Goal: Answer question/provide support: Share knowledge or assist other users

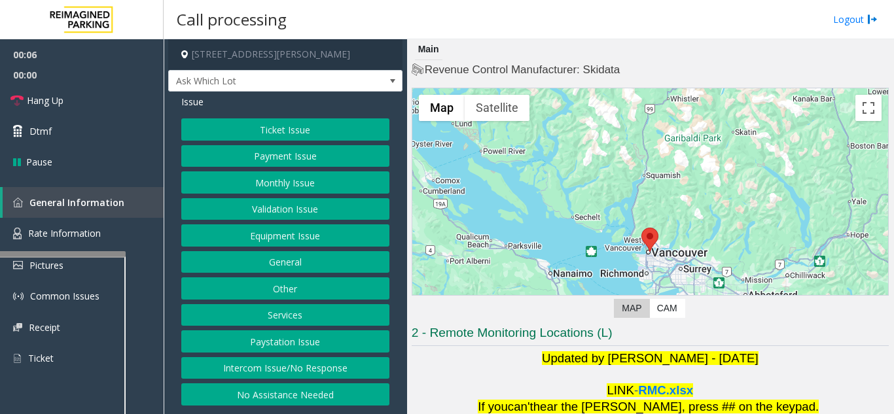
click at [57, 253] on div at bounding box center [60, 253] width 131 height 5
click at [254, 232] on button "Equipment Issue" at bounding box center [285, 236] width 208 height 22
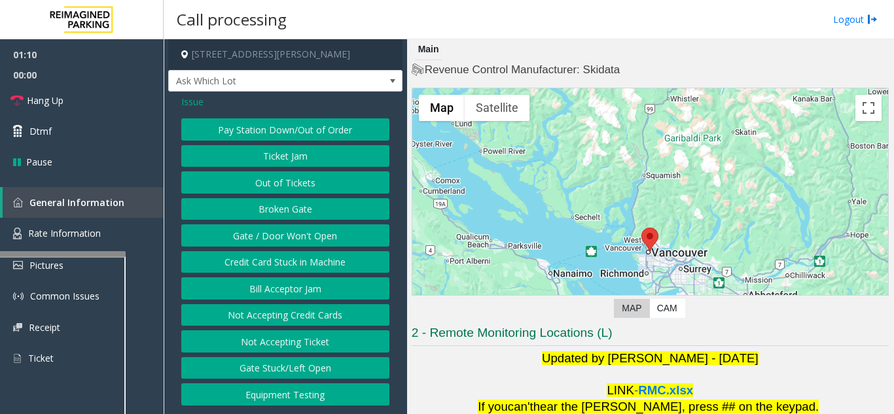
click at [246, 238] on button "Gate / Door Won't Open" at bounding box center [285, 236] width 208 height 22
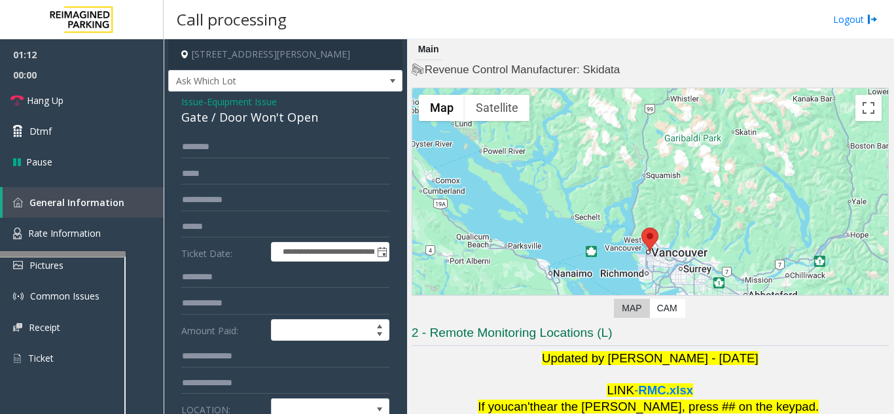
click at [237, 118] on div "Gate / Door Won't Open" at bounding box center [285, 118] width 208 height 18
copy div "Gate / Door Won't Open"
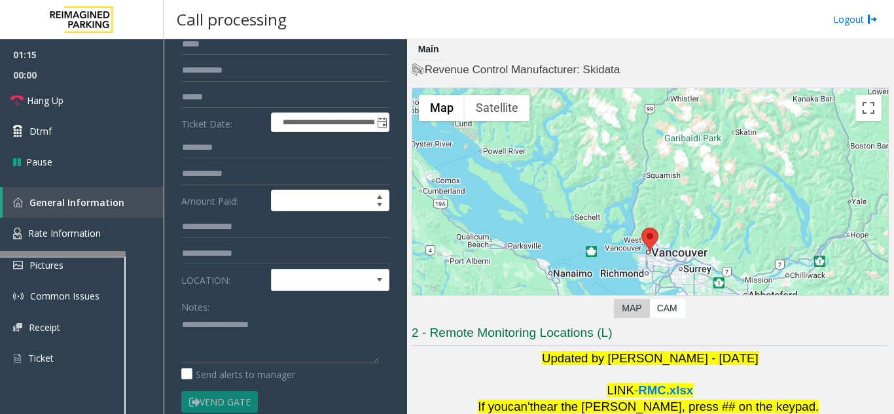
scroll to position [131, 0]
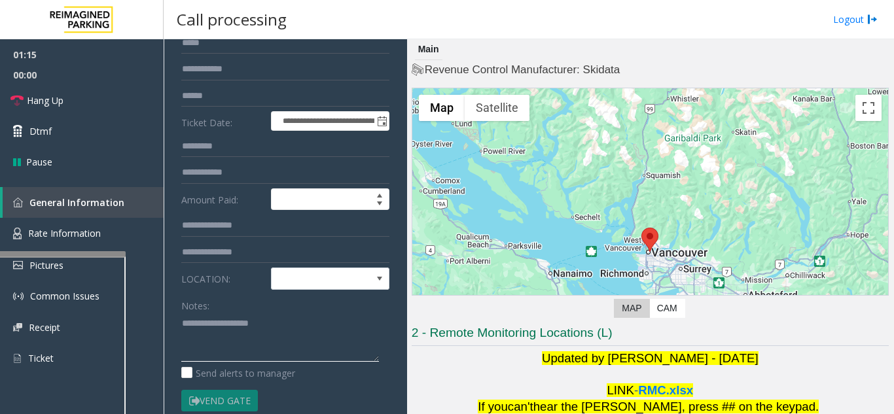
click at [210, 322] on textarea at bounding box center [280, 337] width 198 height 49
paste textarea "**********"
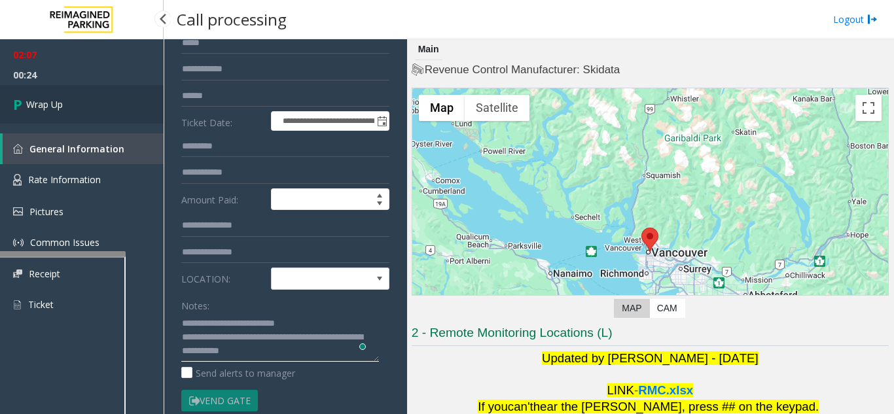
type textarea "**********"
click at [45, 110] on span "Wrap Up" at bounding box center [44, 105] width 37 height 14
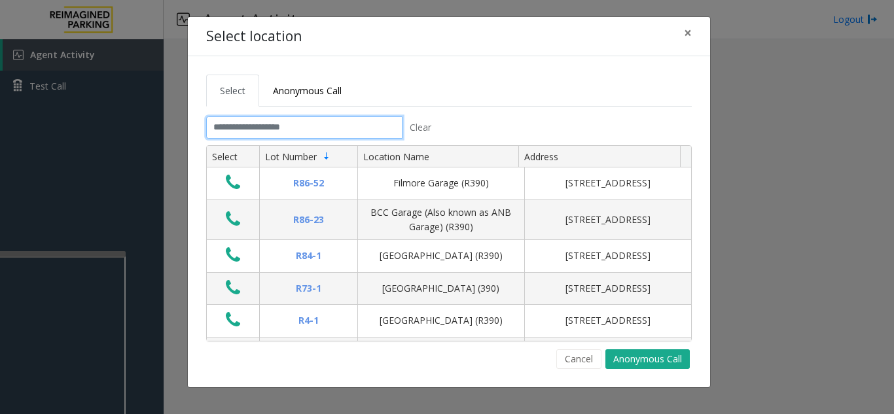
click at [247, 136] on input "text" at bounding box center [304, 128] width 196 height 22
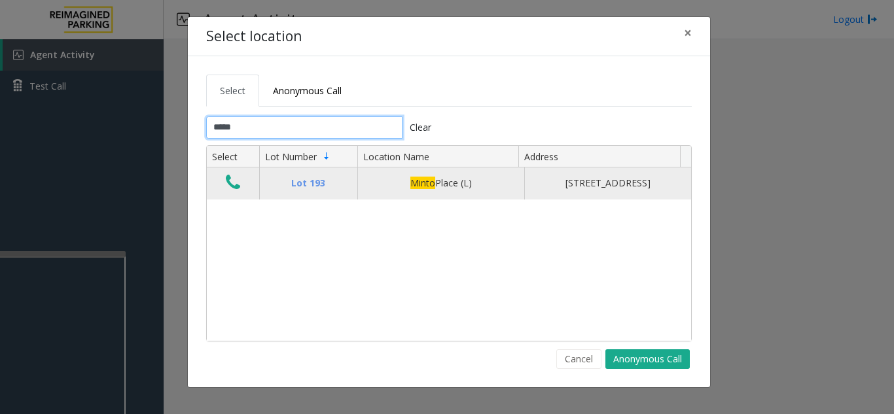
type input "*****"
click at [226, 190] on icon "Data table" at bounding box center [233, 183] width 14 height 18
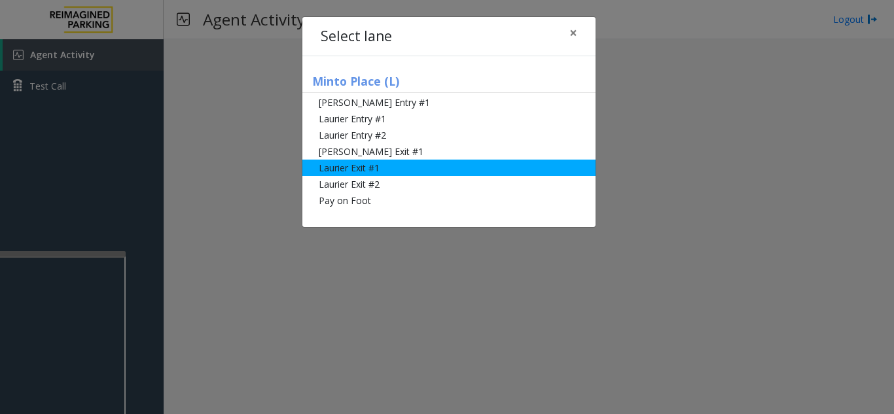
click at [344, 172] on li "Laurier Exit #1" at bounding box center [449, 168] width 293 height 16
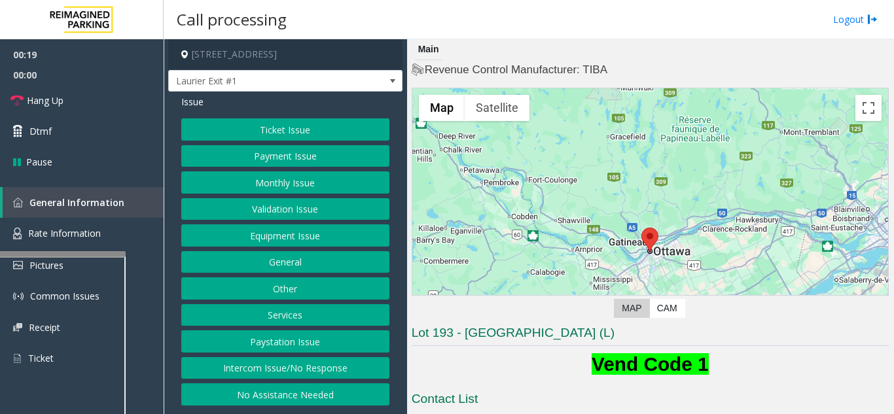
click at [292, 130] on button "Ticket Issue" at bounding box center [285, 130] width 208 height 22
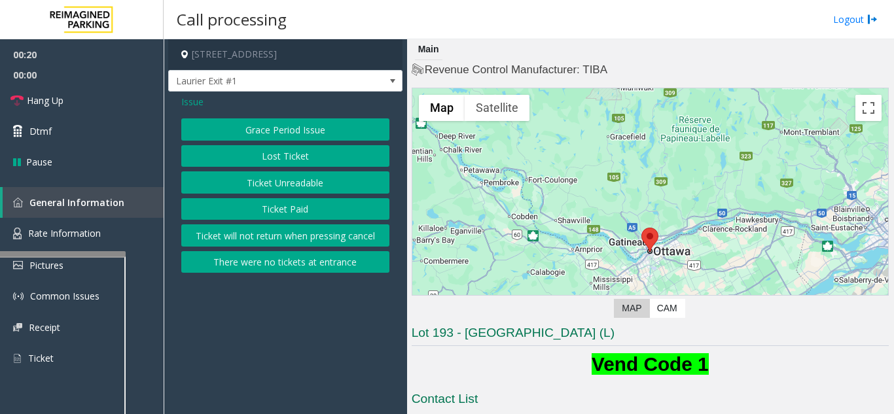
click at [290, 177] on button "Ticket Unreadable" at bounding box center [285, 183] width 208 height 22
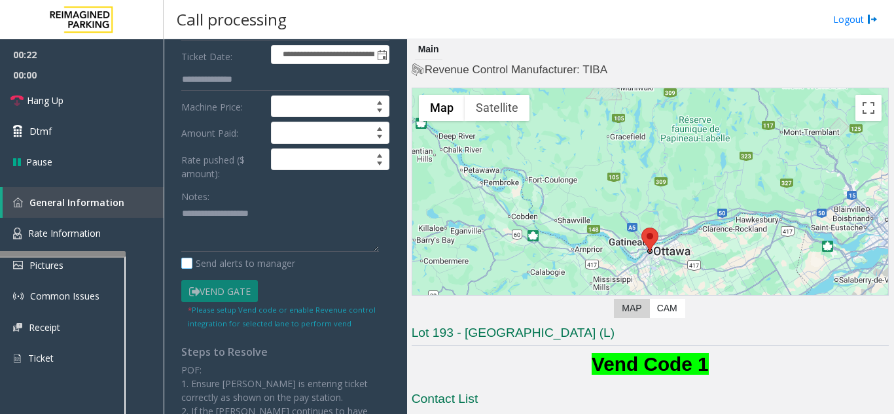
scroll to position [196, 0]
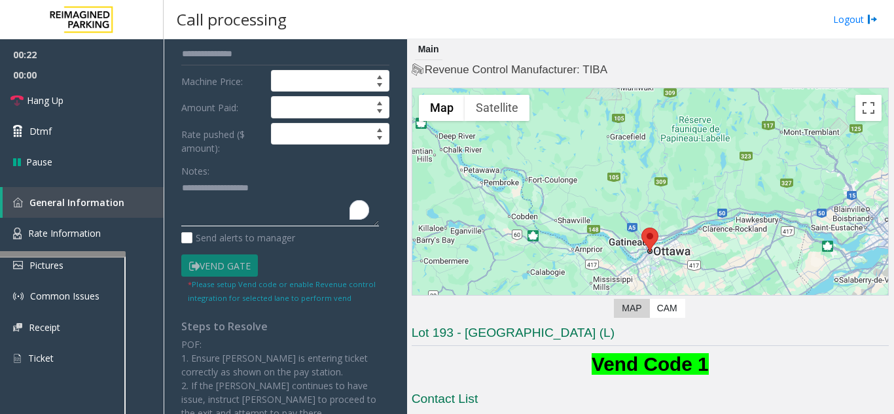
click at [197, 207] on textarea "To enrich screen reader interactions, please activate Accessibility in Grammarl…" at bounding box center [280, 202] width 198 height 49
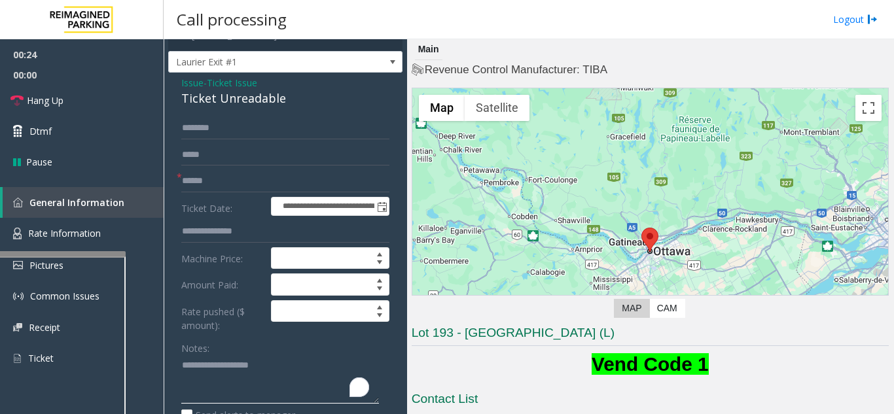
scroll to position [0, 0]
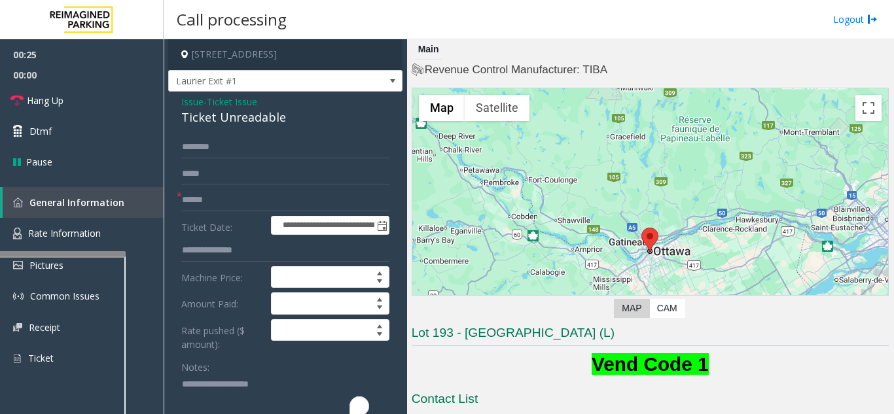
click at [230, 99] on span "Ticket Issue" at bounding box center [232, 102] width 50 height 14
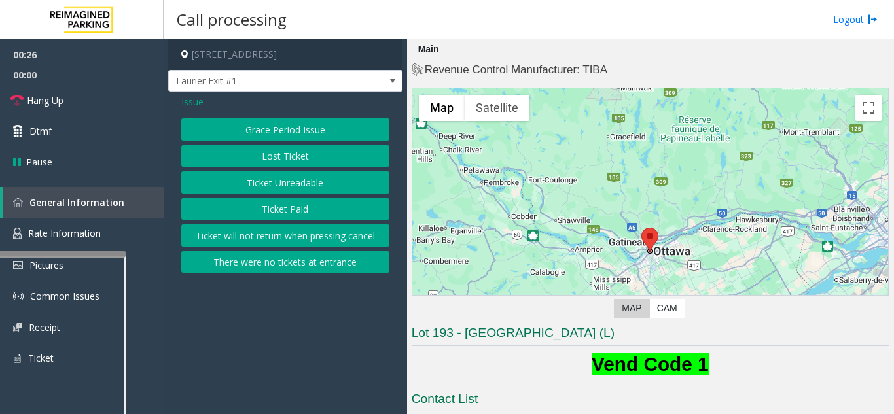
click at [200, 98] on span "Issue" at bounding box center [192, 102] width 22 height 14
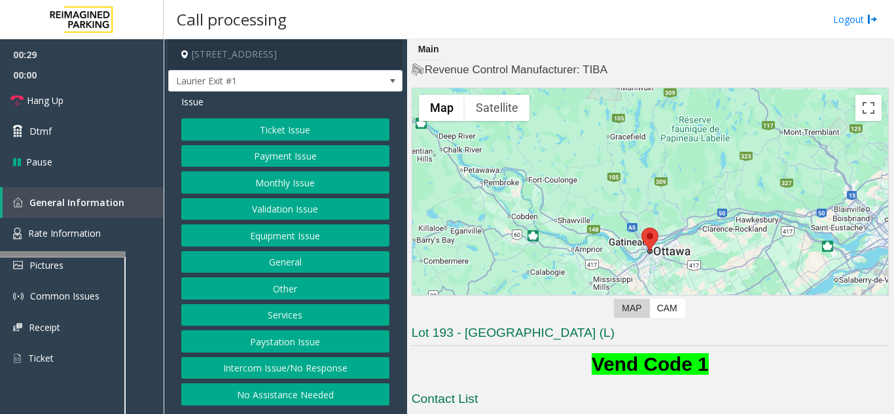
click at [271, 155] on button "Payment Issue" at bounding box center [285, 156] width 208 height 22
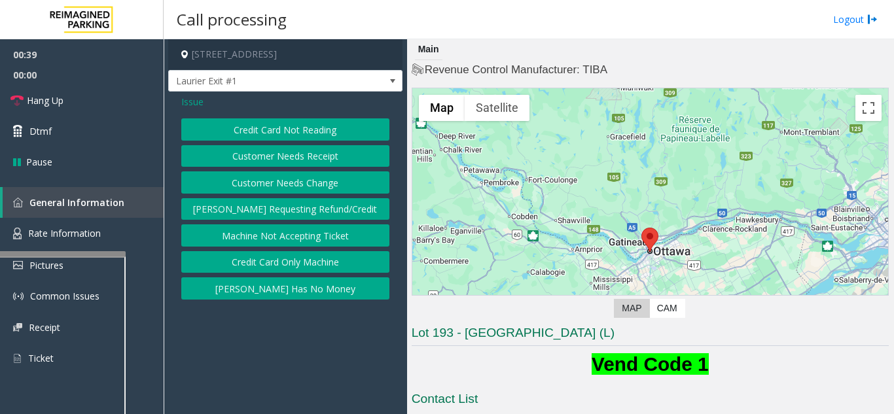
click at [199, 105] on span "Issue" at bounding box center [192, 102] width 22 height 14
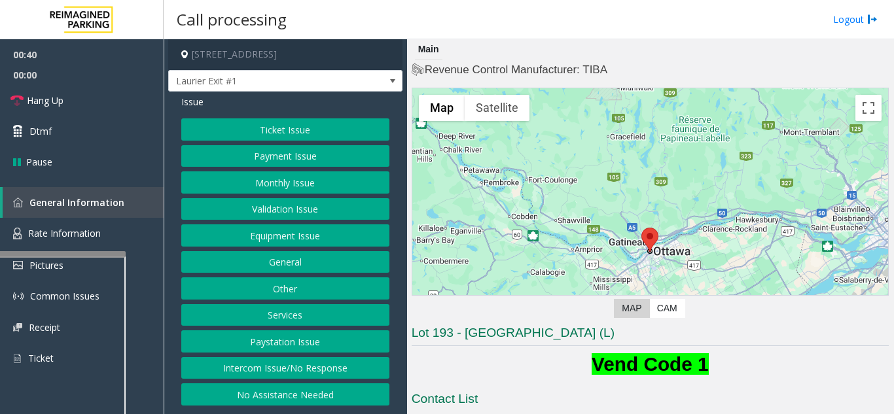
click at [276, 132] on button "Ticket Issue" at bounding box center [285, 130] width 208 height 22
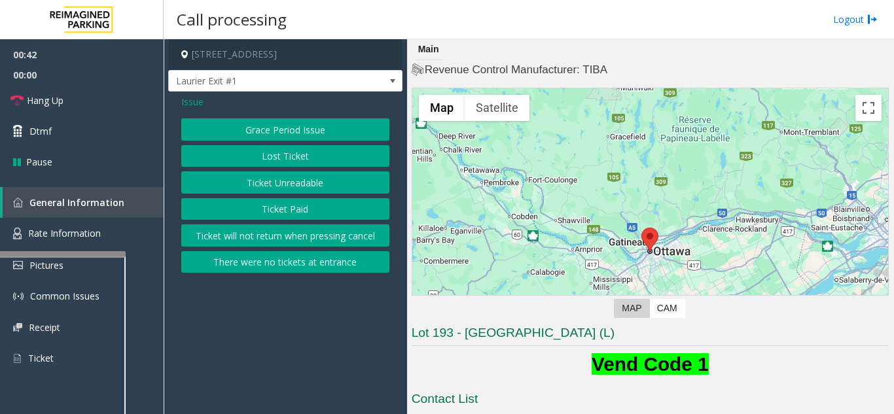
click at [278, 184] on button "Ticket Unreadable" at bounding box center [285, 183] width 208 height 22
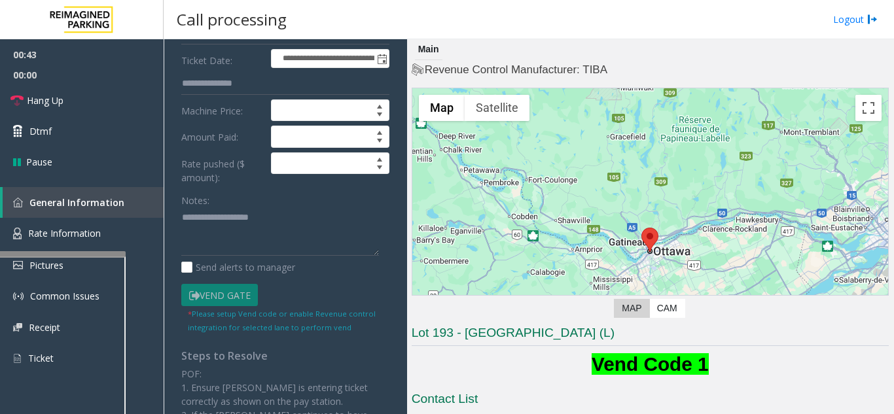
scroll to position [196, 0]
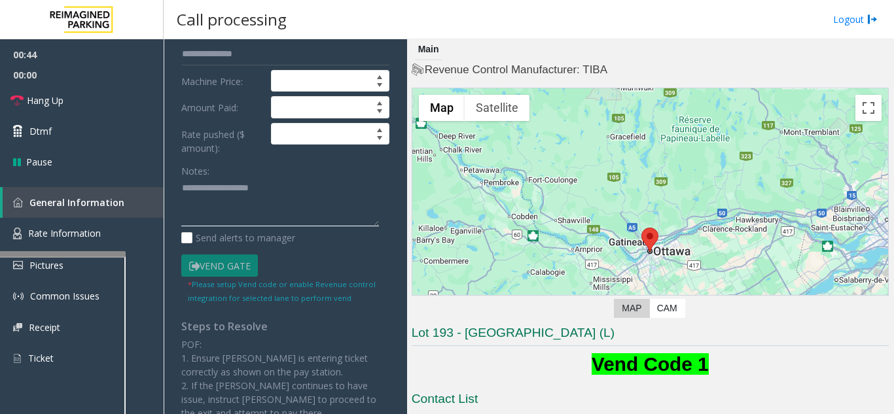
click at [211, 206] on textarea at bounding box center [280, 202] width 198 height 49
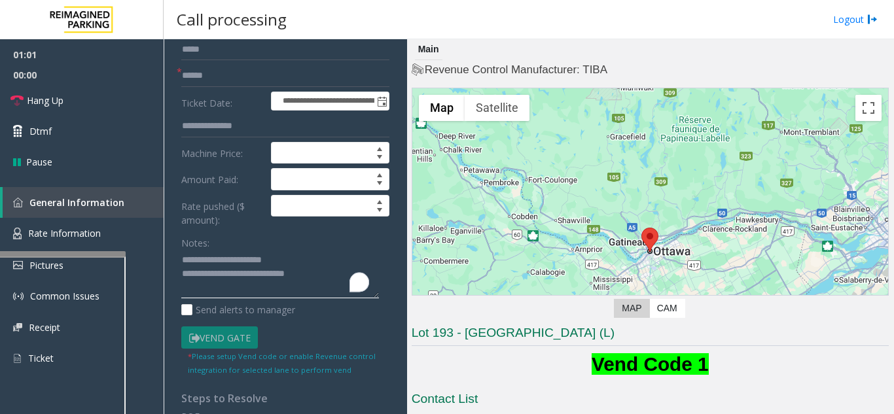
scroll to position [0, 0]
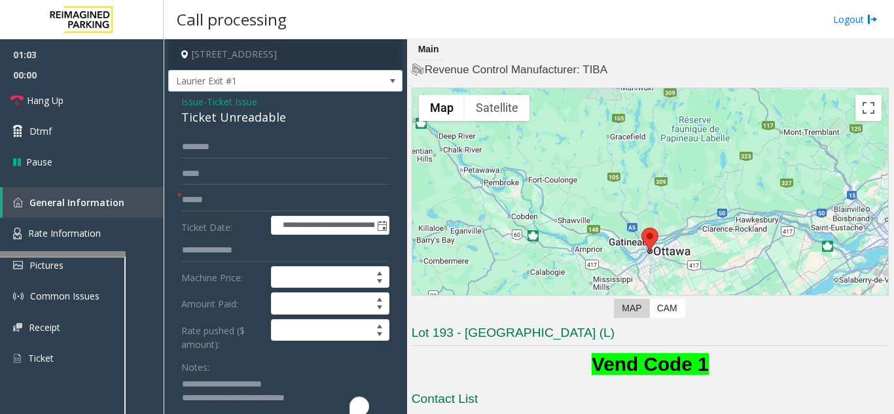
type textarea "**********"
click at [203, 198] on input "text" at bounding box center [285, 200] width 208 height 22
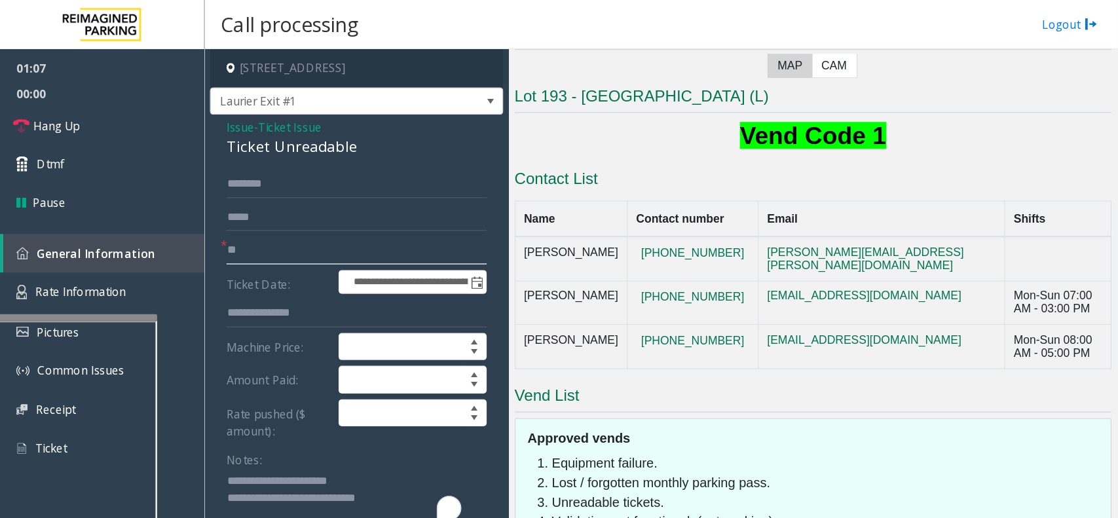
scroll to position [262, 0]
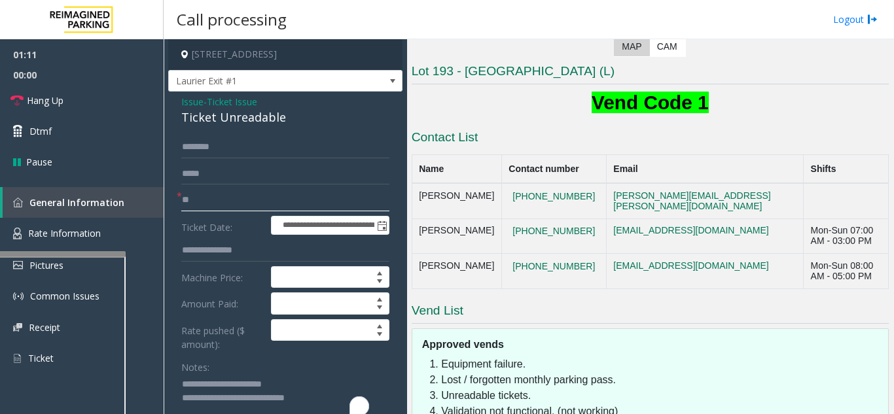
type input "*"
type input "*****"
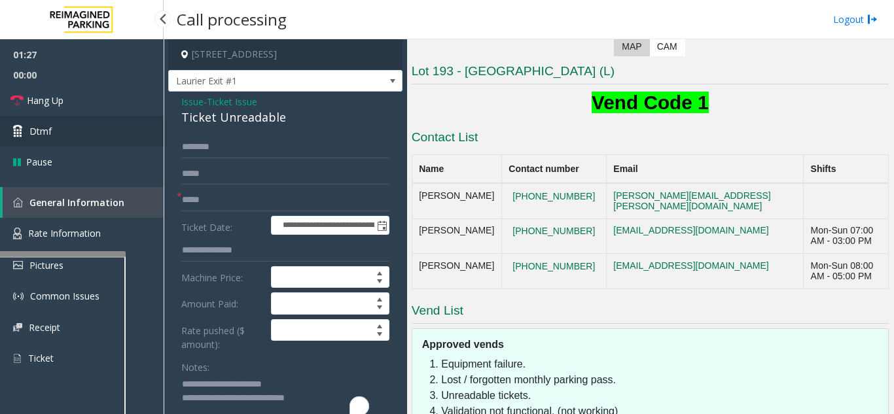
click at [71, 130] on link "Dtmf" at bounding box center [82, 131] width 164 height 31
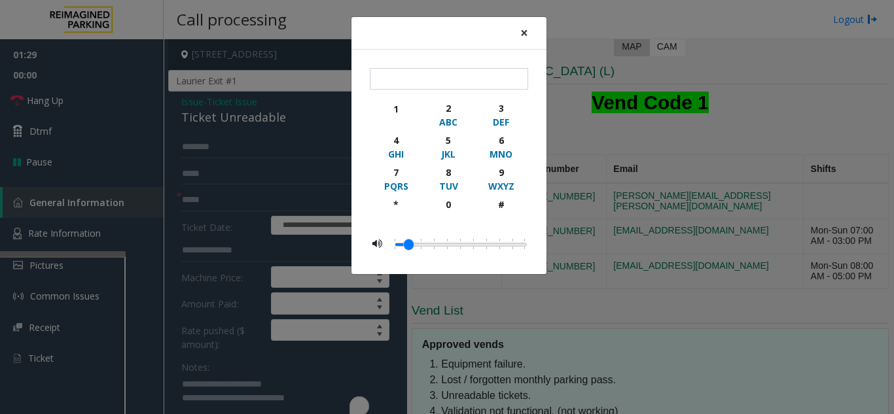
click at [525, 28] on span "×" at bounding box center [525, 33] width 8 height 18
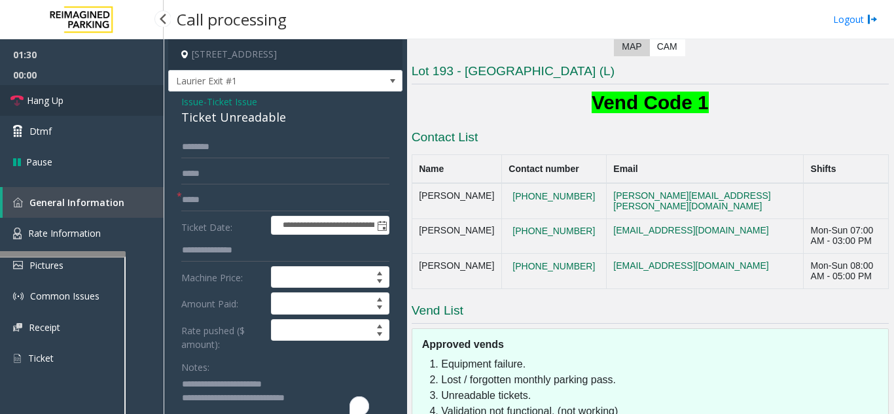
click at [33, 105] on span "Hang Up" at bounding box center [45, 101] width 37 height 14
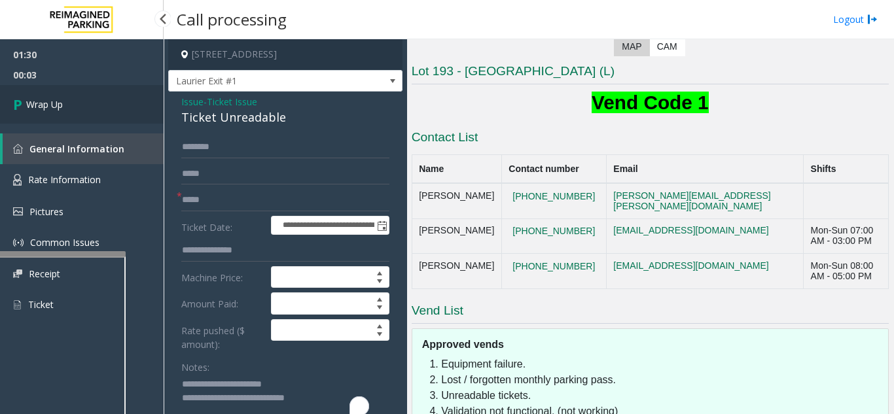
click at [65, 94] on link "Wrap Up" at bounding box center [82, 104] width 164 height 39
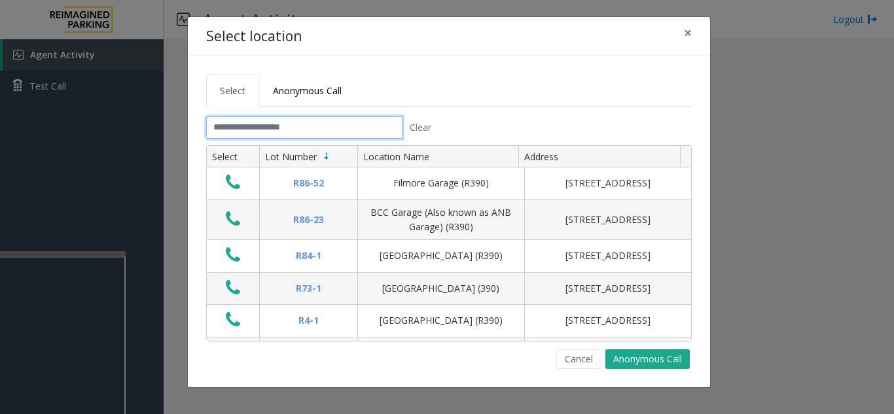
click at [275, 129] on input "text" at bounding box center [304, 128] width 196 height 22
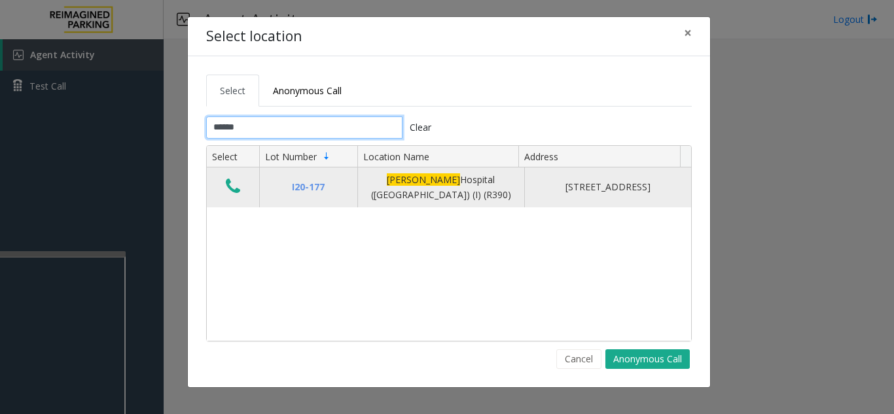
type input "******"
click at [229, 183] on icon "Data table" at bounding box center [233, 186] width 14 height 18
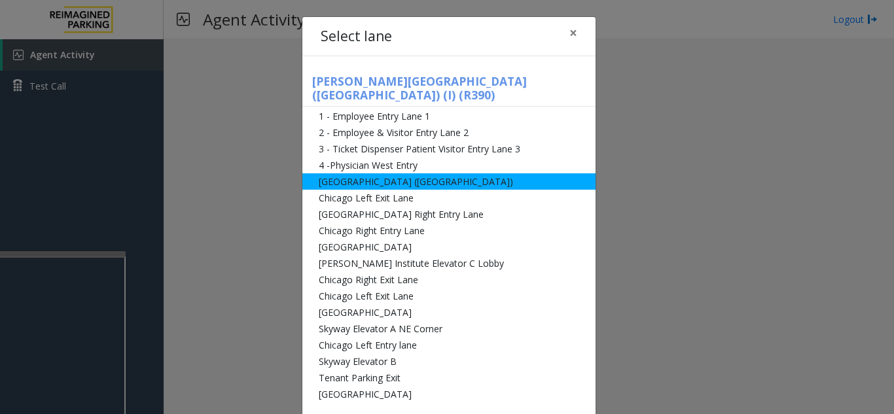
click at [388, 174] on li "[GEOGRAPHIC_DATA] ([GEOGRAPHIC_DATA])" at bounding box center [449, 182] width 293 height 16
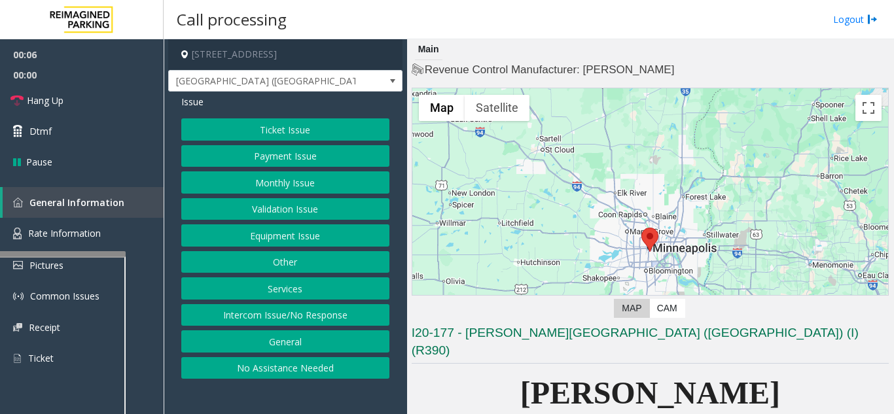
click at [266, 233] on button "Equipment Issue" at bounding box center [285, 236] width 208 height 22
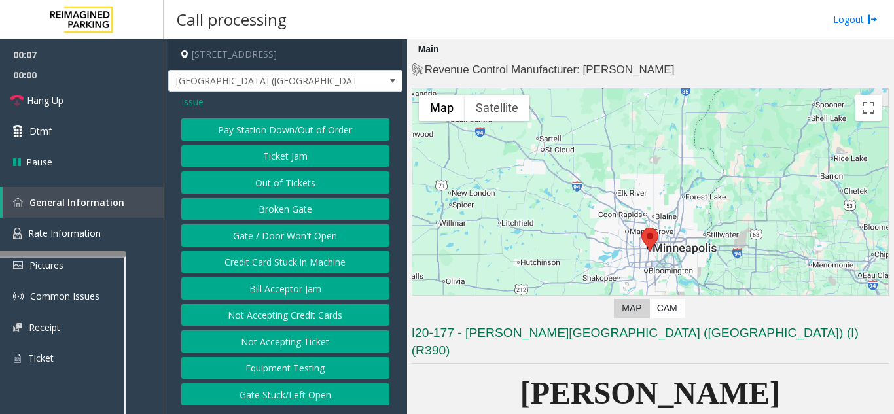
click at [258, 236] on button "Gate / Door Won't Open" at bounding box center [285, 236] width 208 height 22
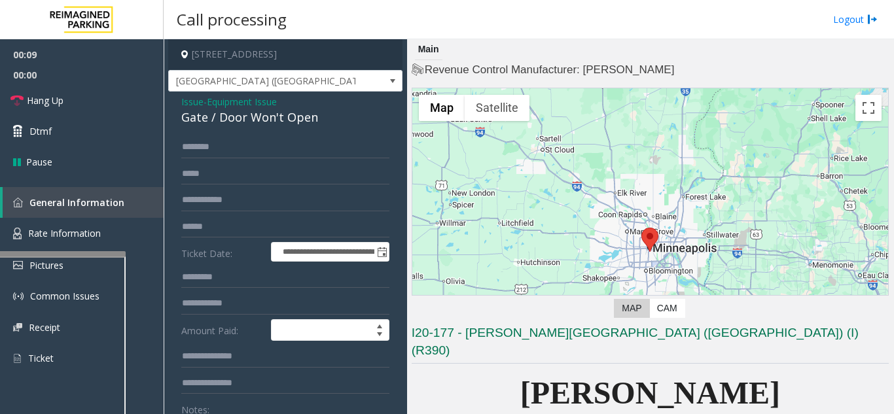
click at [229, 119] on div "Gate / Door Won't Open" at bounding box center [285, 118] width 208 height 18
click at [229, 120] on div "Gate / Door Won't Open" at bounding box center [285, 118] width 208 height 18
copy div "Gate / Door Won't Open"
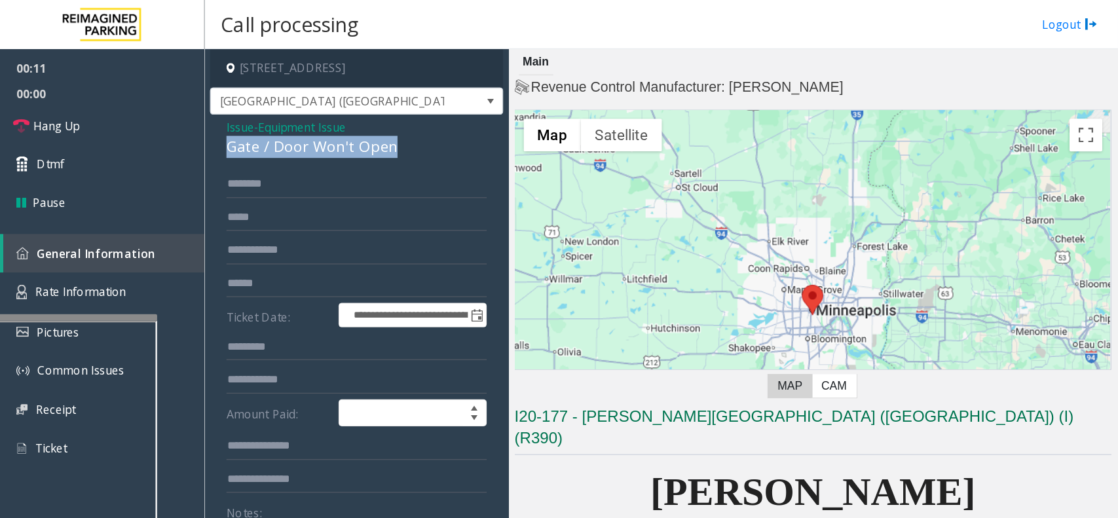
scroll to position [82, 0]
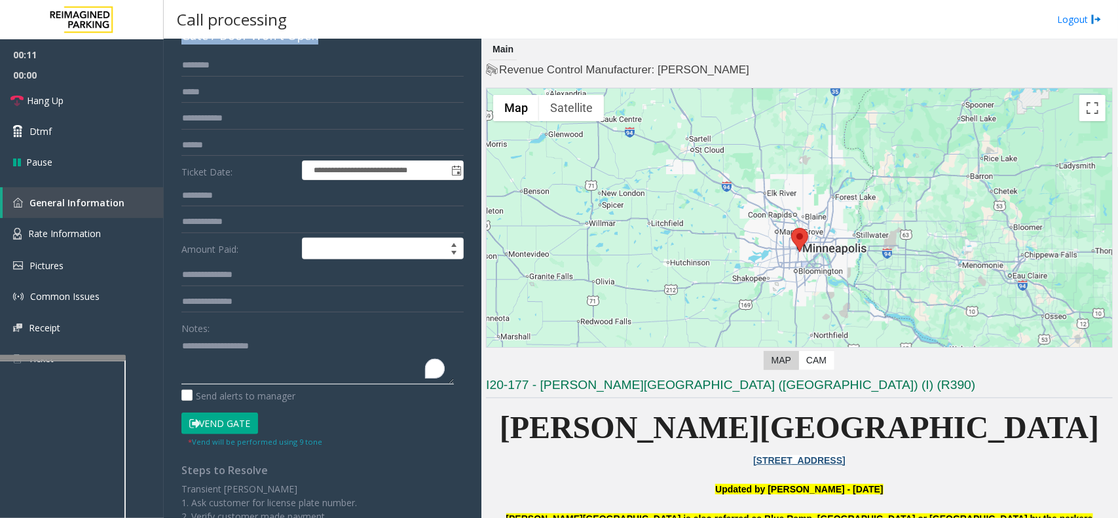
click at [259, 357] on textarea "To enrich screen reader interactions, please activate Accessibility in Grammarl…" at bounding box center [317, 359] width 272 height 49
paste textarea "**********"
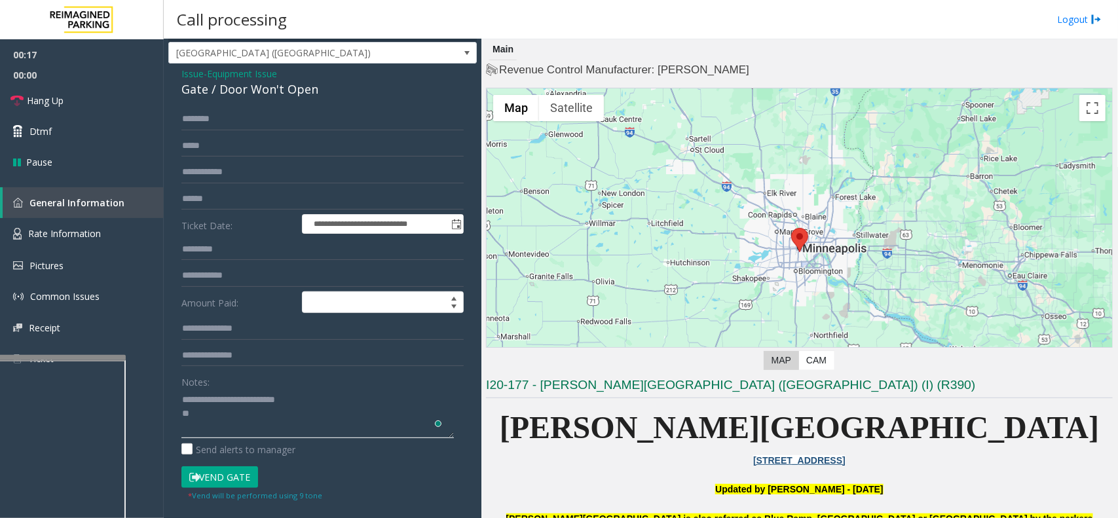
scroll to position [0, 0]
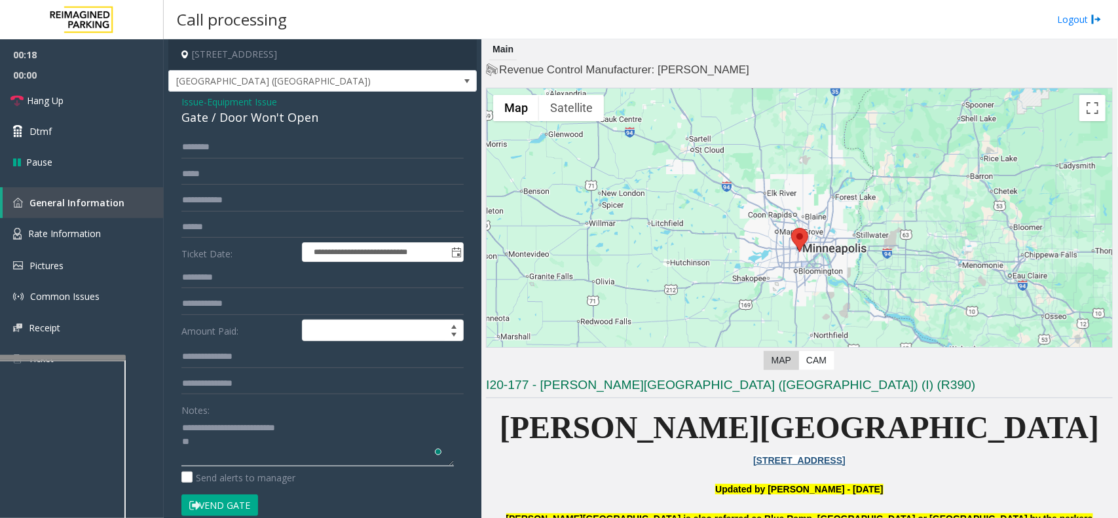
type textarea "**********"
click at [232, 147] on input "text" at bounding box center [322, 147] width 282 height 22
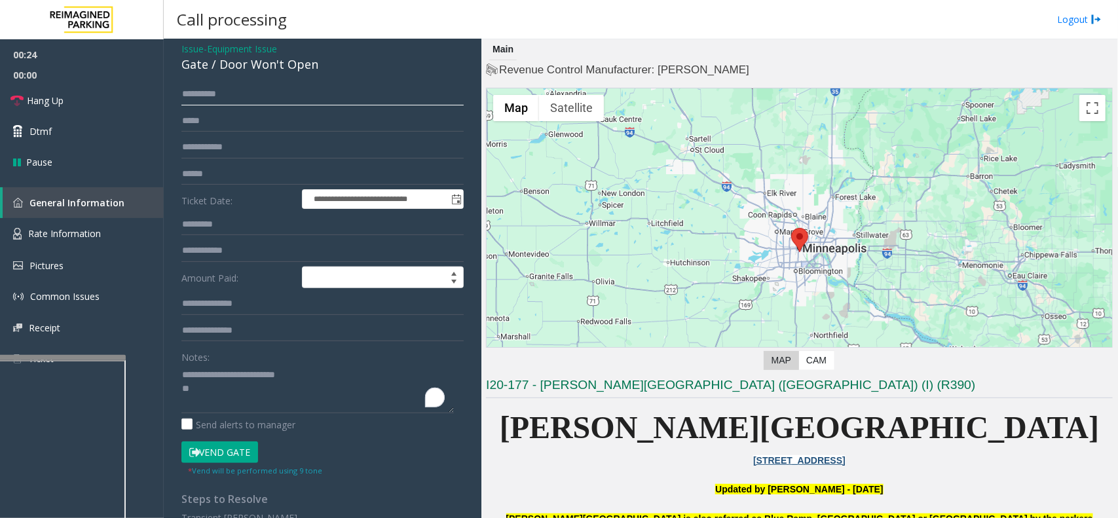
scroll to position [82, 0]
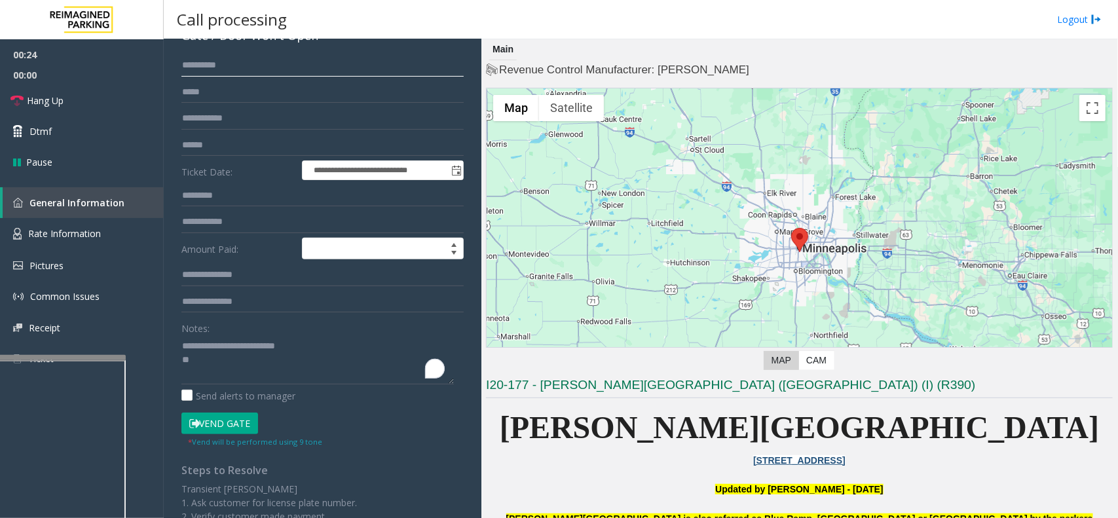
type input "**********"
click at [200, 365] on textarea "To enrich screen reader interactions, please activate Accessibility in Grammarl…" at bounding box center [317, 359] width 272 height 49
click at [236, 414] on button "Vend Gate" at bounding box center [219, 424] width 77 height 22
click at [257, 356] on textarea "To enrich screen reader interactions, please activate Accessibility in Grammarl…" at bounding box center [317, 359] width 272 height 49
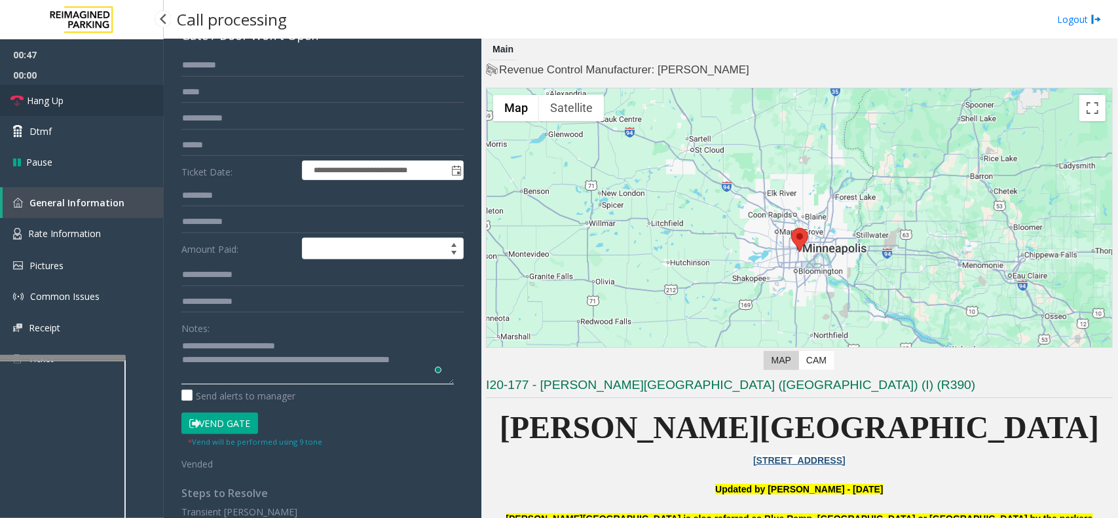
type textarea "**********"
click at [29, 87] on link "Hang Up" at bounding box center [82, 100] width 164 height 31
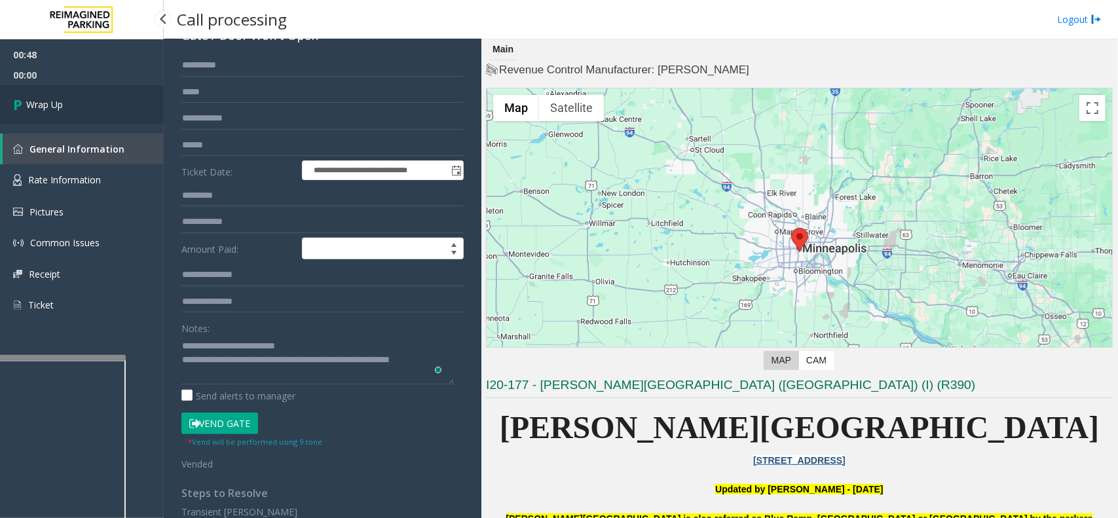
click at [56, 109] on span "Wrap Up" at bounding box center [44, 105] width 37 height 14
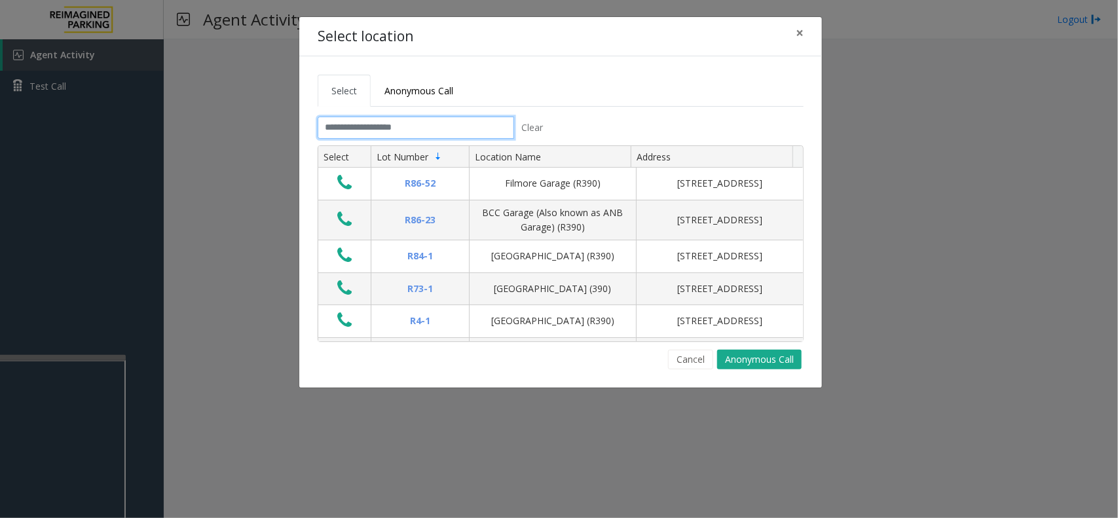
click at [348, 121] on input "text" at bounding box center [416, 128] width 196 height 22
click at [403, 139] on input "text" at bounding box center [416, 128] width 196 height 22
click at [388, 129] on input "text" at bounding box center [416, 128] width 196 height 22
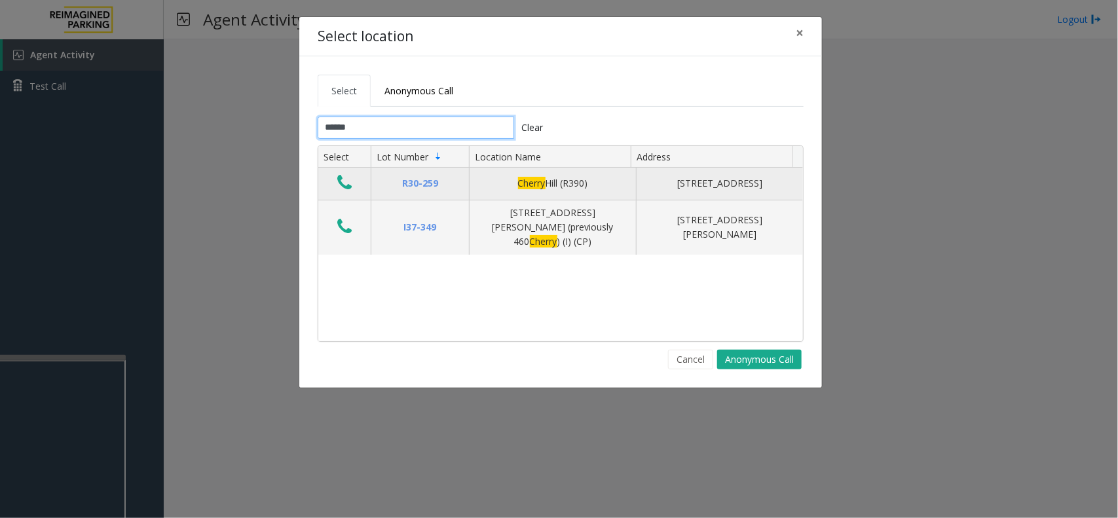
type input "******"
click at [344, 183] on icon "Data table" at bounding box center [344, 183] width 14 height 18
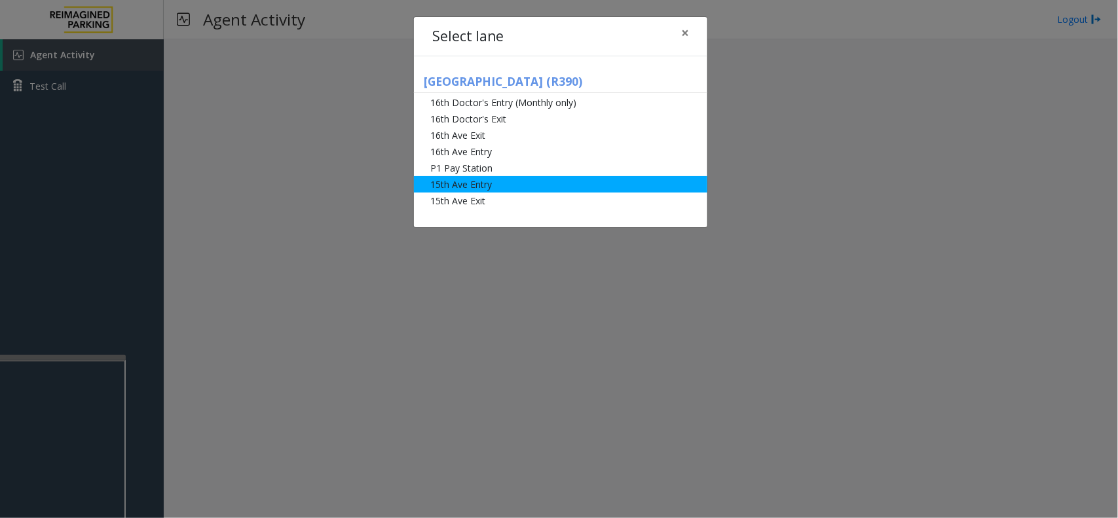
click at [578, 185] on li "15th Ave Entry" at bounding box center [560, 184] width 293 height 16
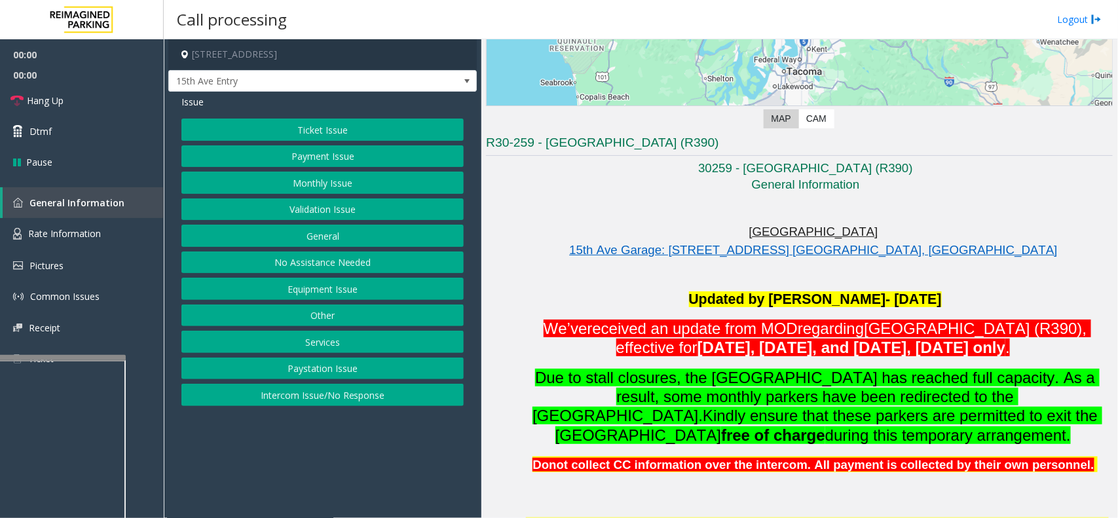
scroll to position [246, 0]
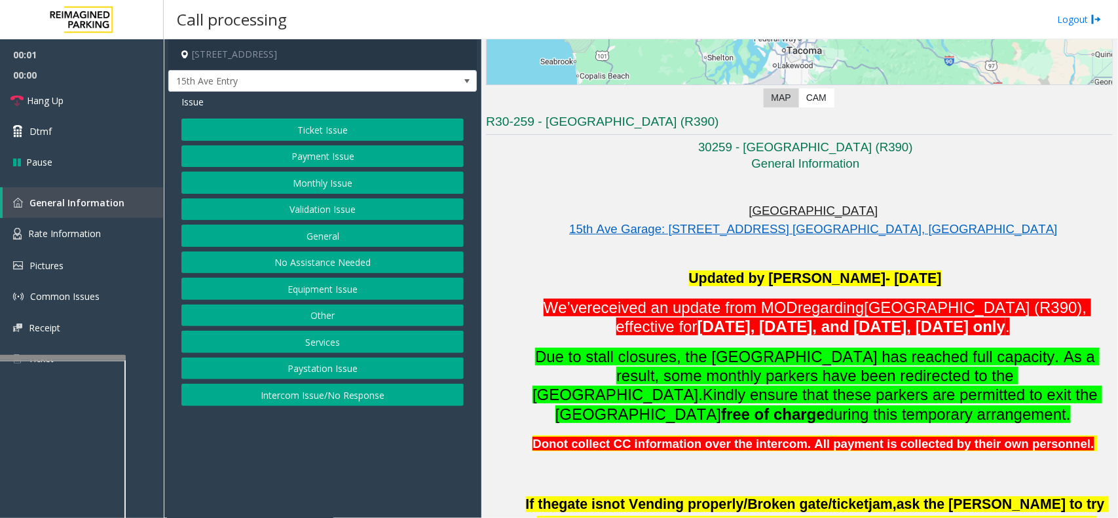
click at [308, 183] on button "Monthly Issue" at bounding box center [322, 183] width 282 height 22
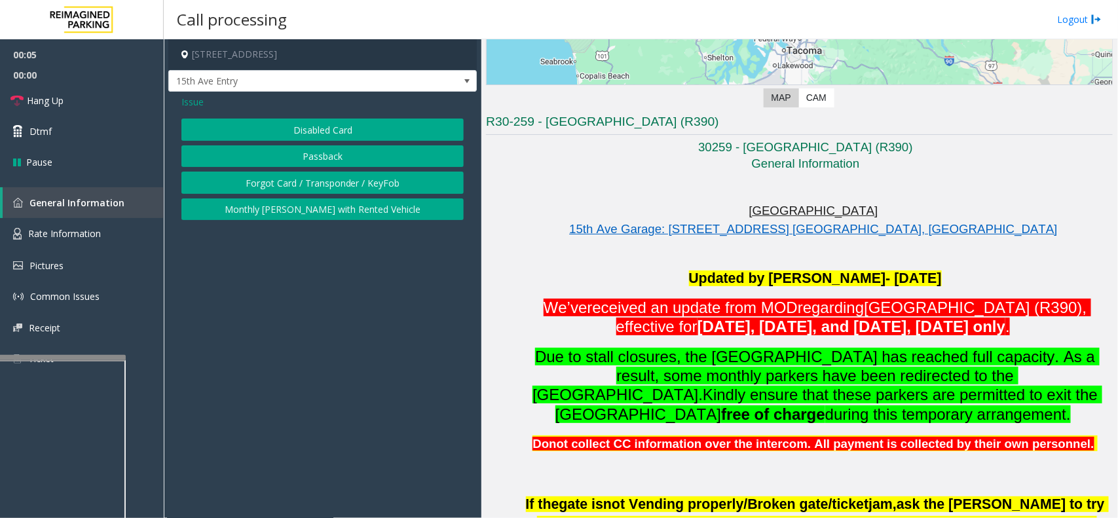
click at [303, 128] on button "Disabled Card" at bounding box center [322, 130] width 282 height 22
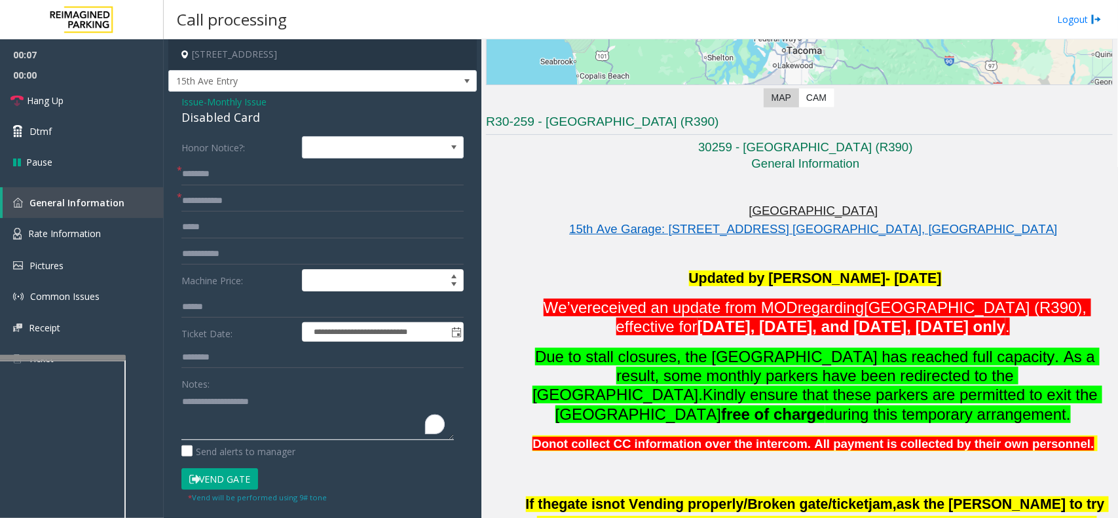
click at [303, 403] on textarea "To enrich screen reader interactions, please activate Accessibility in Grammarl…" at bounding box center [317, 415] width 272 height 49
type textarea "**********"
click at [227, 171] on input "text" at bounding box center [322, 174] width 282 height 22
type input "*****"
click at [308, 399] on textarea "To enrich screen reader interactions, please activate Accessibility in Grammarl…" at bounding box center [317, 415] width 272 height 49
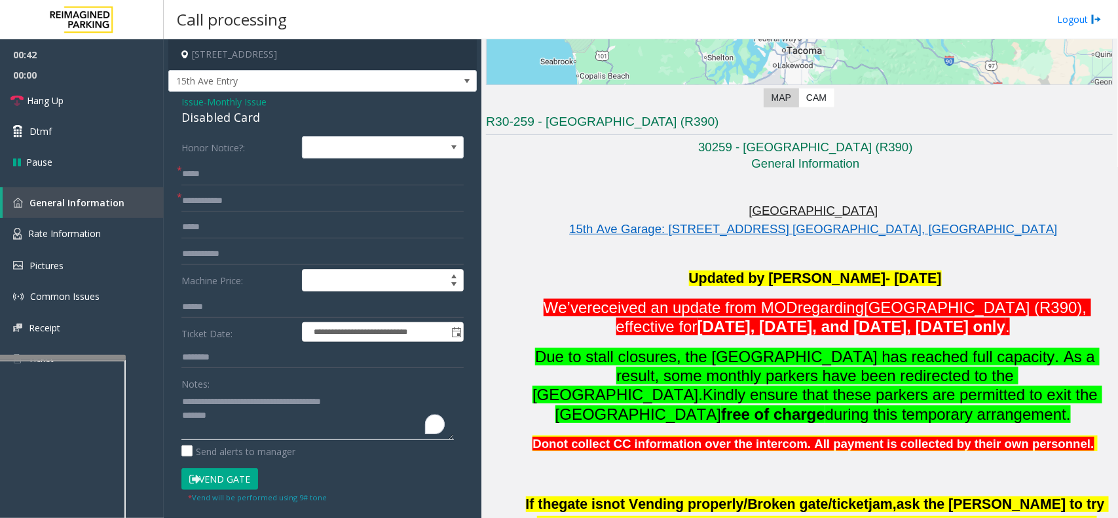
type textarea "**********"
click at [194, 192] on input "text" at bounding box center [322, 201] width 282 height 22
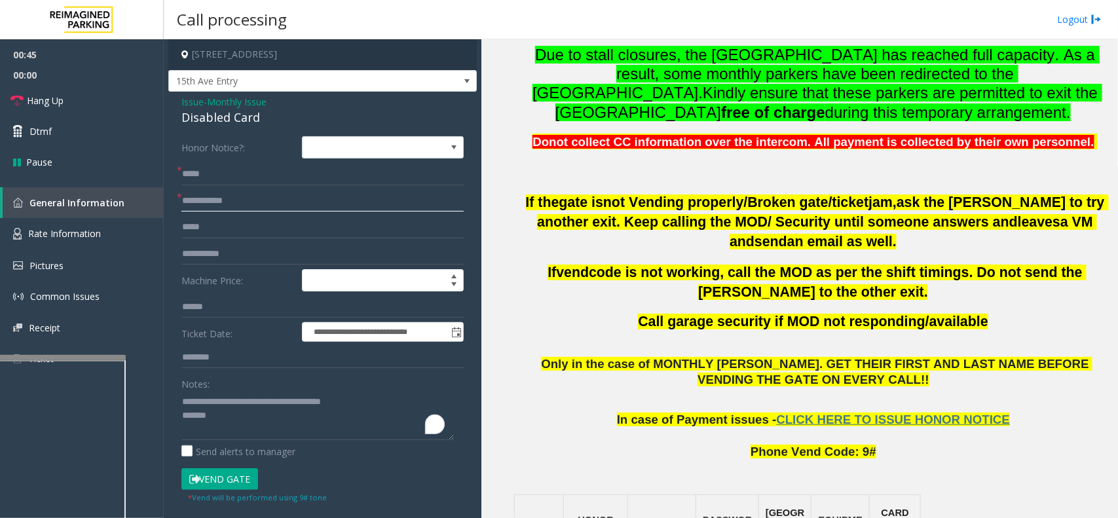
scroll to position [573, 0]
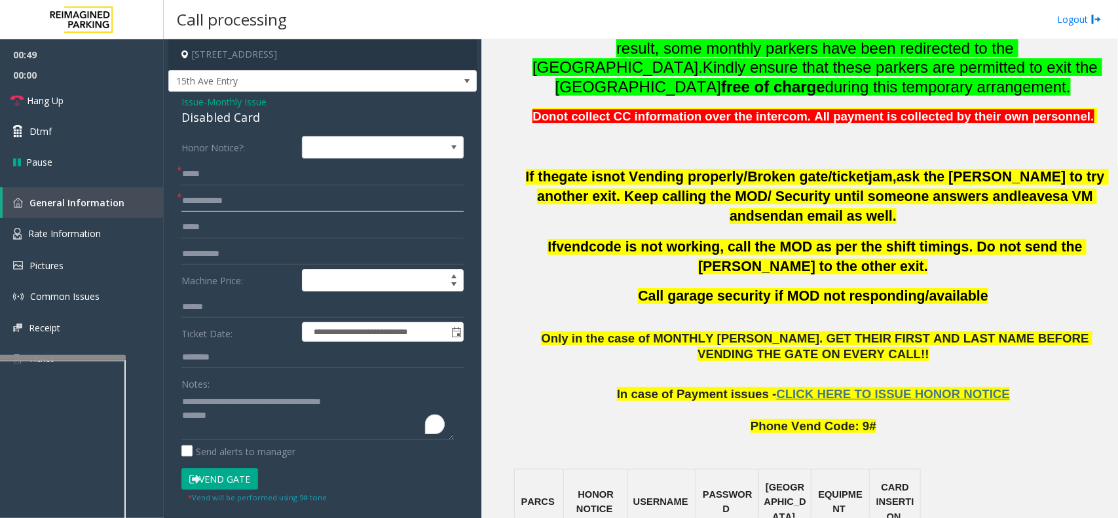
click at [319, 208] on input "text" at bounding box center [322, 201] width 282 height 22
click at [236, 95] on span "Monthly Issue" at bounding box center [237, 102] width 60 height 14
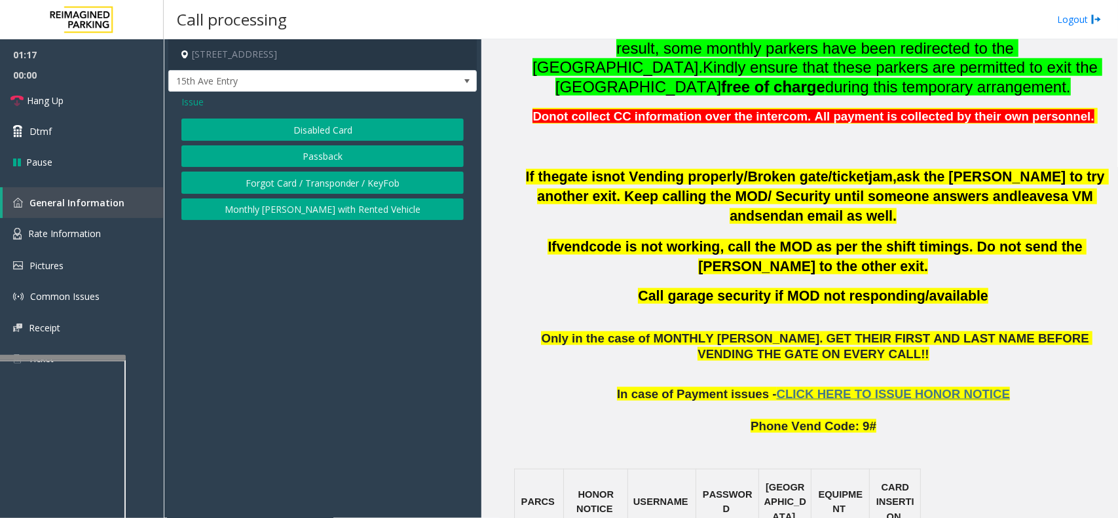
click at [197, 102] on span "Issue" at bounding box center [192, 102] width 22 height 14
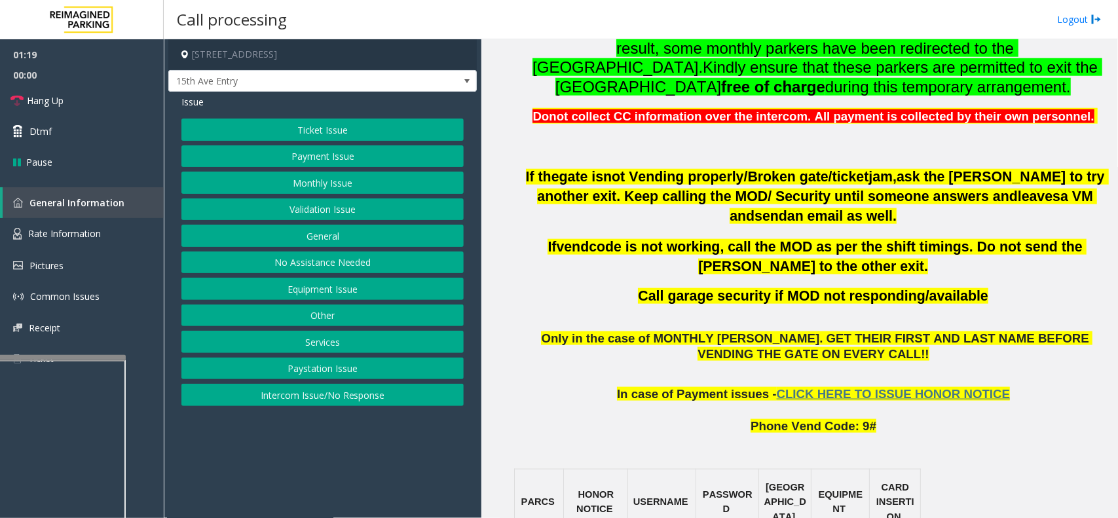
click at [344, 291] on button "Equipment Issue" at bounding box center [322, 289] width 282 height 22
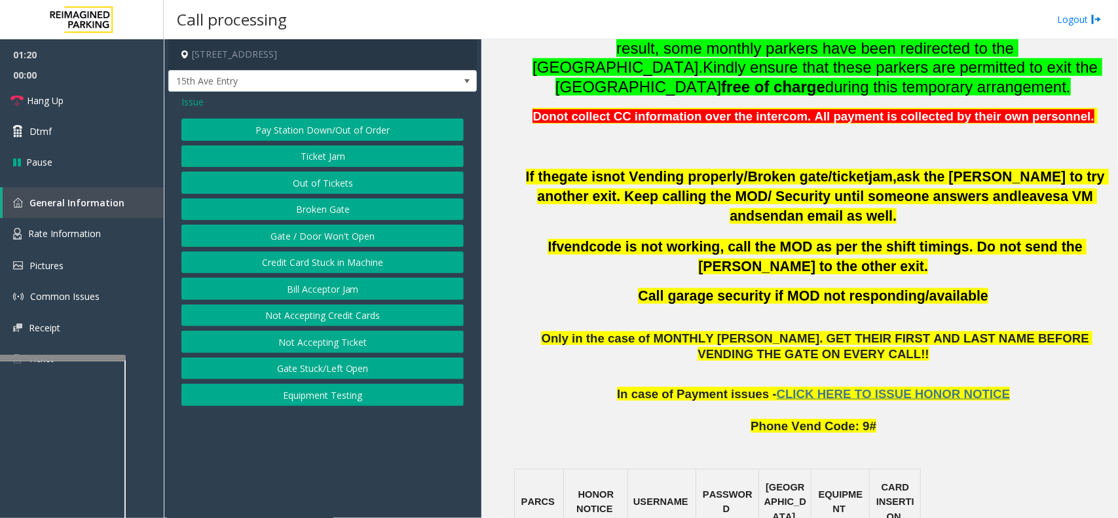
click at [322, 236] on button "Gate / Door Won't Open" at bounding box center [322, 236] width 282 height 22
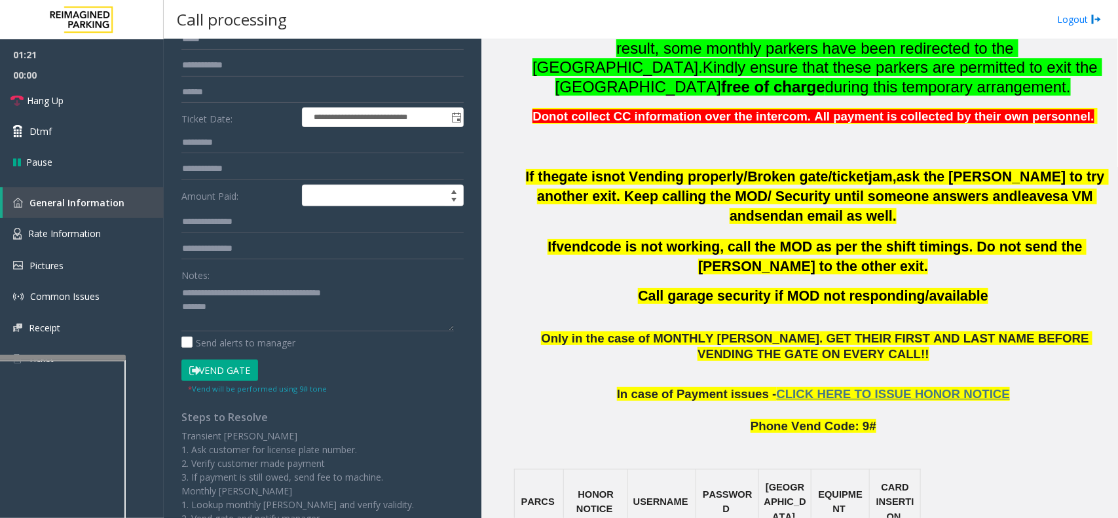
scroll to position [164, 0]
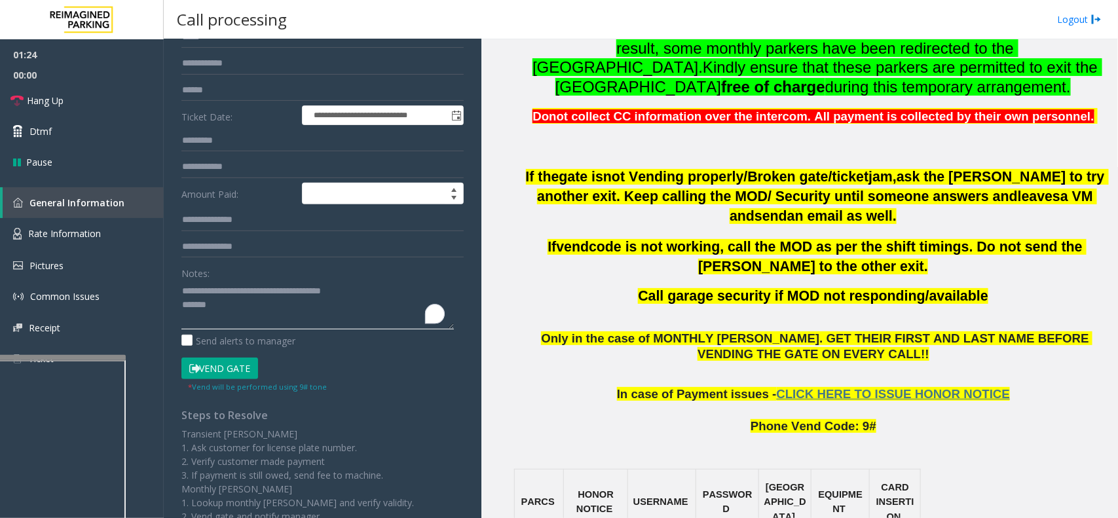
drag, startPoint x: 211, startPoint y: 293, endPoint x: 373, endPoint y: 293, distance: 162.4
click at [373, 293] on textarea "To enrich screen reader interactions, please activate Accessibility in Grammarl…" at bounding box center [317, 304] width 272 height 49
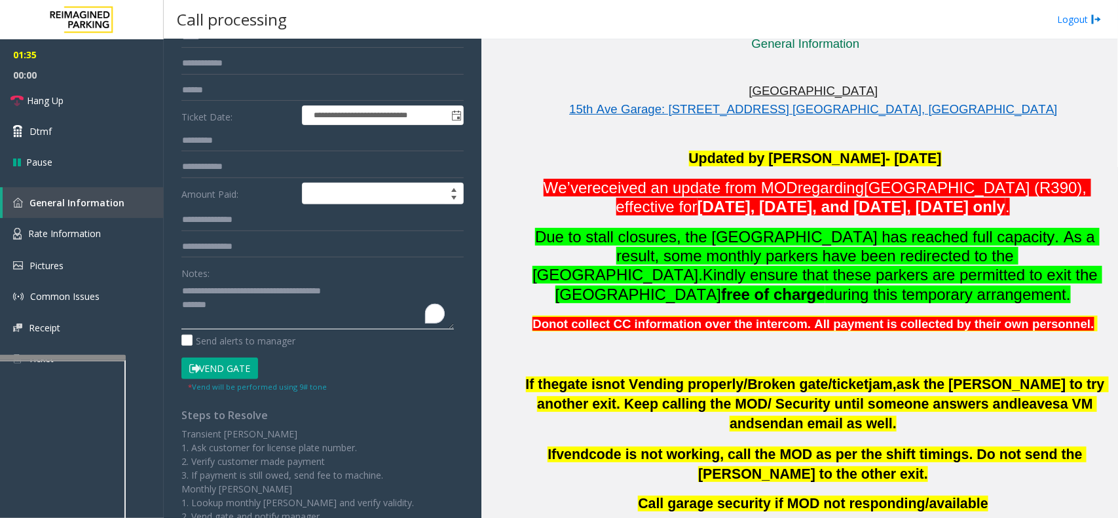
scroll to position [327, 0]
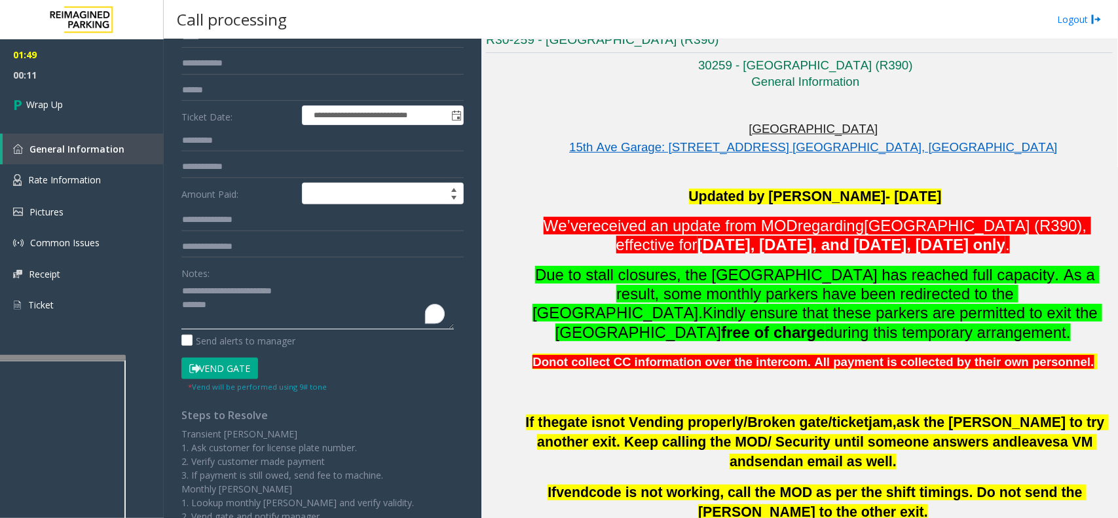
click at [240, 308] on textarea "To enrich screen reader interactions, please activate Accessibility in Grammarl…" at bounding box center [317, 304] width 272 height 49
type textarea "**********"
click at [62, 113] on link "Wrap Up" at bounding box center [82, 104] width 164 height 39
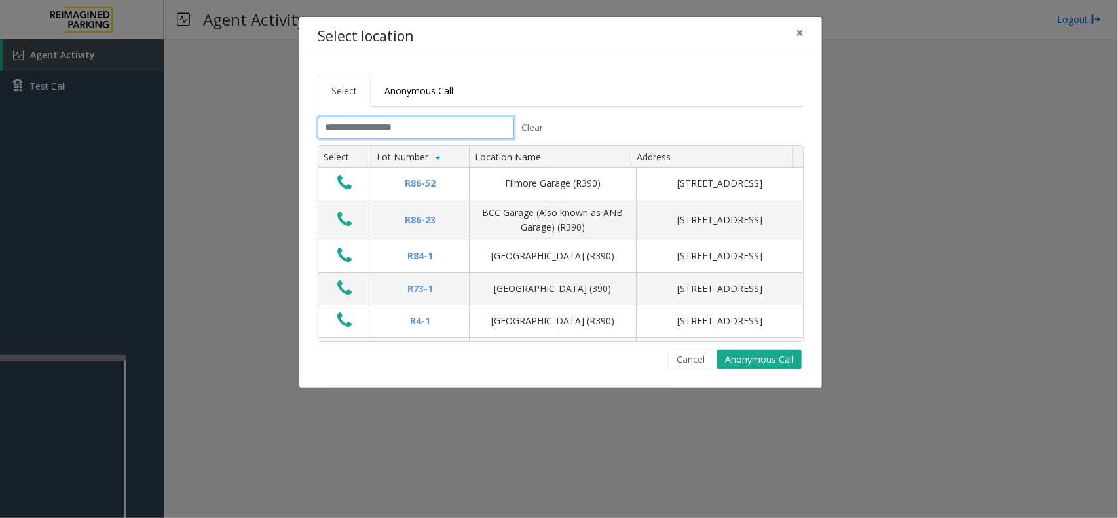
drag, startPoint x: 456, startPoint y: 131, endPoint x: 442, endPoint y: 121, distance: 17.4
click at [452, 130] on input "text" at bounding box center [416, 128] width 196 height 22
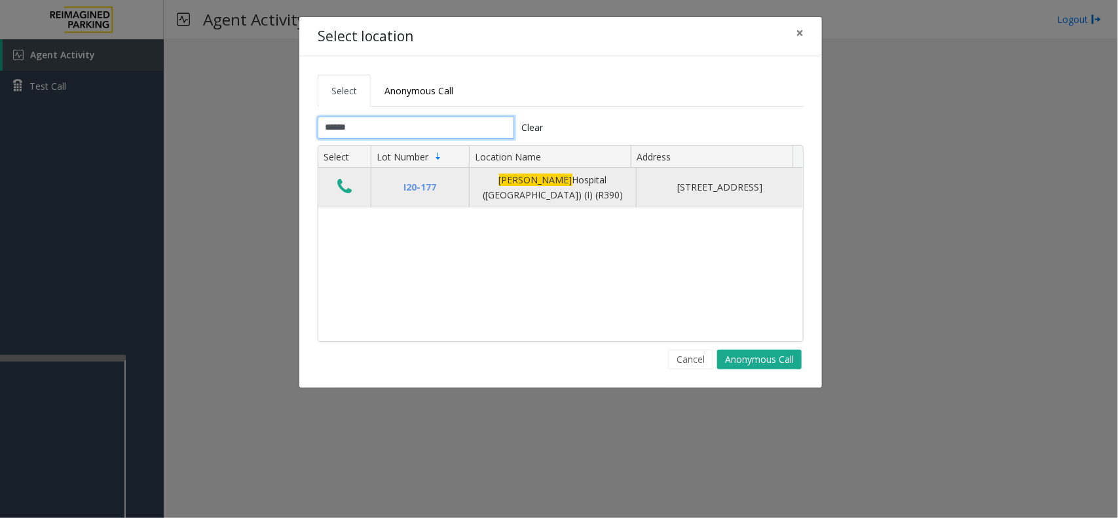
type input "******"
click at [339, 191] on icon "Data table" at bounding box center [344, 186] width 14 height 18
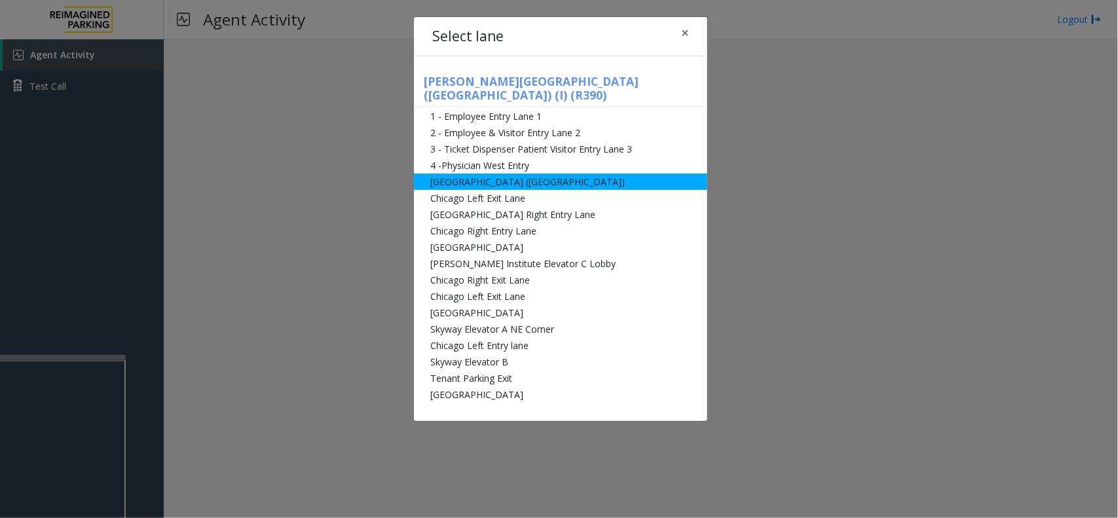
click at [459, 174] on li "[GEOGRAPHIC_DATA] ([GEOGRAPHIC_DATA])" at bounding box center [560, 182] width 293 height 16
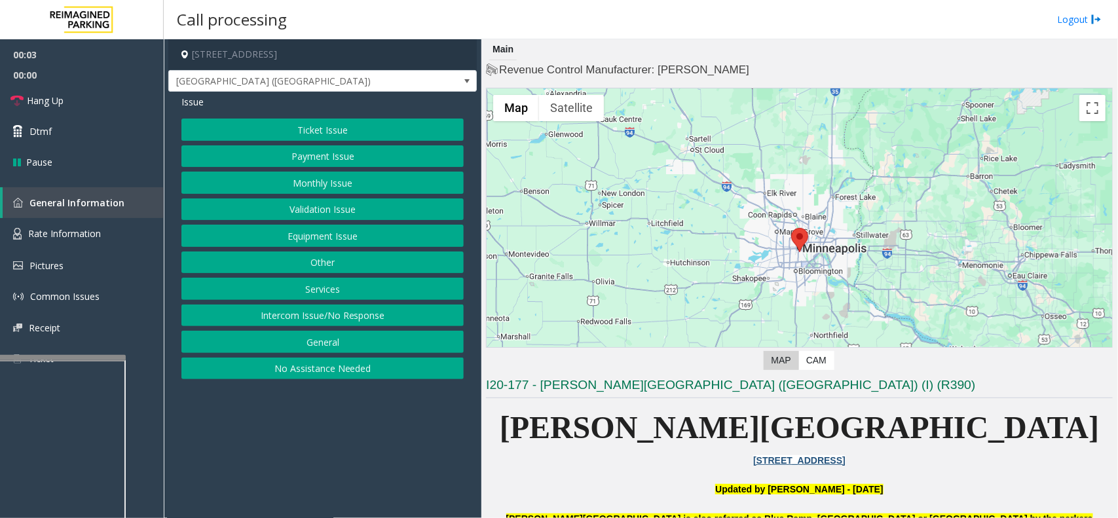
click at [318, 185] on button "Monthly Issue" at bounding box center [322, 183] width 282 height 22
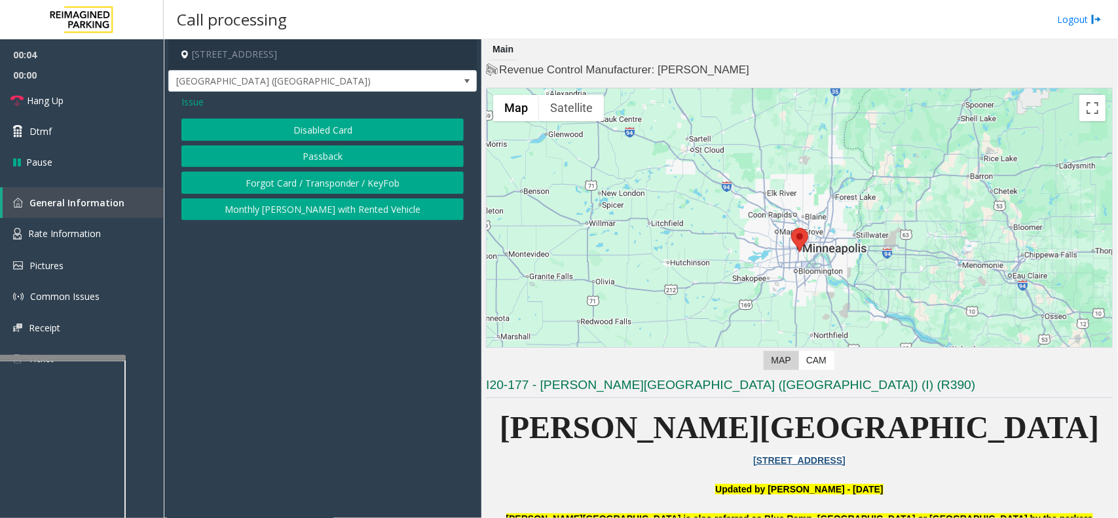
click at [321, 160] on button "Passback" at bounding box center [322, 156] width 282 height 22
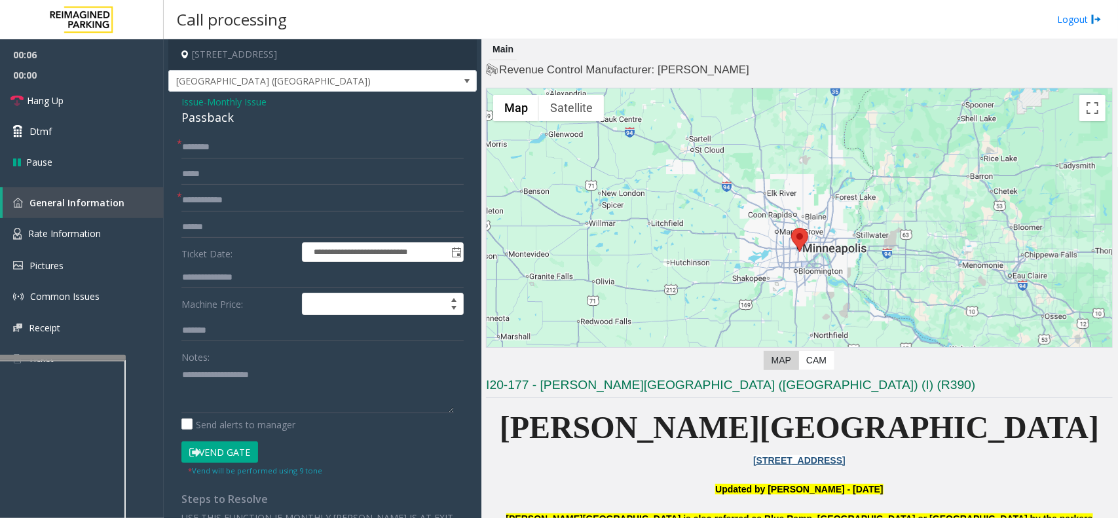
click at [215, 105] on span "Monthly Issue" at bounding box center [237, 102] width 60 height 14
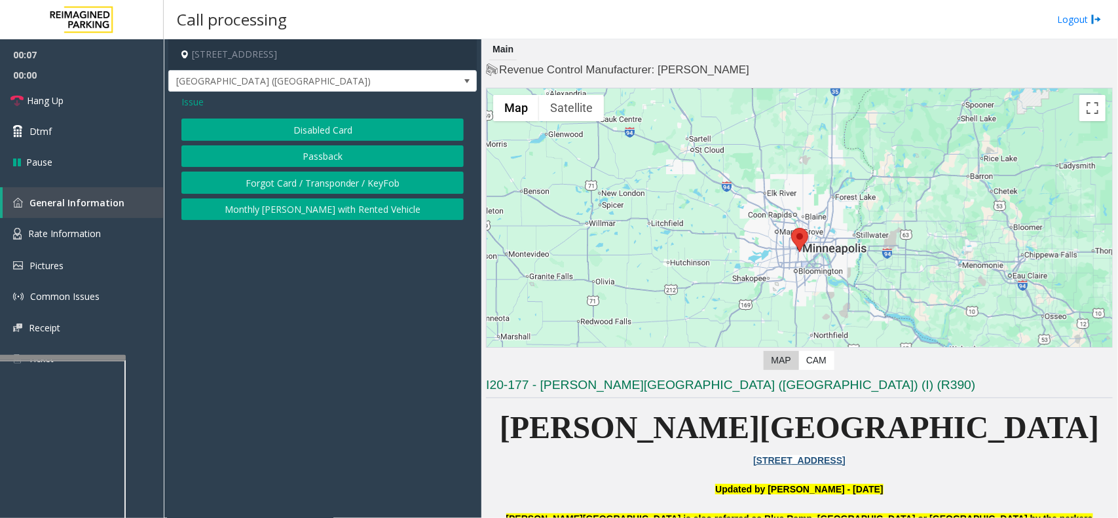
click at [266, 172] on button "Forgot Card / Transponder / KeyFob" at bounding box center [322, 183] width 282 height 22
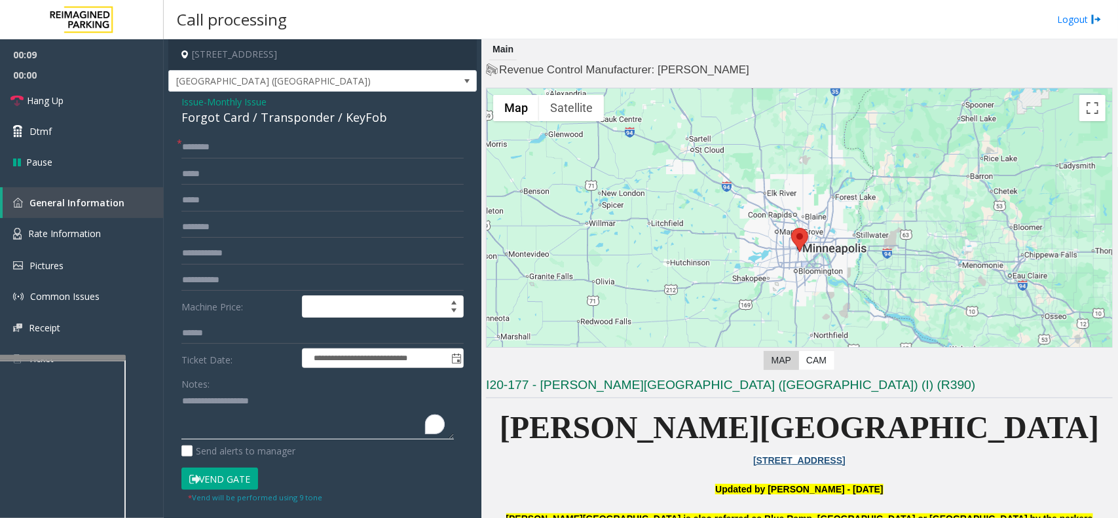
drag, startPoint x: 241, startPoint y: 411, endPoint x: 211, endPoint y: 396, distance: 32.8
click at [236, 411] on textarea "To enrich screen reader interactions, please activate Accessibility in Grammarl…" at bounding box center [317, 415] width 272 height 49
type textarea "**********"
click at [210, 151] on input "text" at bounding box center [322, 147] width 282 height 22
type input "**"
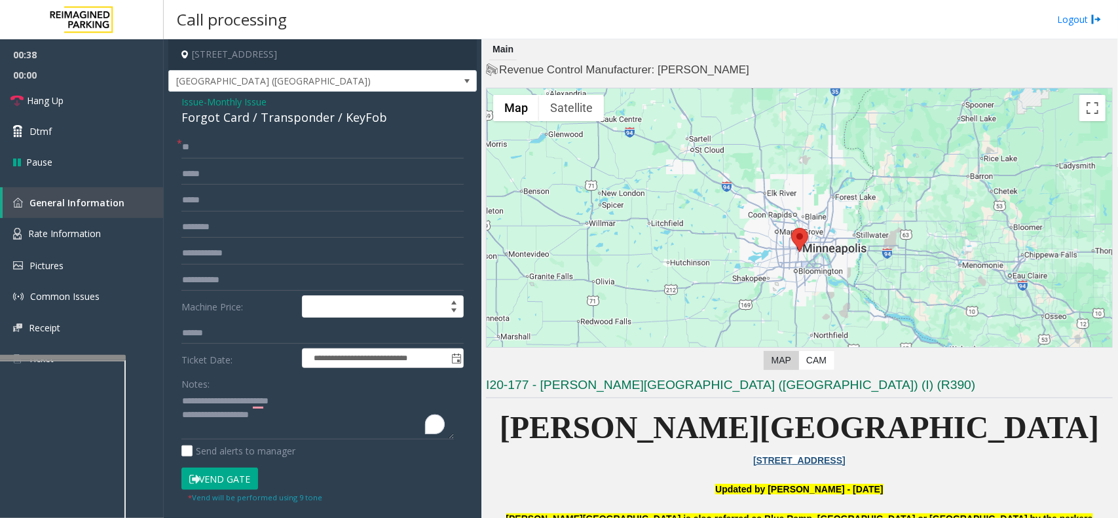
click at [226, 414] on button "Vend Gate" at bounding box center [219, 479] width 77 height 22
click at [279, 408] on textarea "To enrich screen reader interactions, please activate Accessibility in Grammarl…" at bounding box center [317, 415] width 272 height 49
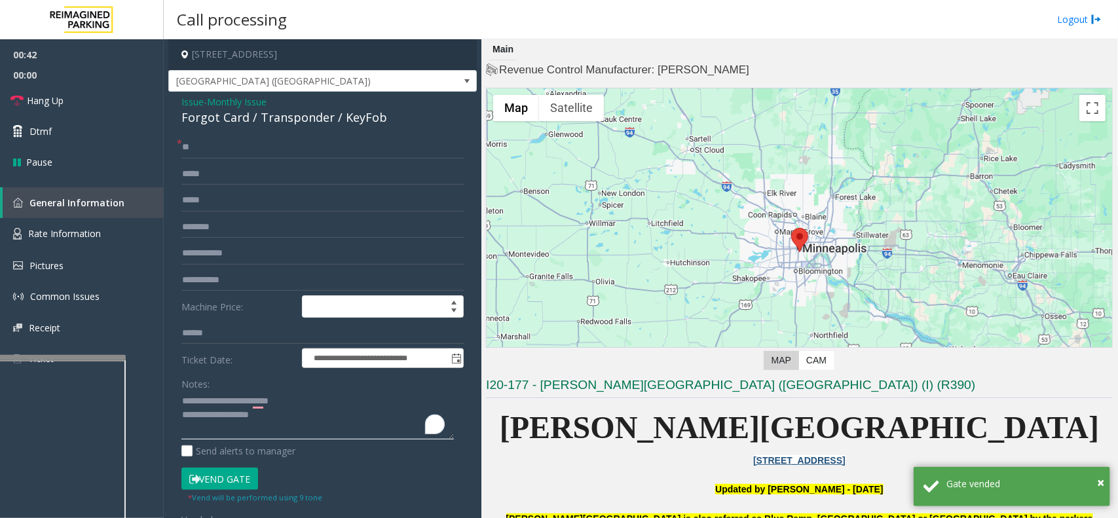
click at [283, 414] on textarea "To enrich screen reader interactions, please activate Accessibility in Grammarl…" at bounding box center [317, 415] width 272 height 49
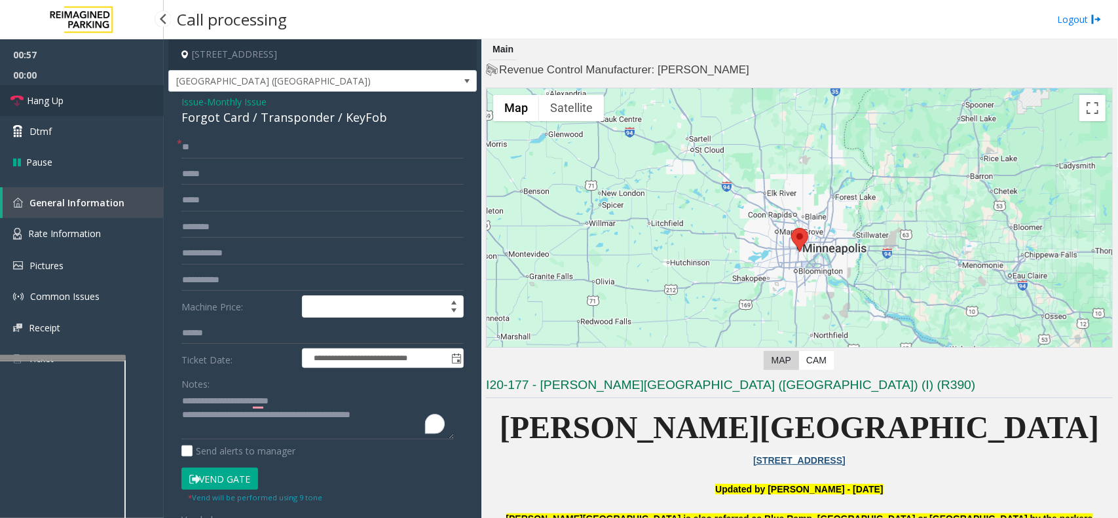
click at [57, 105] on span "Hang Up" at bounding box center [45, 101] width 37 height 14
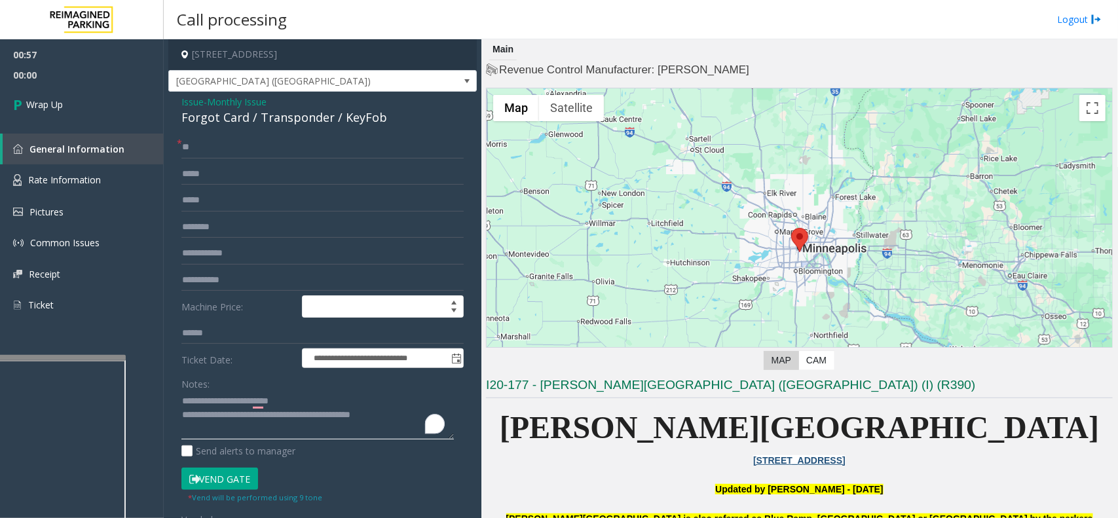
click at [407, 414] on textarea "To enrich screen reader interactions, please activate Accessibility in Grammarl…" at bounding box center [317, 415] width 272 height 49
type textarea "**********"
click at [122, 94] on link "Wrap Up" at bounding box center [82, 104] width 164 height 39
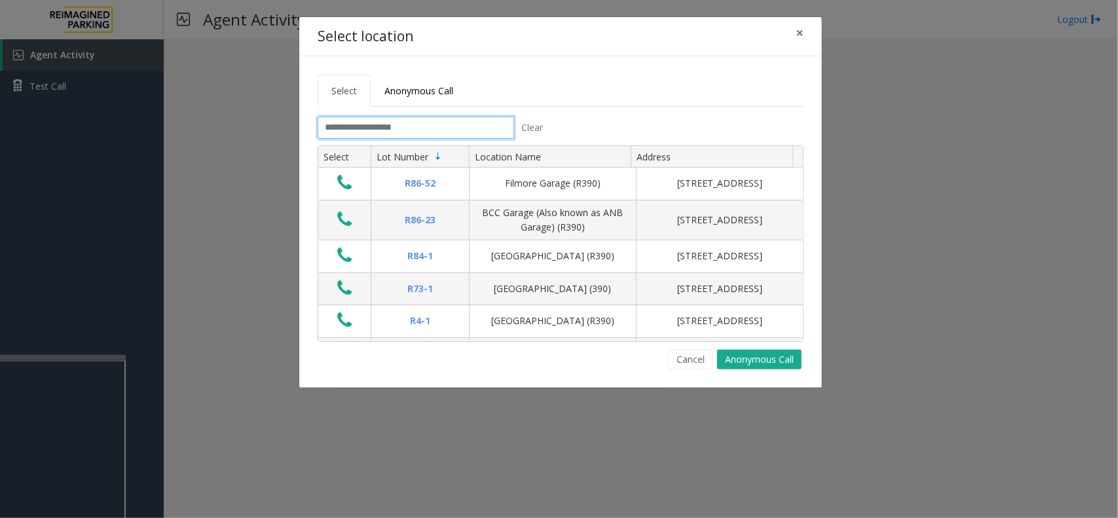
click at [375, 128] on input "text" at bounding box center [416, 128] width 196 height 22
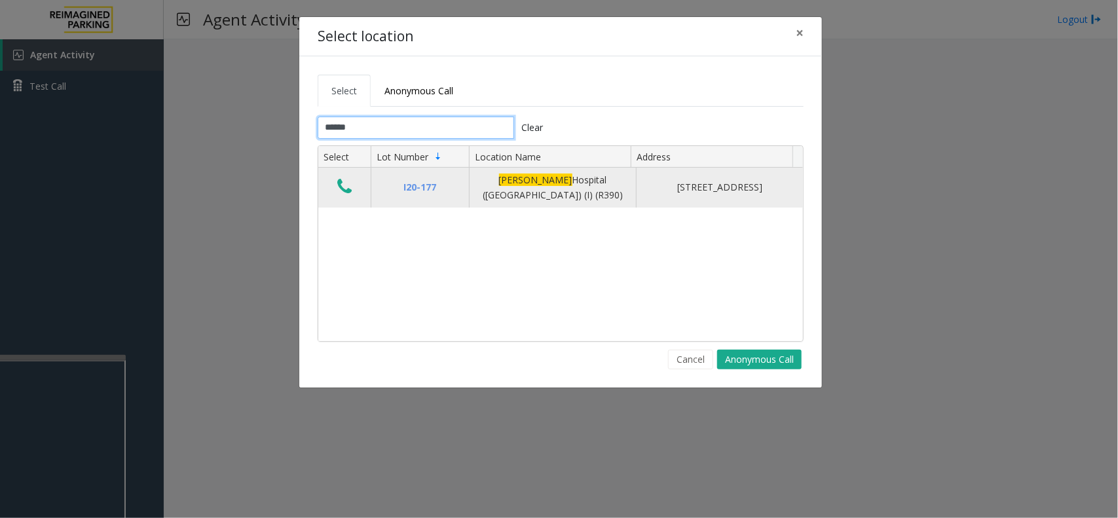
type input "******"
click at [347, 189] on icon "Data table" at bounding box center [344, 186] width 14 height 18
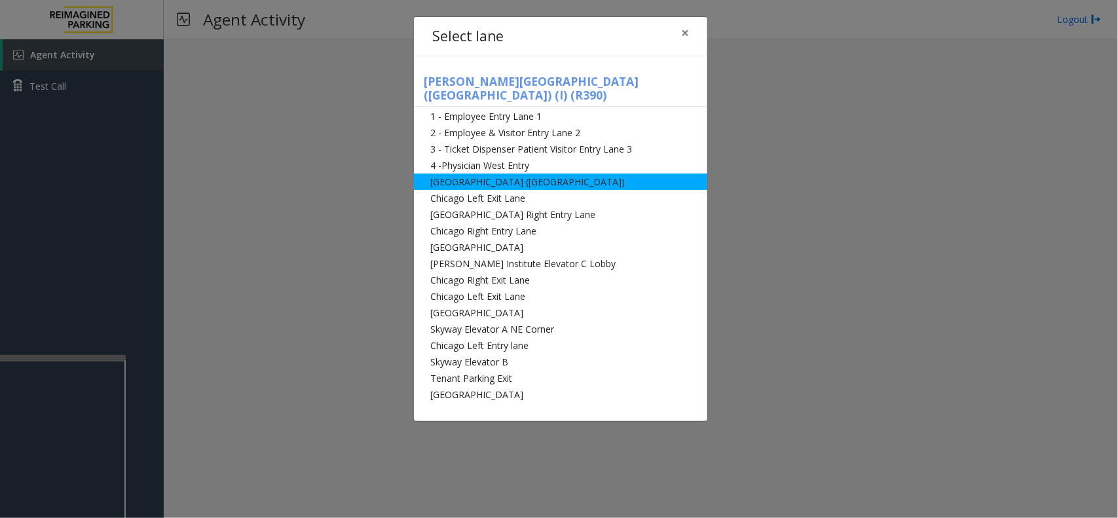
click at [486, 174] on li "[GEOGRAPHIC_DATA] ([GEOGRAPHIC_DATA])" at bounding box center [560, 182] width 293 height 16
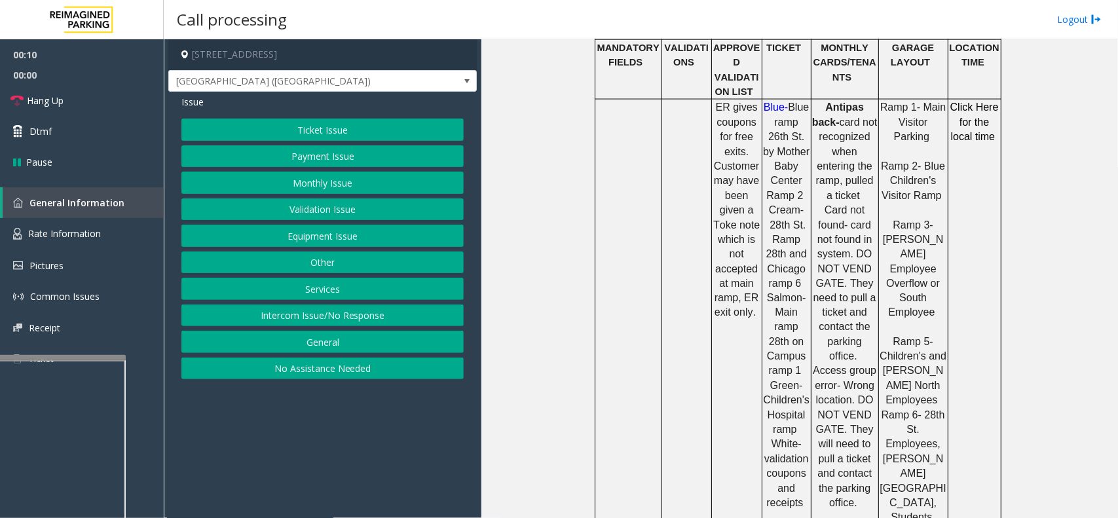
scroll to position [818, 0]
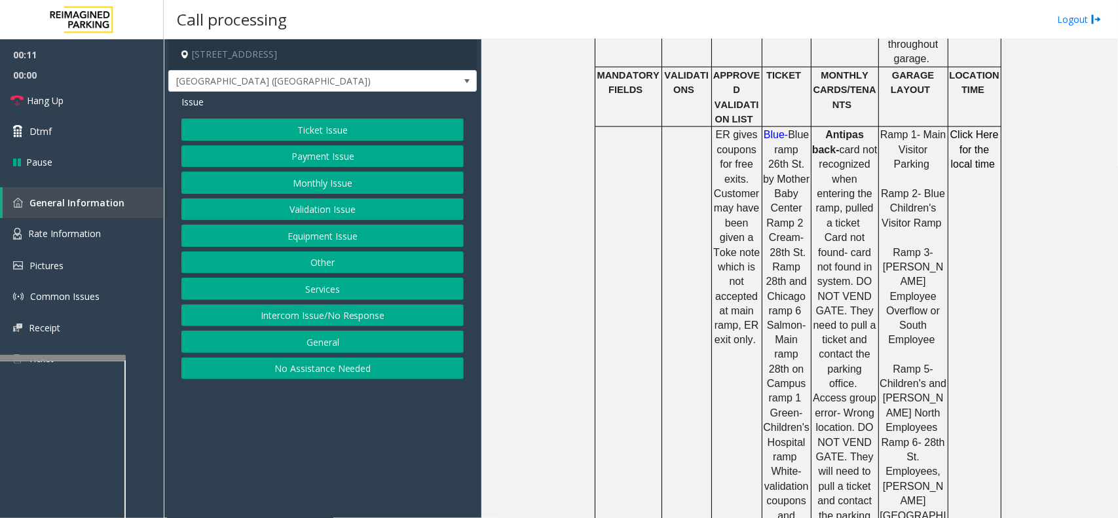
click at [316, 126] on button "Ticket Issue" at bounding box center [322, 130] width 282 height 22
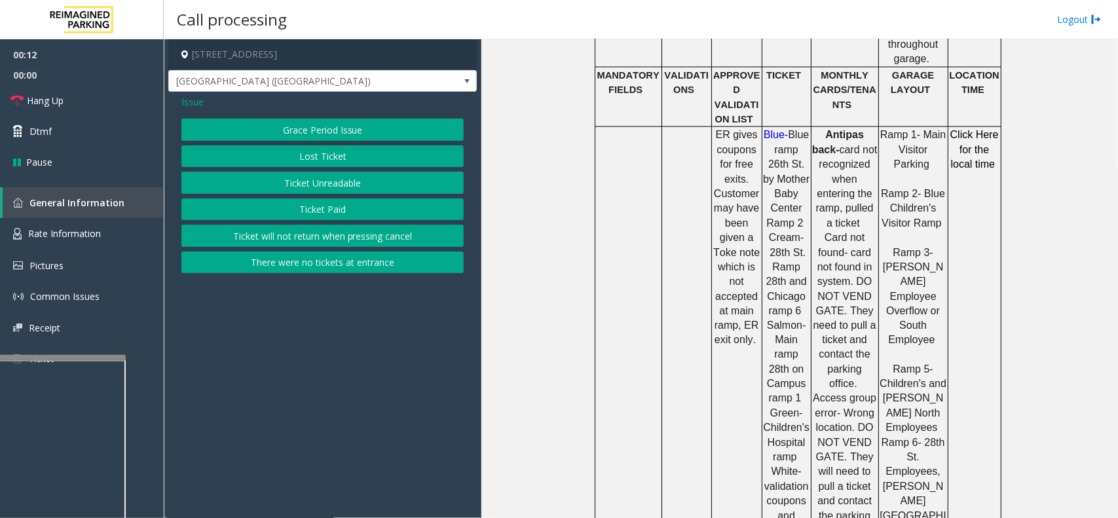
click at [325, 179] on button "Ticket Unreadable" at bounding box center [322, 183] width 282 height 22
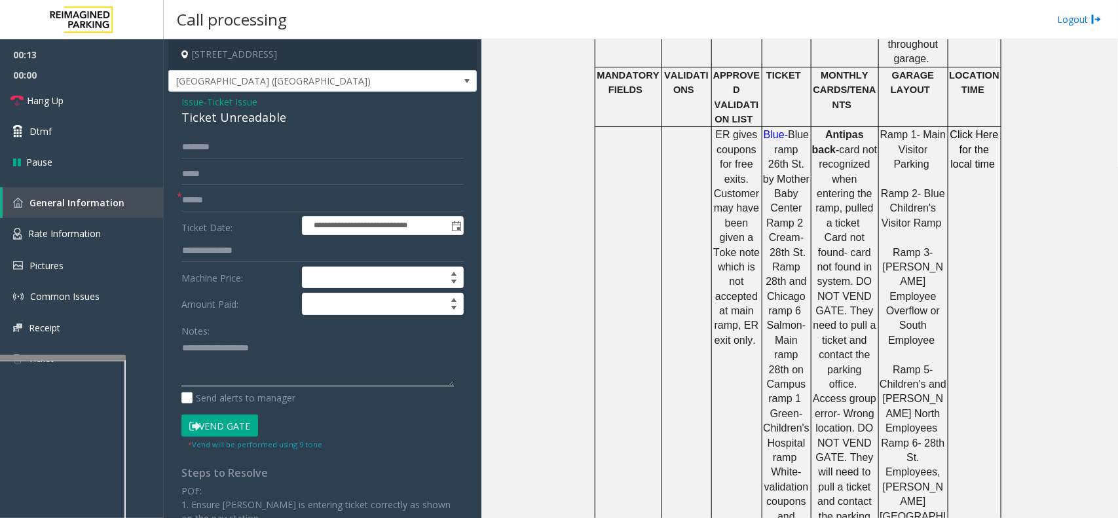
click at [202, 367] on textarea at bounding box center [317, 362] width 272 height 49
type textarea "**********"
click at [211, 208] on input "text" at bounding box center [322, 200] width 282 height 22
type input "*********"
click at [233, 414] on button "Vend Gate" at bounding box center [219, 425] width 77 height 22
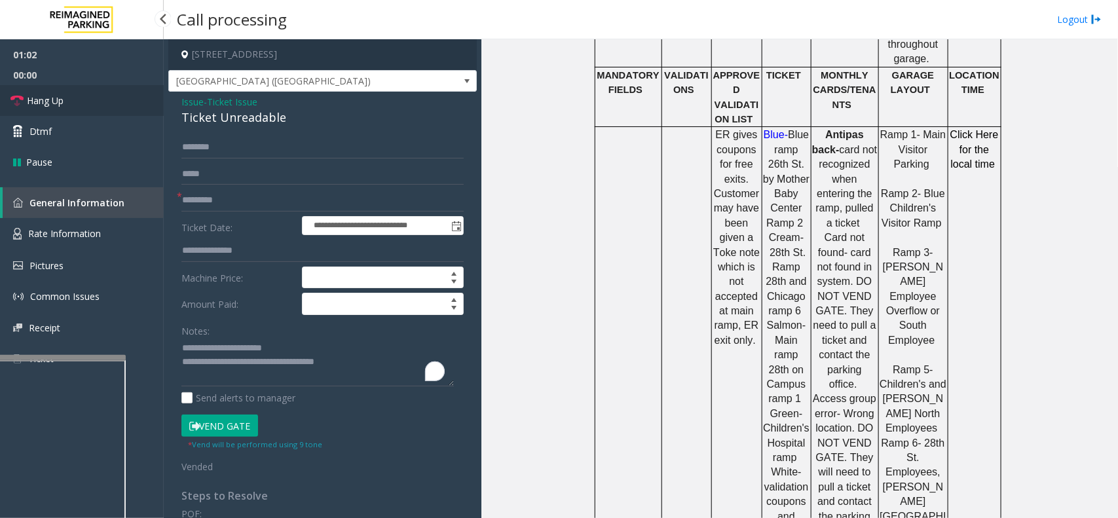
click at [54, 98] on span "Hang Up" at bounding box center [45, 101] width 37 height 14
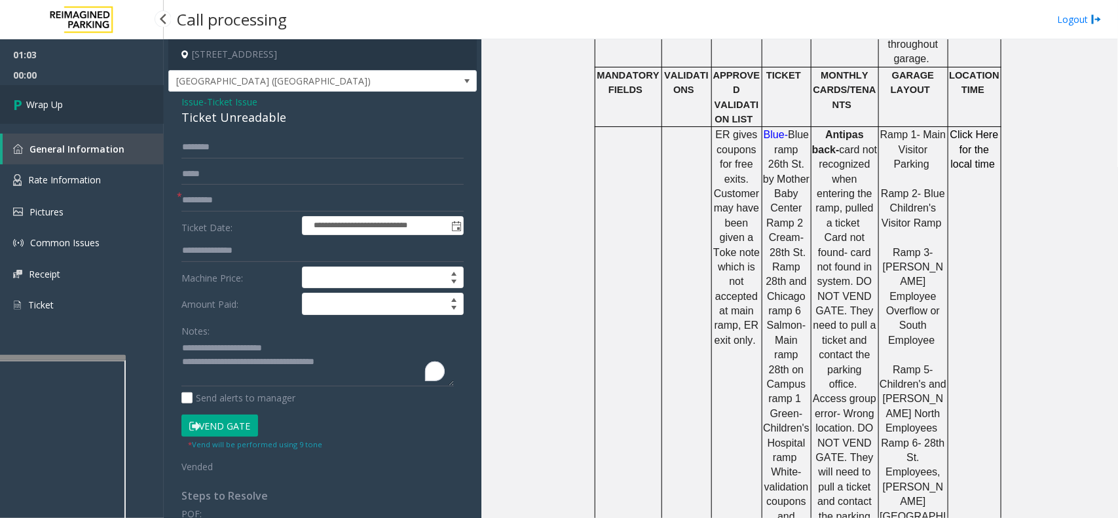
click at [54, 98] on span "Wrap Up" at bounding box center [44, 105] width 37 height 14
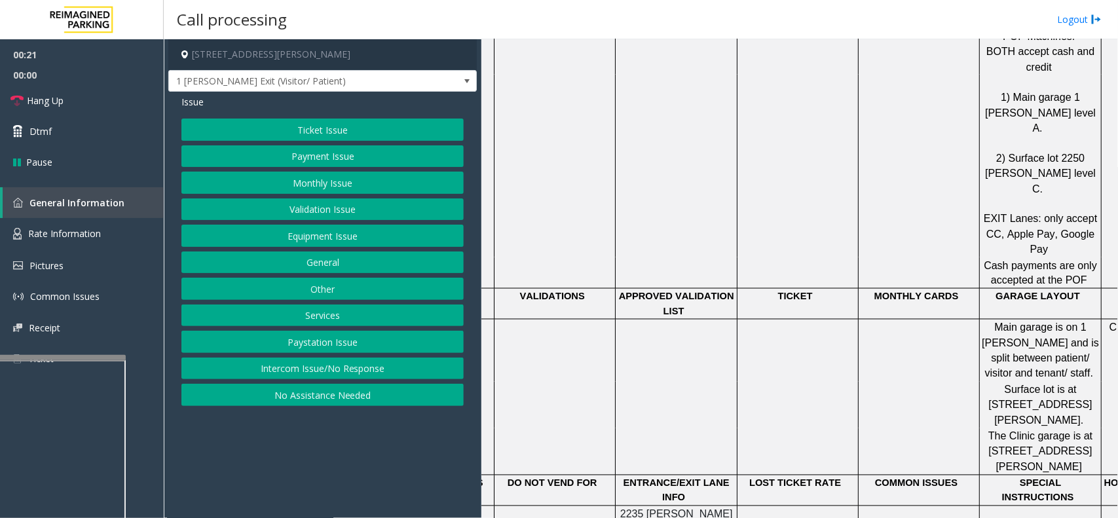
scroll to position [900, 0]
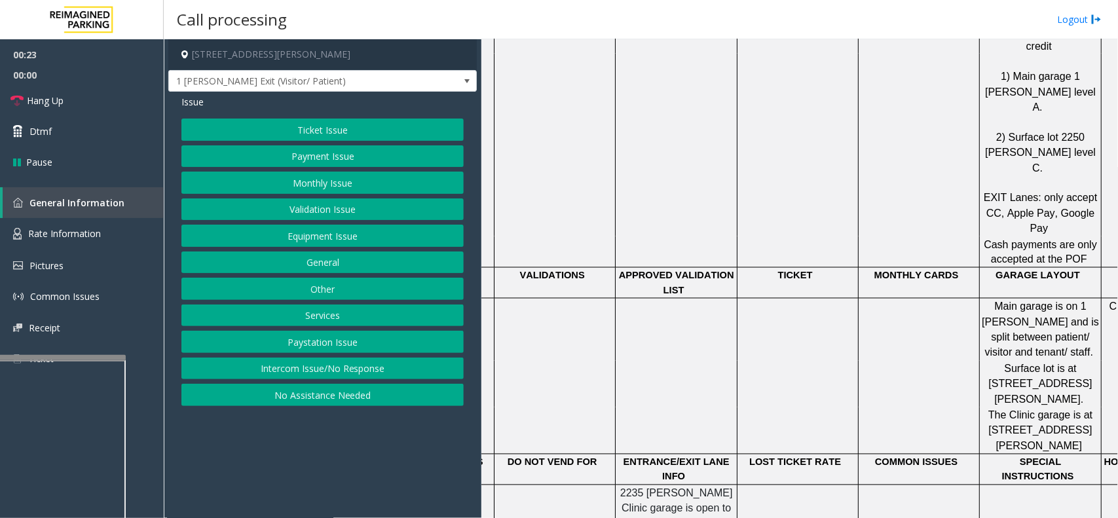
click at [329, 126] on button "Ticket Issue" at bounding box center [322, 130] width 282 height 22
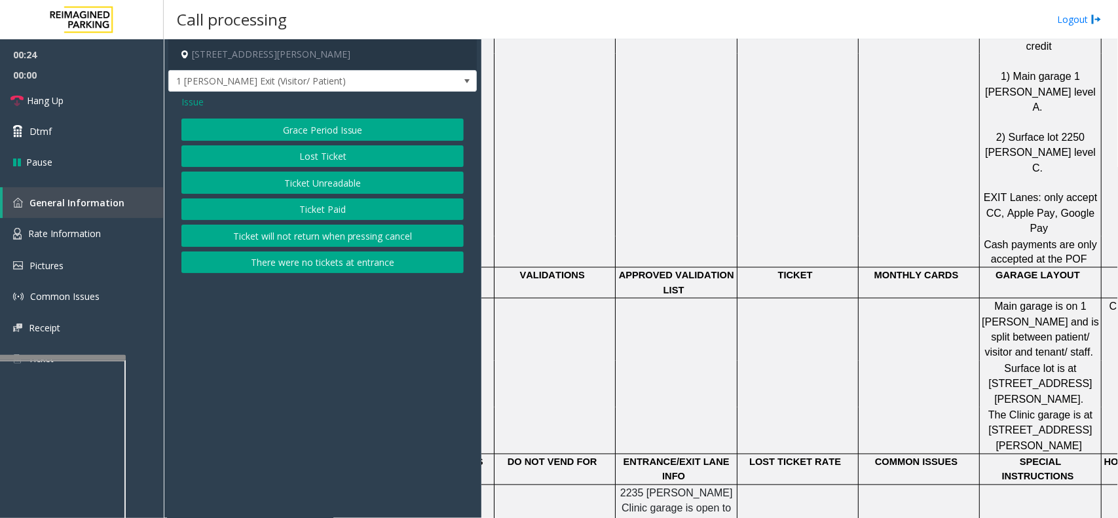
click at [312, 180] on button "Ticket Unreadable" at bounding box center [322, 183] width 282 height 22
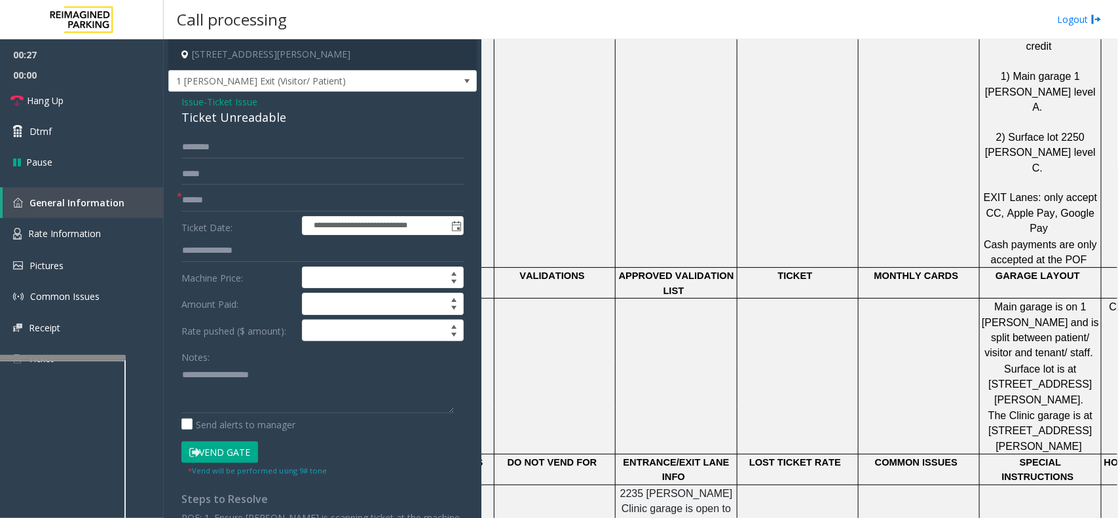
click at [228, 119] on div "Ticket Unreadable" at bounding box center [322, 118] width 282 height 18
copy div "Ticket Unreadable"
click at [227, 407] on textarea "To enrich screen reader interactions, please activate Accessibility in Grammarl…" at bounding box center [317, 388] width 272 height 49
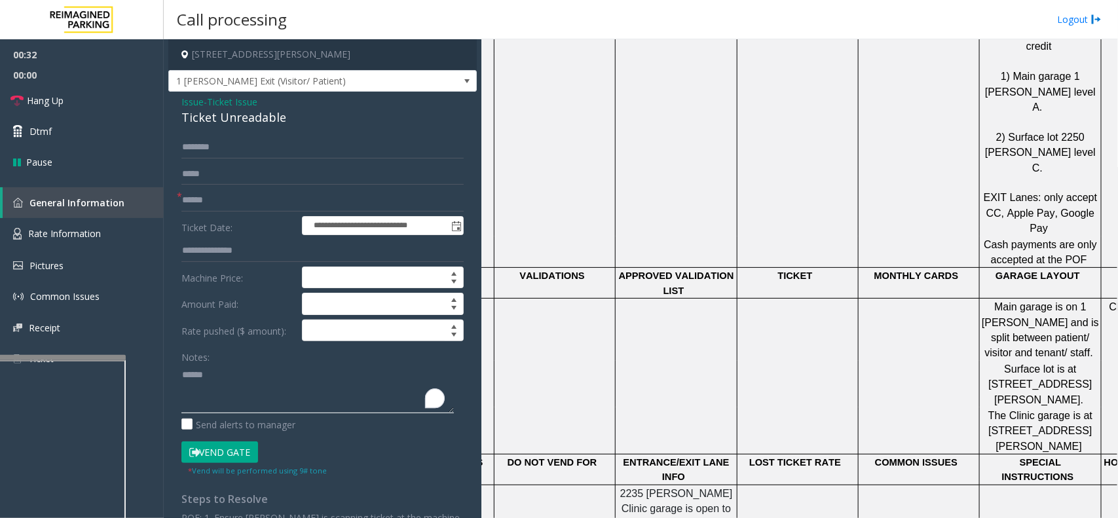
paste textarea "**********"
type textarea "**********"
click at [92, 105] on link "Hang Up" at bounding box center [82, 100] width 164 height 31
click at [196, 203] on input "text" at bounding box center [322, 200] width 282 height 22
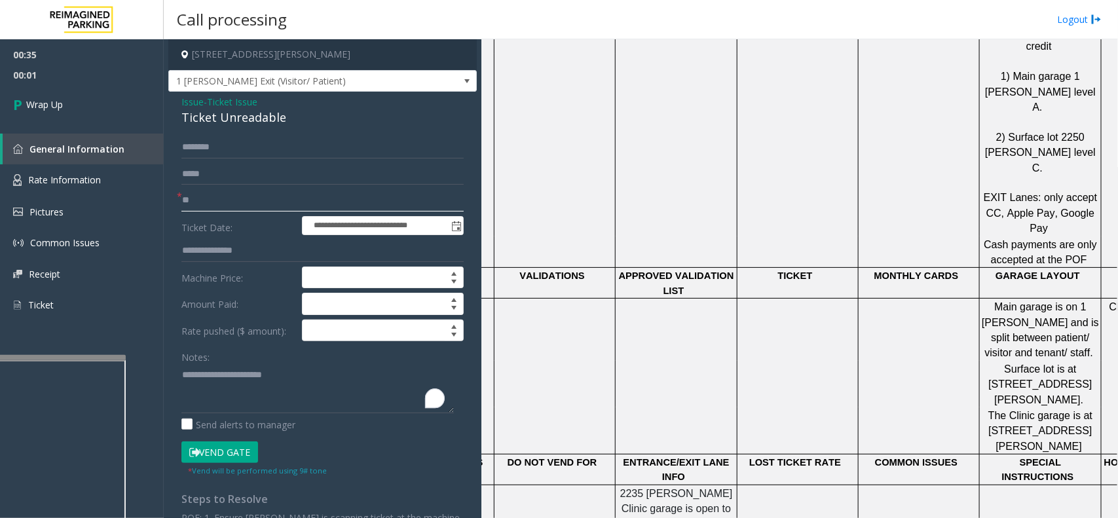
type input "**"
drag, startPoint x: 299, startPoint y: 374, endPoint x: 314, endPoint y: 403, distance: 33.1
click at [313, 401] on textarea "To enrich screen reader interactions, please activate Accessibility in Grammarl…" at bounding box center [317, 388] width 272 height 49
type textarea "**********"
click at [134, 109] on link "Wrap Up" at bounding box center [82, 104] width 164 height 39
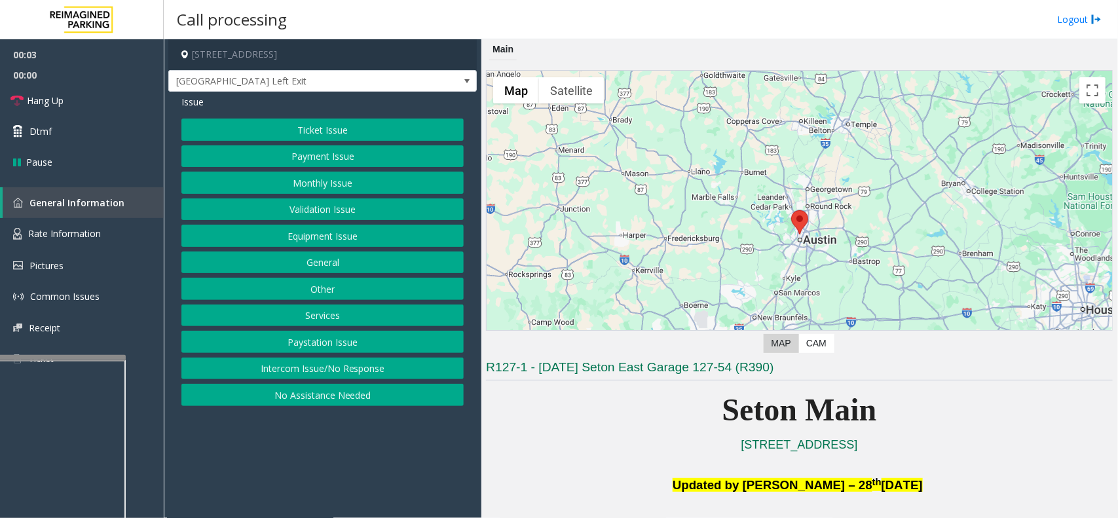
click at [322, 234] on button "Equipment Issue" at bounding box center [322, 236] width 282 height 22
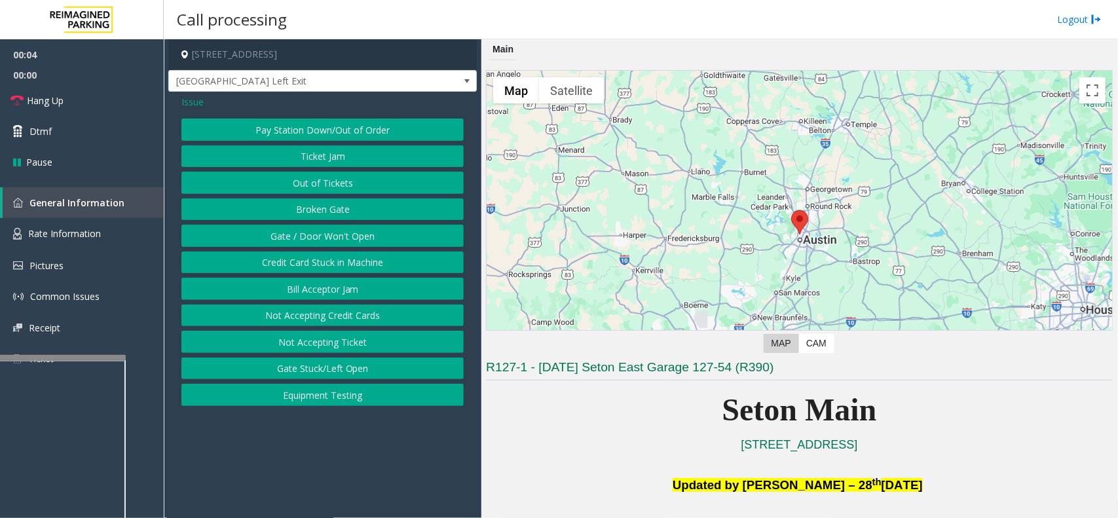
click at [301, 237] on button "Gate / Door Won't Open" at bounding box center [322, 236] width 282 height 22
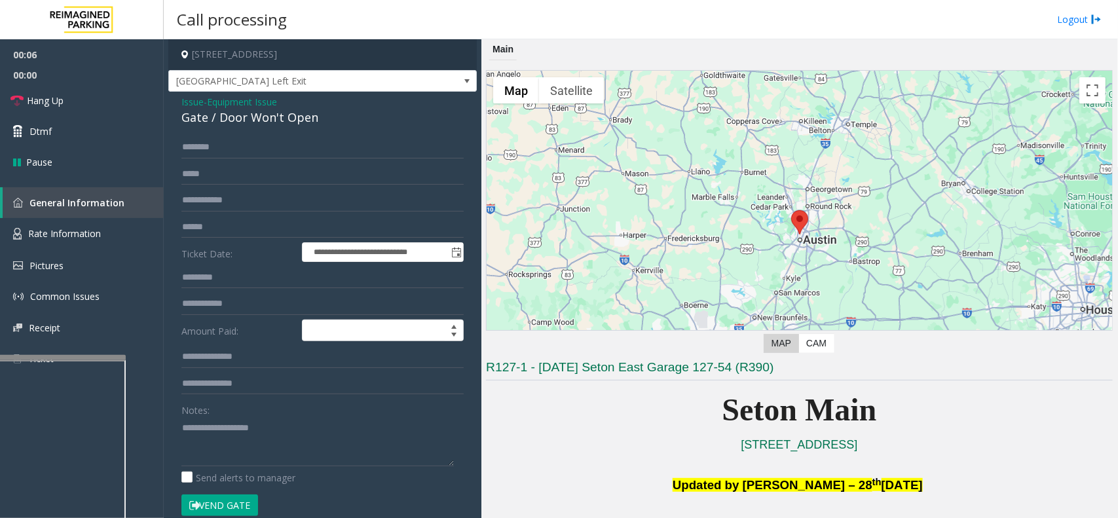
click at [230, 105] on span "Equipment Issue" at bounding box center [242, 102] width 70 height 14
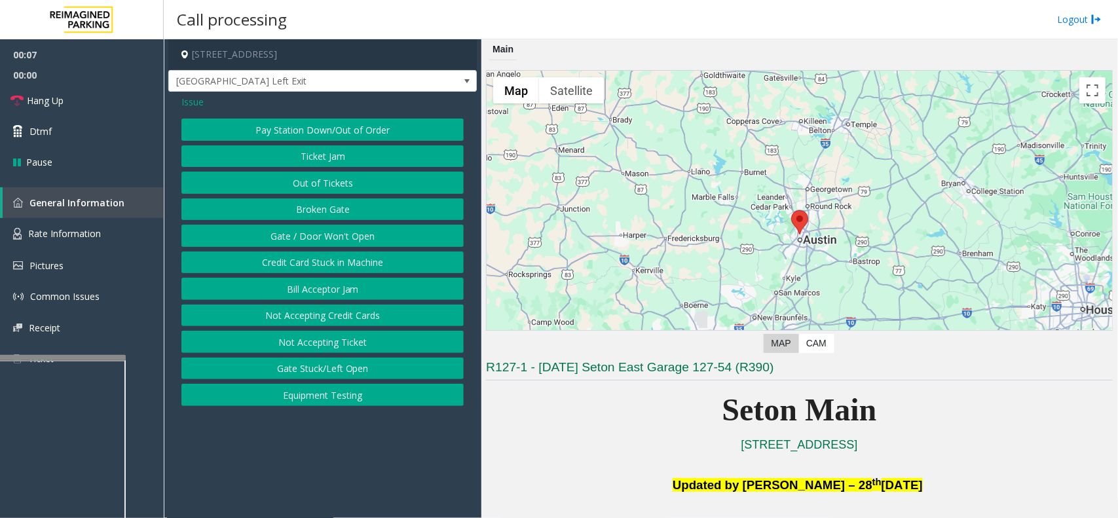
click at [193, 98] on span "Issue" at bounding box center [192, 102] width 22 height 14
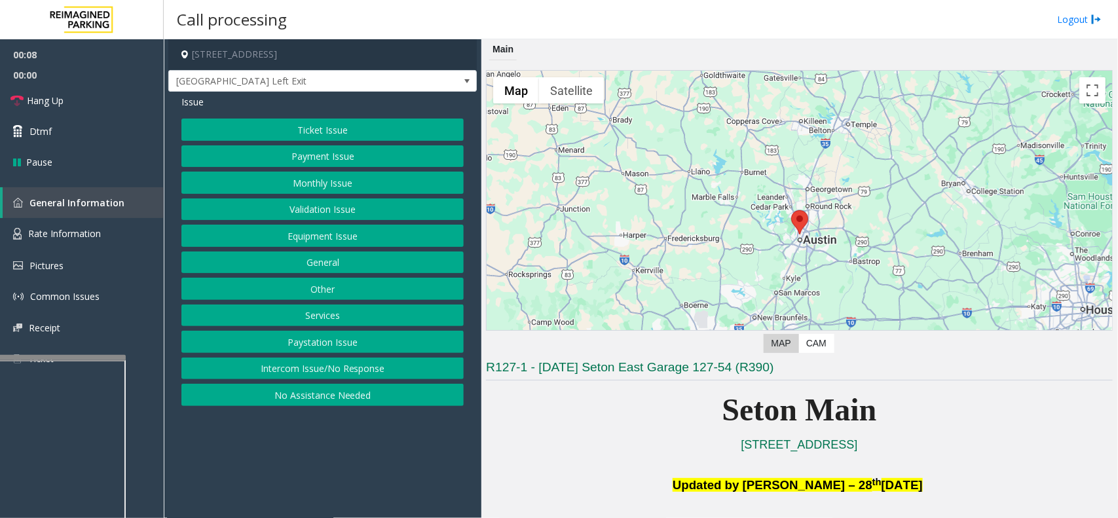
click at [308, 126] on button "Ticket Issue" at bounding box center [322, 130] width 282 height 22
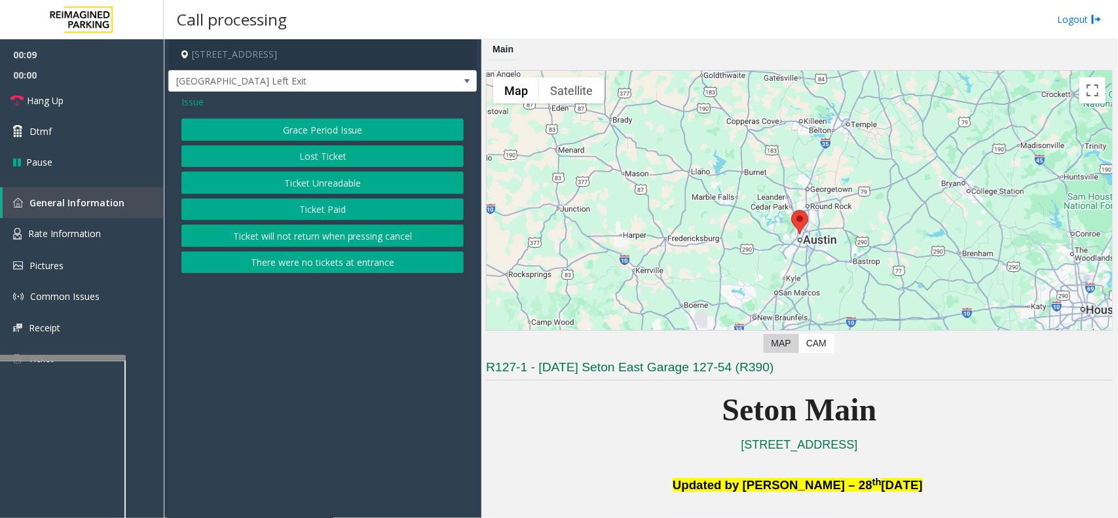
click at [318, 180] on button "Ticket Unreadable" at bounding box center [322, 183] width 282 height 22
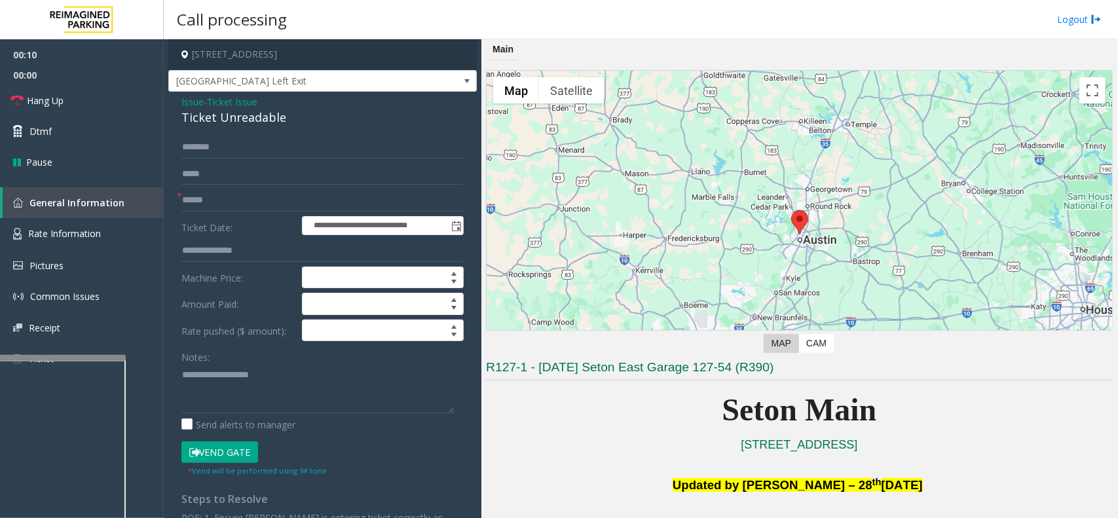
click at [223, 115] on div "Ticket Unreadable" at bounding box center [322, 118] width 282 height 18
copy div "Ticket Unreadable"
click at [205, 380] on textarea at bounding box center [317, 388] width 272 height 49
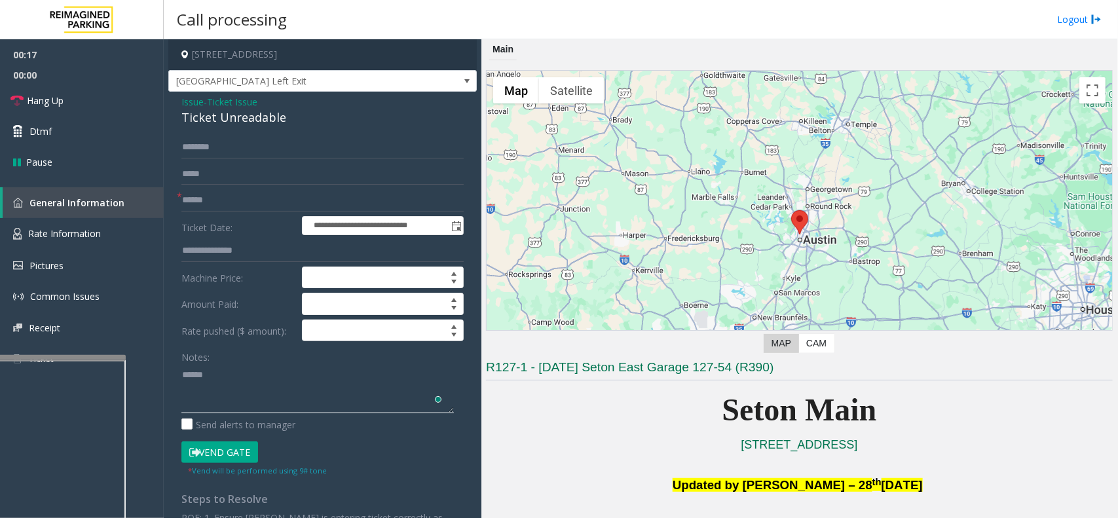
paste textarea "**********"
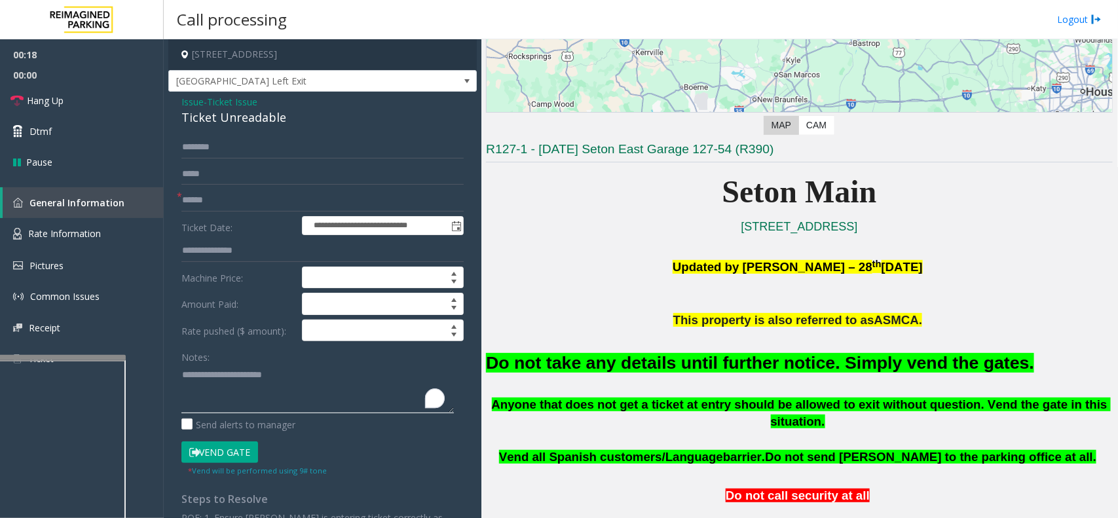
scroll to position [246, 0]
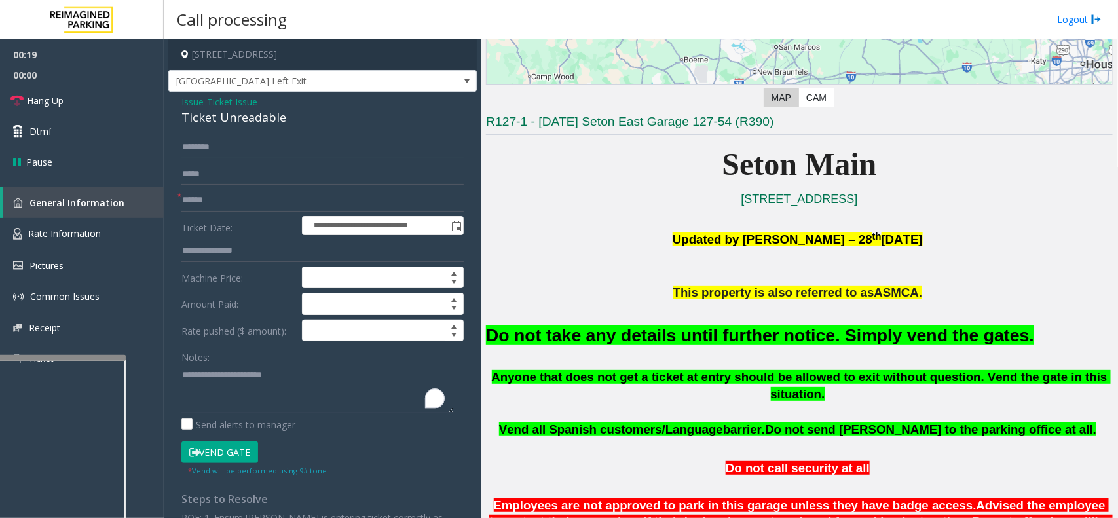
click at [787, 335] on font "Do not take any details until further notice. Simply vend the gates." at bounding box center [760, 335] width 548 height 20
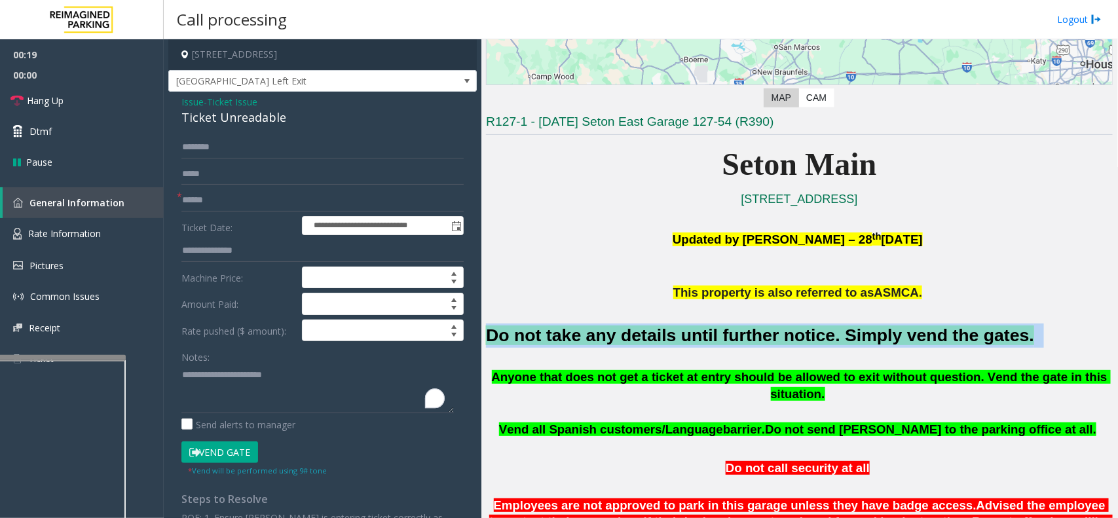
click at [787, 335] on font "Do not take any details until further notice. Simply vend the gates." at bounding box center [760, 335] width 548 height 20
copy h2 "Do not take any details until further notice. Simply vend the gates."
click at [239, 414] on button "Vend Gate" at bounding box center [219, 452] width 77 height 22
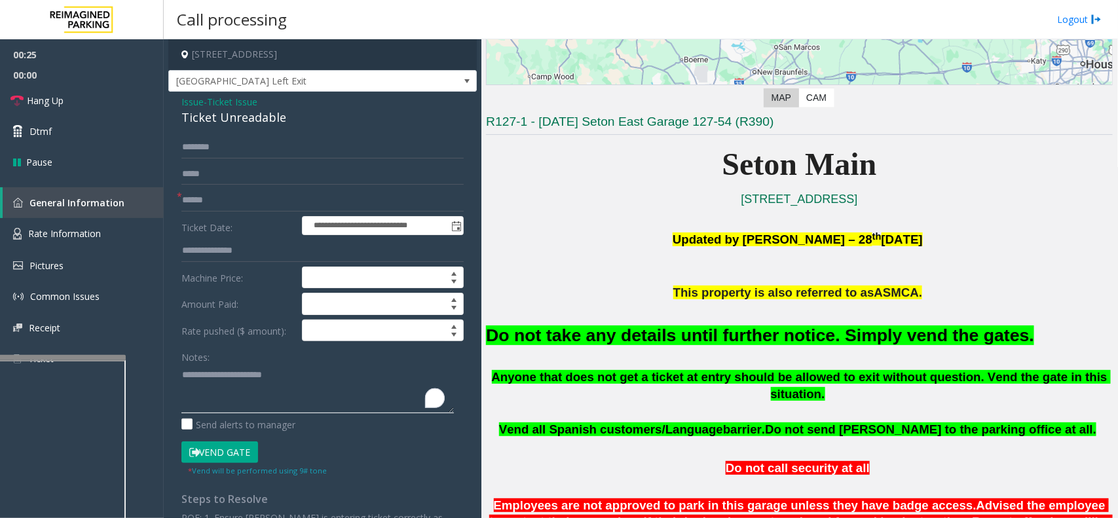
click at [293, 371] on textarea "To enrich screen reader interactions, please activate Accessibility in Grammarl…" at bounding box center [317, 388] width 272 height 49
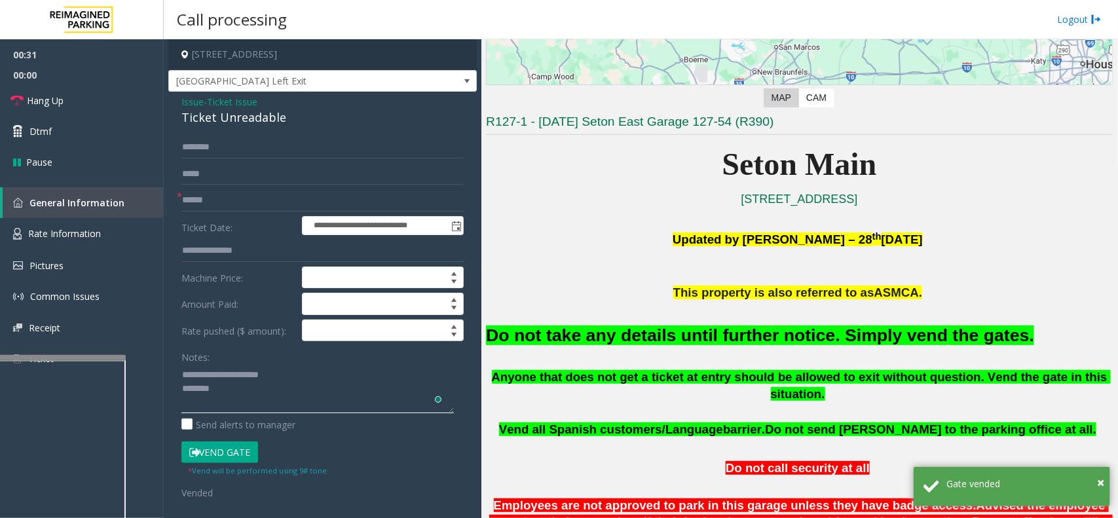
paste textarea "**********"
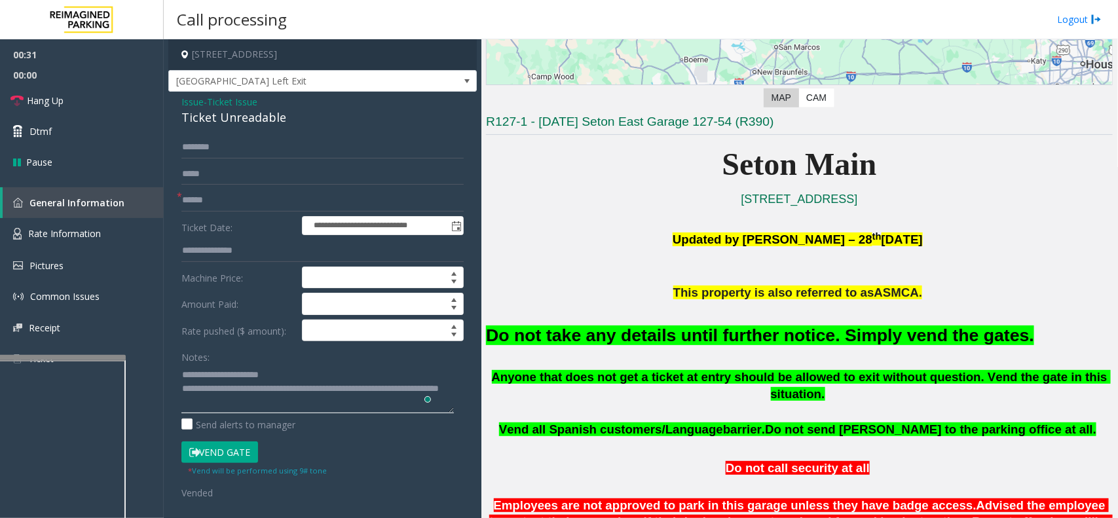
scroll to position [9, 0]
type textarea "**********"
click at [228, 194] on input "text" at bounding box center [322, 200] width 282 height 22
type input "*"
type input "**"
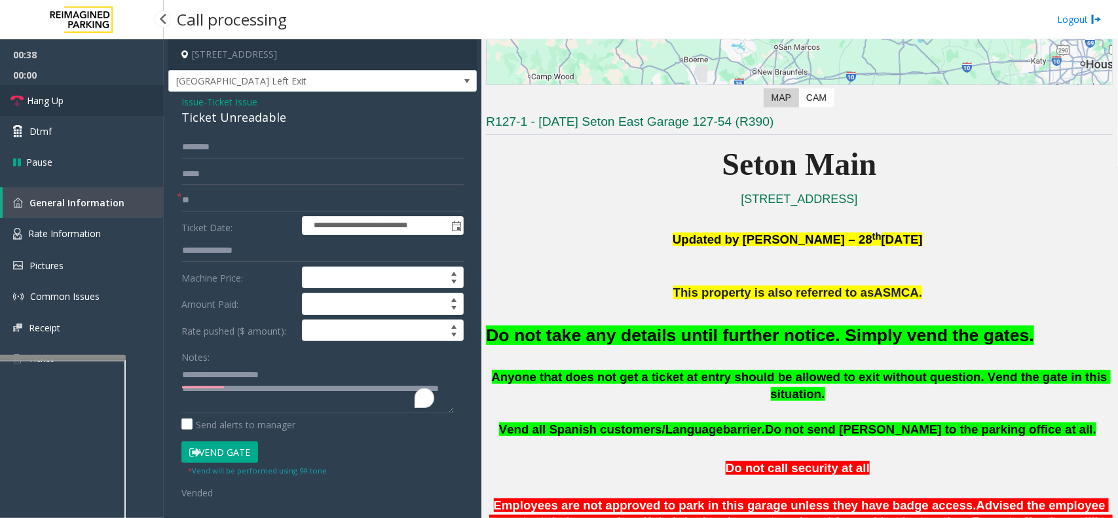
click at [86, 112] on link "Hang Up" at bounding box center [82, 100] width 164 height 31
click at [86, 109] on link "Hang Up" at bounding box center [82, 100] width 164 height 31
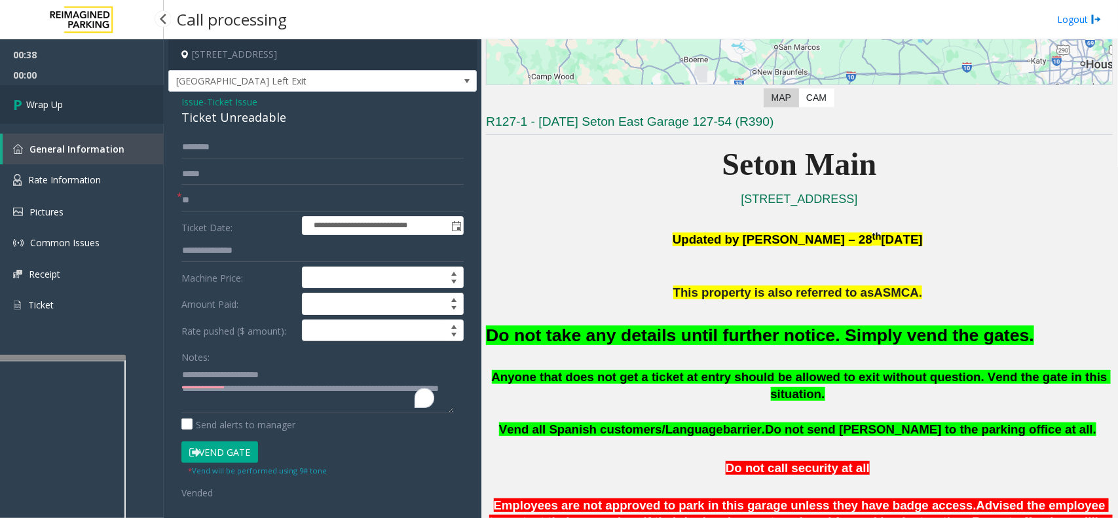
click at [86, 107] on link "Wrap Up" at bounding box center [82, 104] width 164 height 39
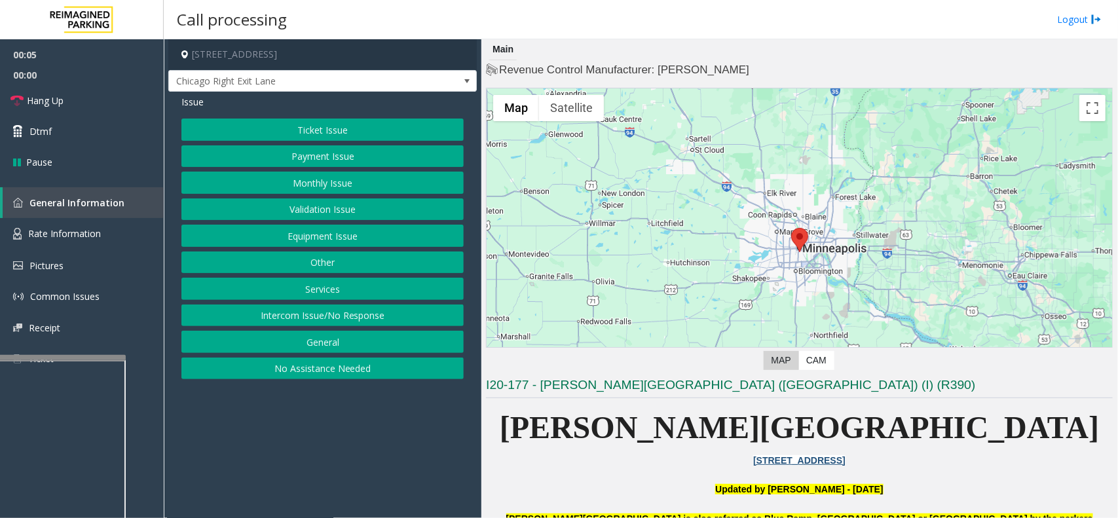
click at [329, 238] on button "Equipment Issue" at bounding box center [322, 236] width 282 height 22
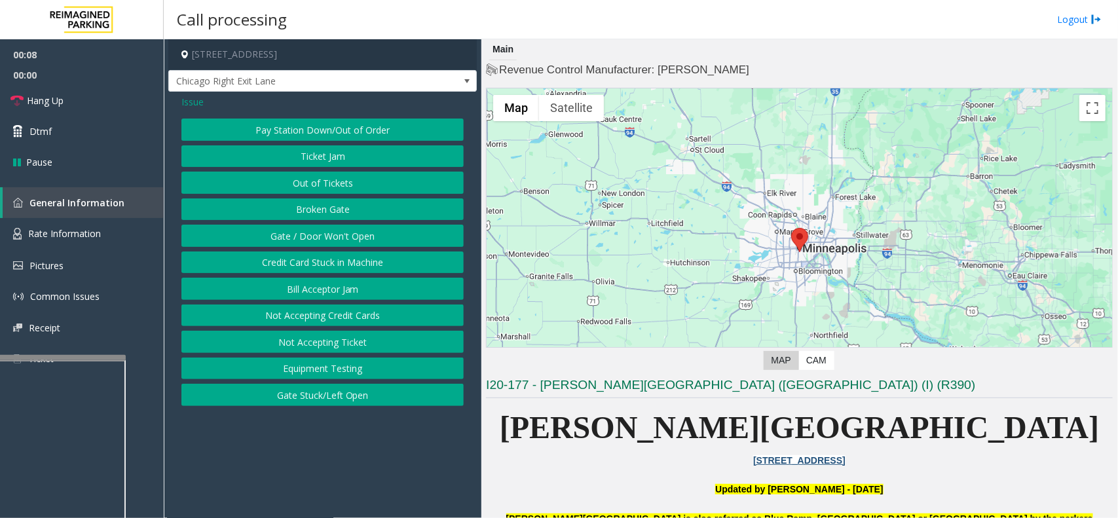
click at [329, 238] on button "Gate / Door Won't Open" at bounding box center [322, 236] width 282 height 22
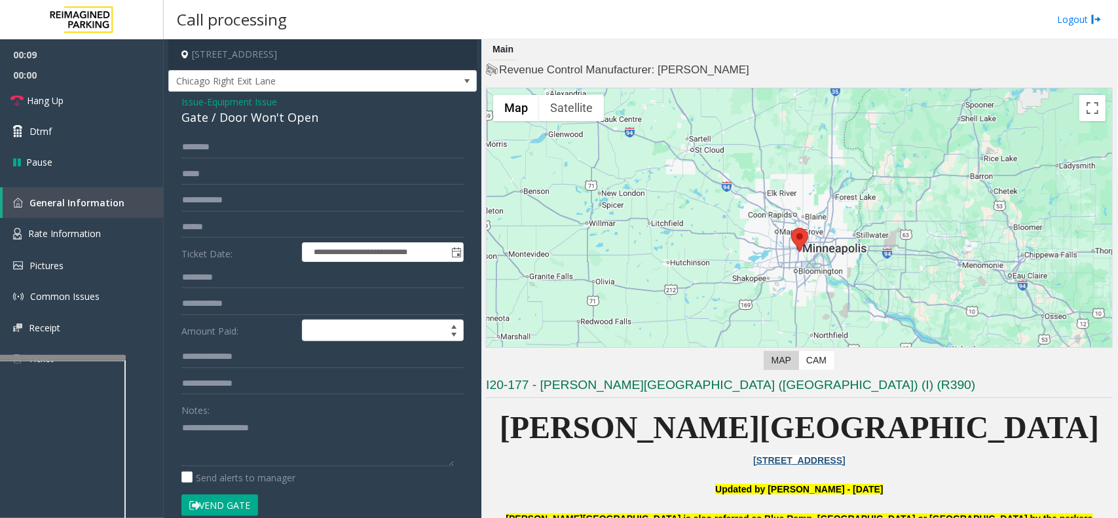
click at [287, 122] on div "Gate / Door Won't Open" at bounding box center [322, 118] width 282 height 18
copy div "Gate / Door Won't Open"
drag, startPoint x: 267, startPoint y: 439, endPoint x: 502, endPoint y: 316, distance: 264.5
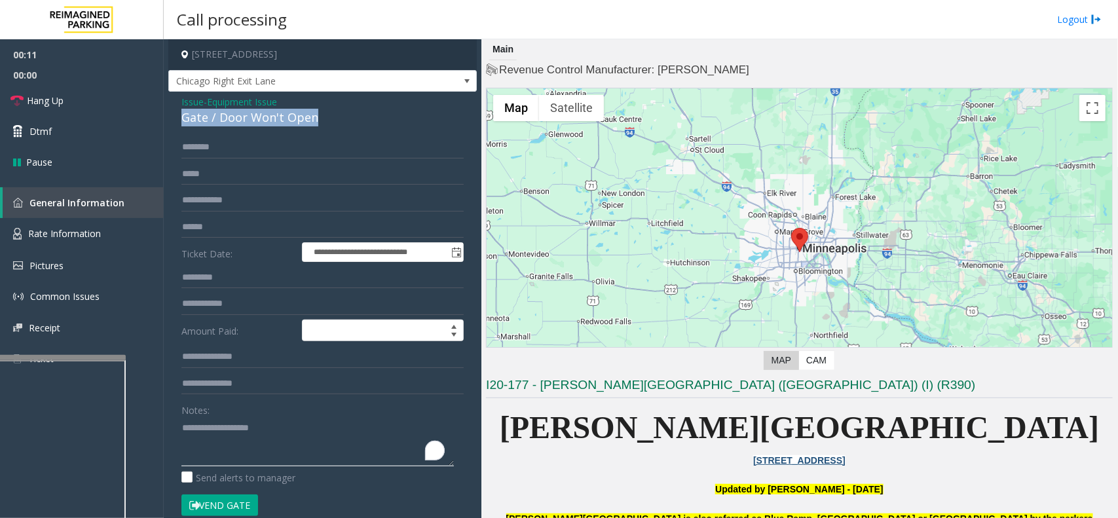
click at [268, 414] on textarea "To enrich screen reader interactions, please activate Accessibility in Grammarl…" at bounding box center [317, 441] width 272 height 49
paste textarea "**********"
click at [240, 414] on button "Vend Gate" at bounding box center [219, 505] width 77 height 22
click at [238, 414] on textarea "To enrich screen reader interactions, please activate Accessibility in Grammarl…" at bounding box center [317, 441] width 272 height 49
type textarea "**********"
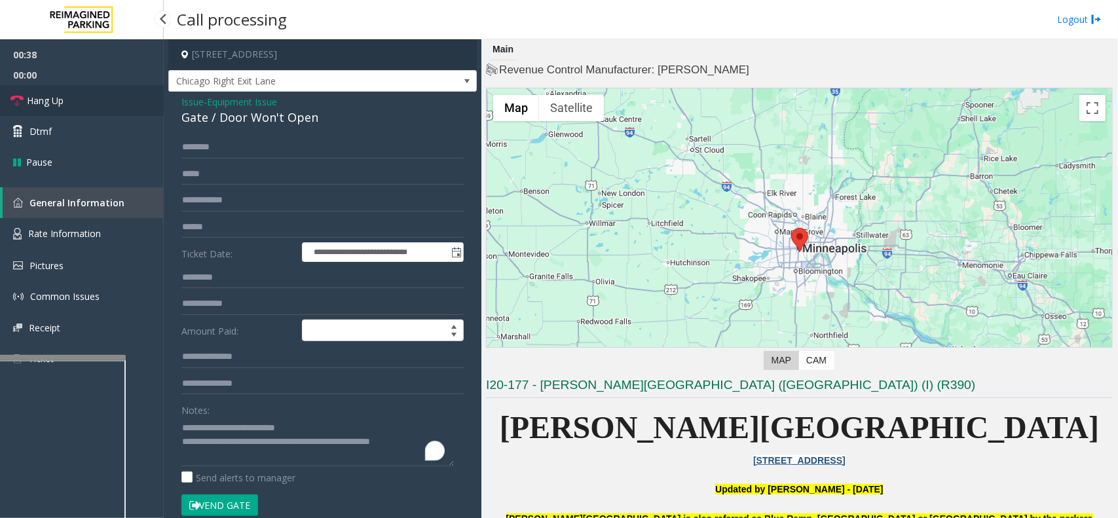
click at [63, 112] on link "Hang Up" at bounding box center [82, 100] width 164 height 31
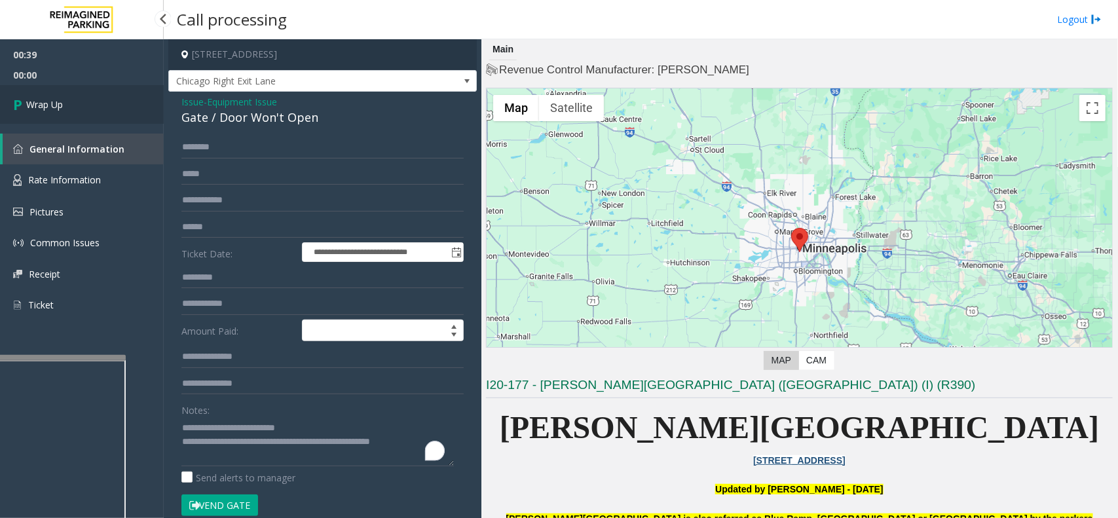
click at [63, 112] on link "Wrap Up" at bounding box center [82, 104] width 164 height 39
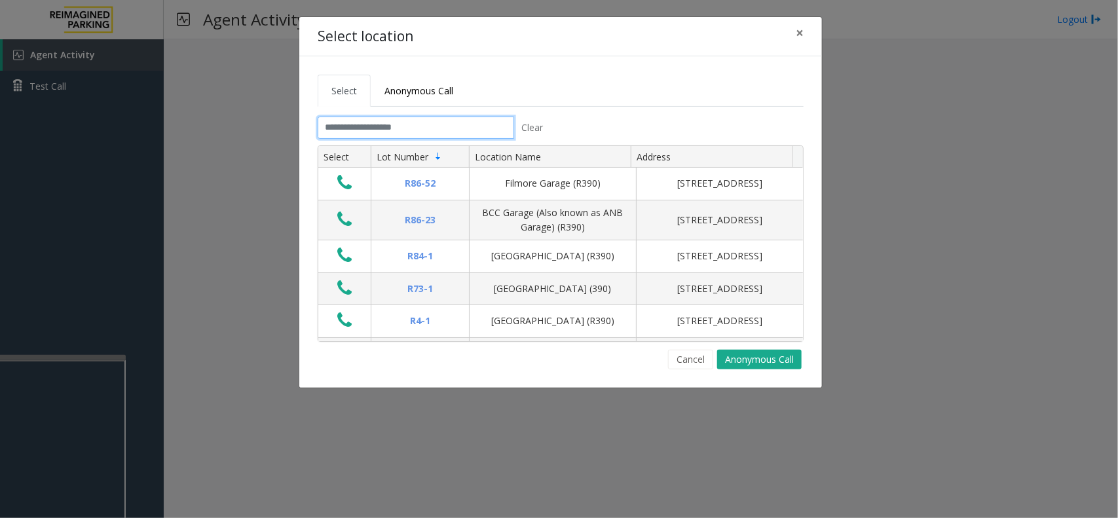
click at [345, 121] on input "text" at bounding box center [416, 128] width 196 height 22
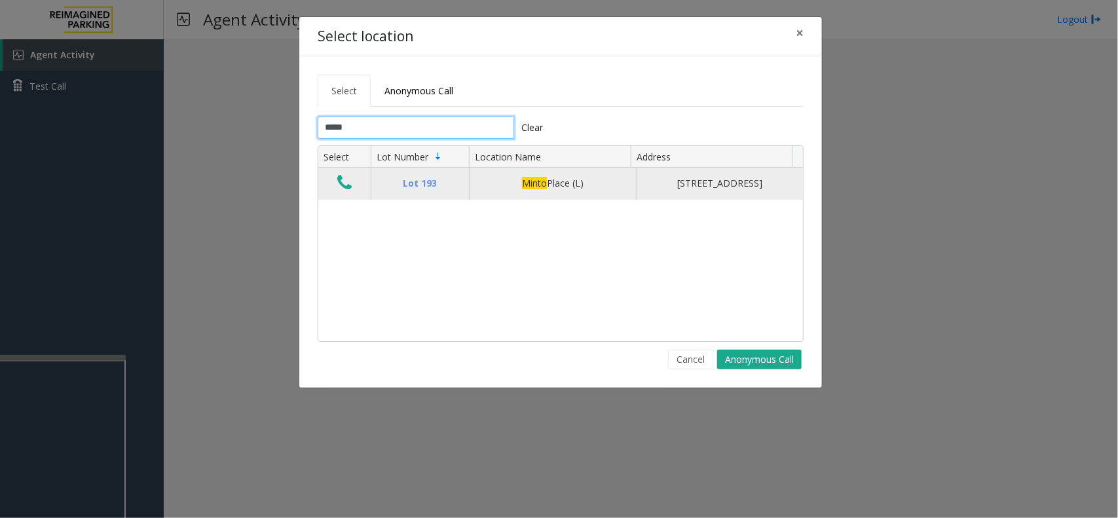
type input "*****"
click at [345, 190] on icon "Data table" at bounding box center [344, 183] width 14 height 18
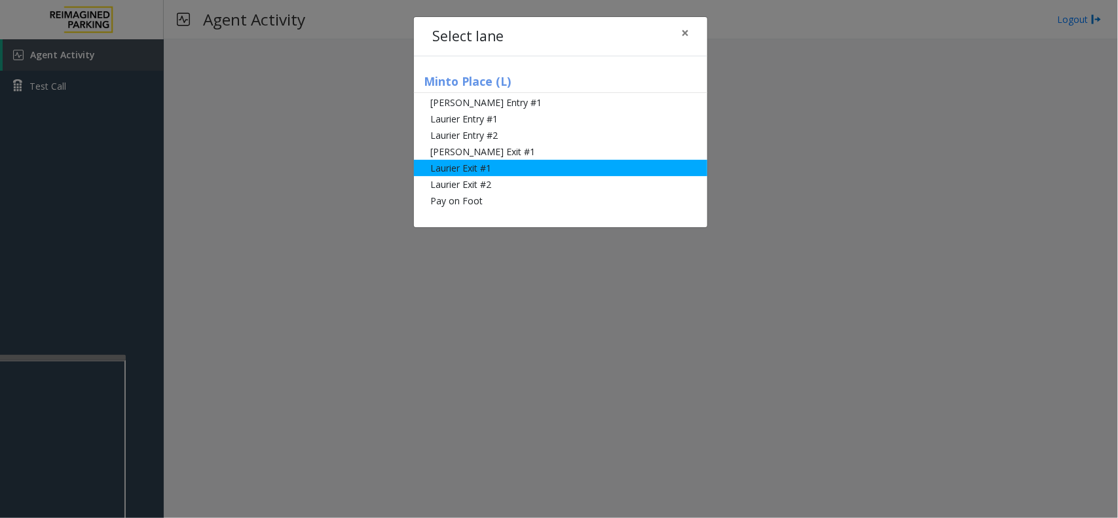
click at [462, 168] on li "Laurier Exit #1" at bounding box center [560, 168] width 293 height 16
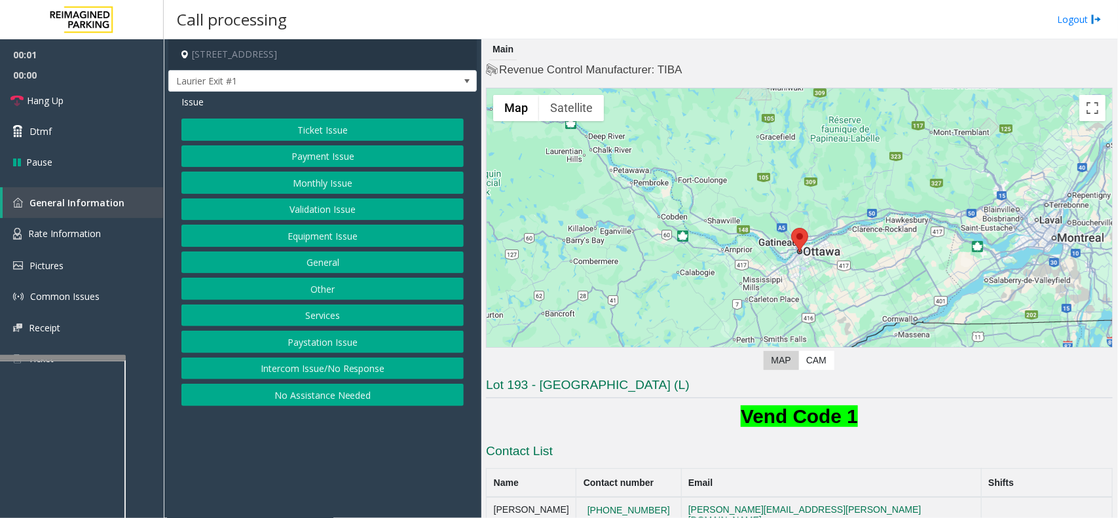
click at [329, 147] on button "Payment Issue" at bounding box center [322, 156] width 282 height 22
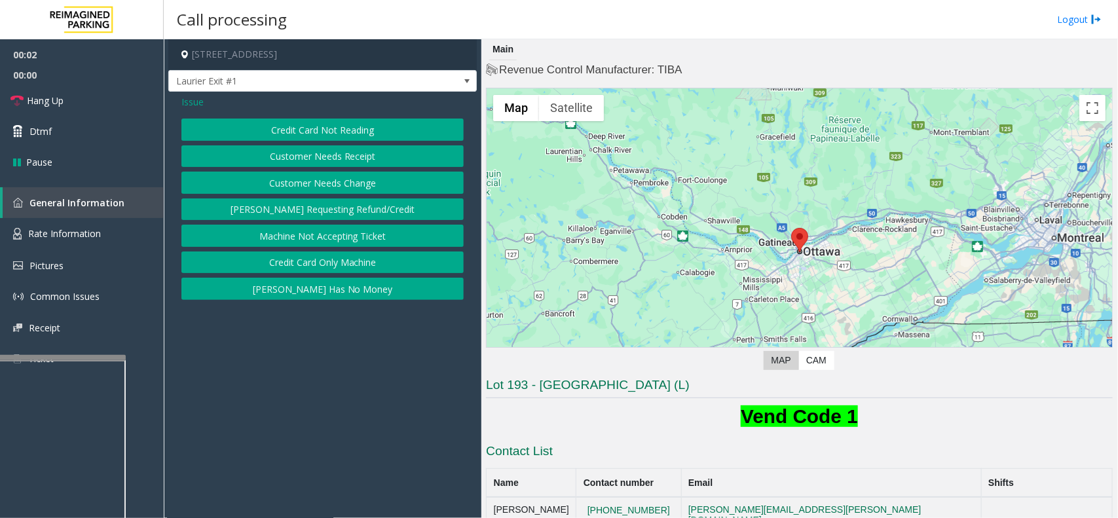
click at [193, 97] on span "Issue" at bounding box center [192, 102] width 22 height 14
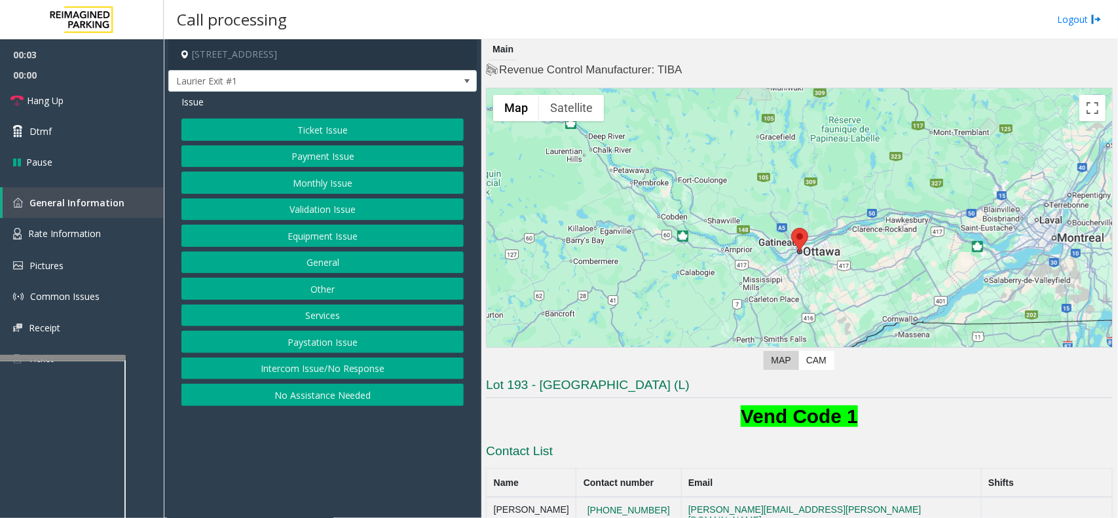
click at [312, 134] on button "Ticket Issue" at bounding box center [322, 130] width 282 height 22
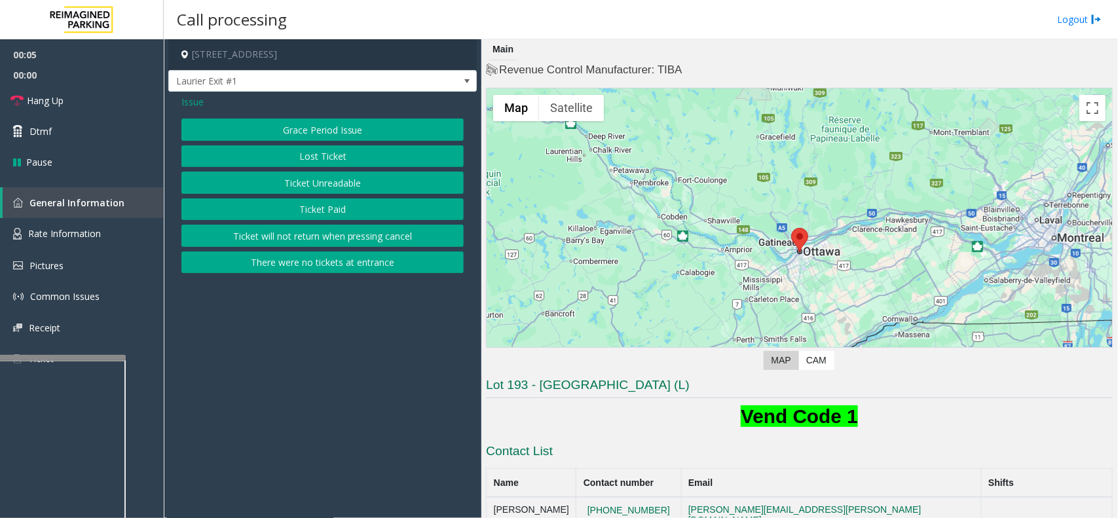
click at [327, 211] on button "Ticket Paid" at bounding box center [322, 209] width 282 height 22
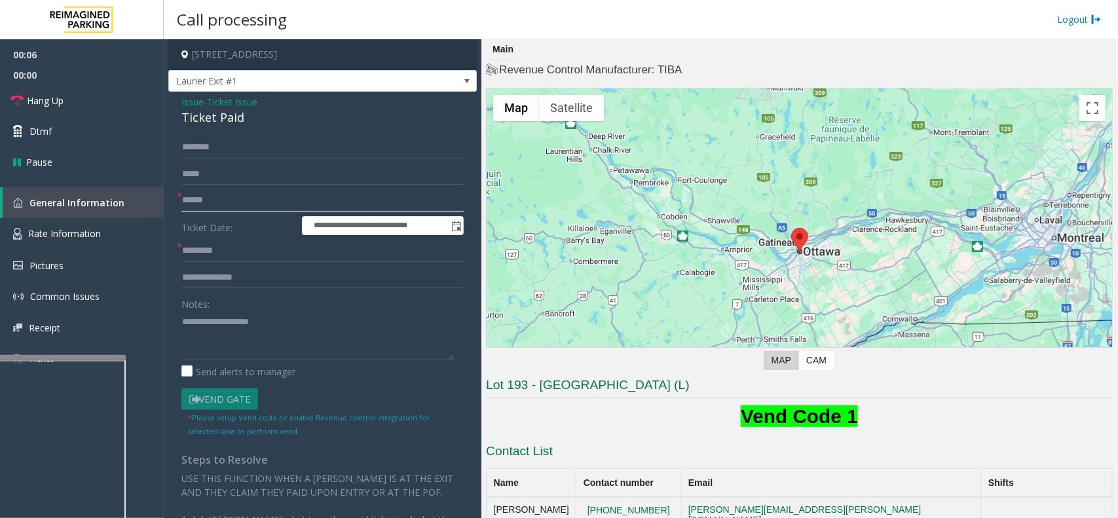
click at [206, 203] on input "text" at bounding box center [322, 200] width 282 height 22
type input "********"
drag, startPoint x: 231, startPoint y: 204, endPoint x: 161, endPoint y: 213, distance: 70.7
click at [161, 213] on app-root "**********" at bounding box center [559, 259] width 1118 height 518
click at [223, 253] on input "text" at bounding box center [322, 251] width 282 height 22
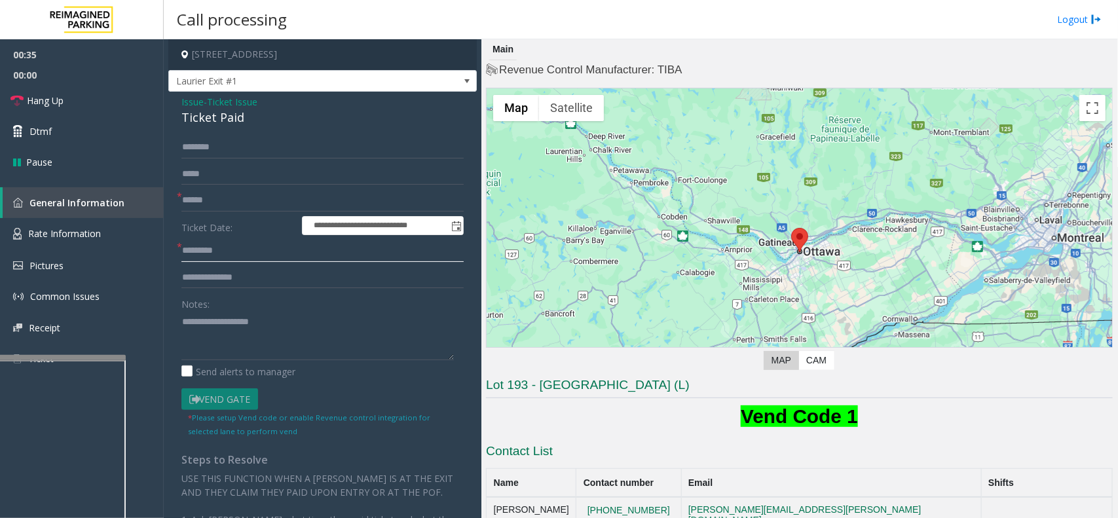
paste input "********"
type input "********"
click at [214, 194] on input "text" at bounding box center [322, 200] width 282 height 22
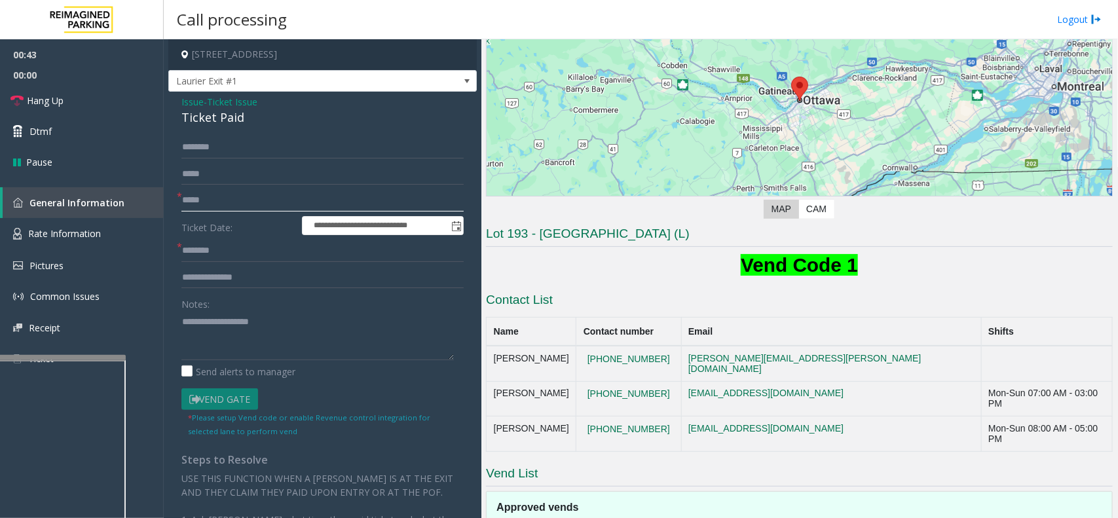
scroll to position [164, 0]
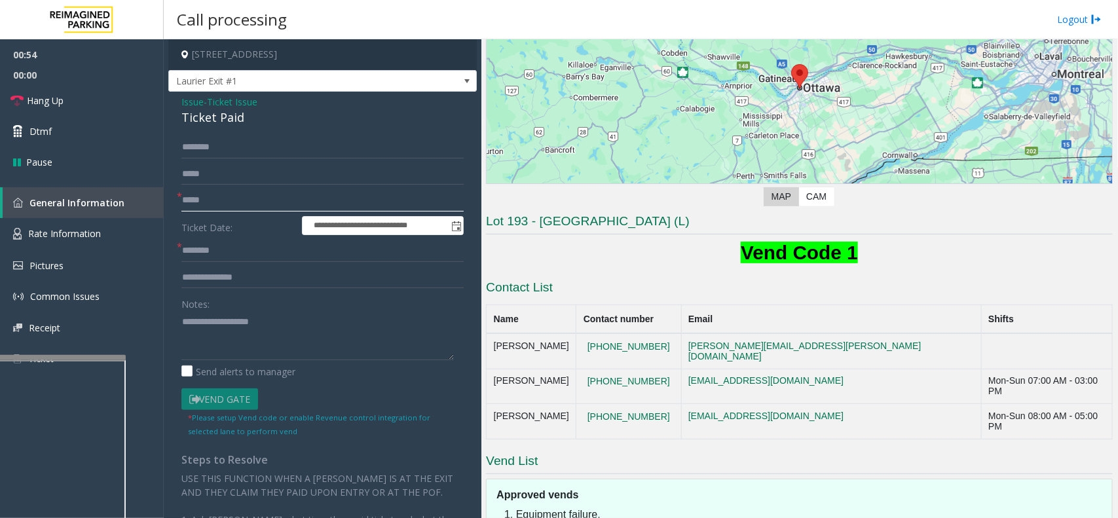
type input "*****"
click at [206, 335] on textarea "To enrich screen reader interactions, please activate Accessibility in Grammarl…" at bounding box center [317, 335] width 272 height 49
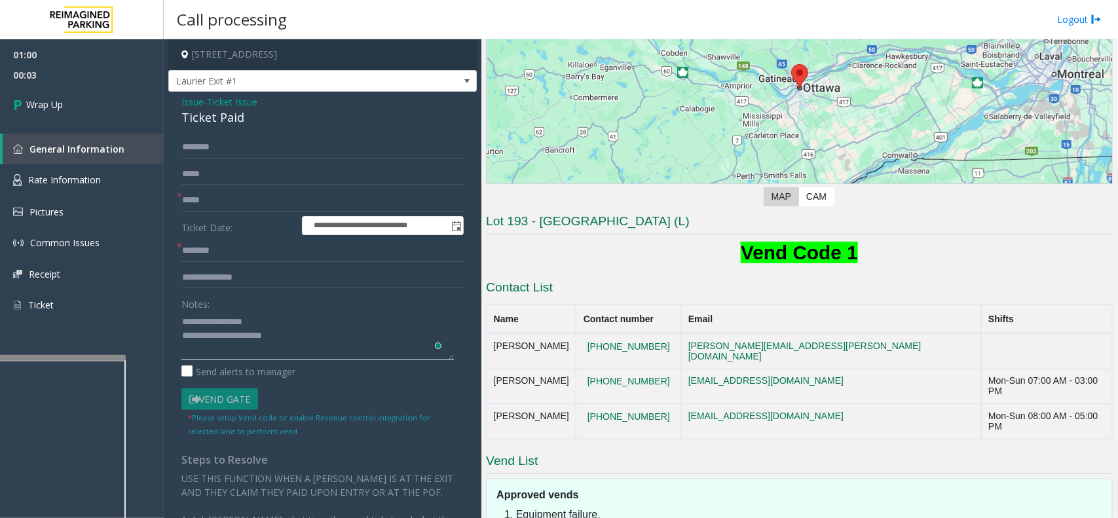
type textarea "**********"
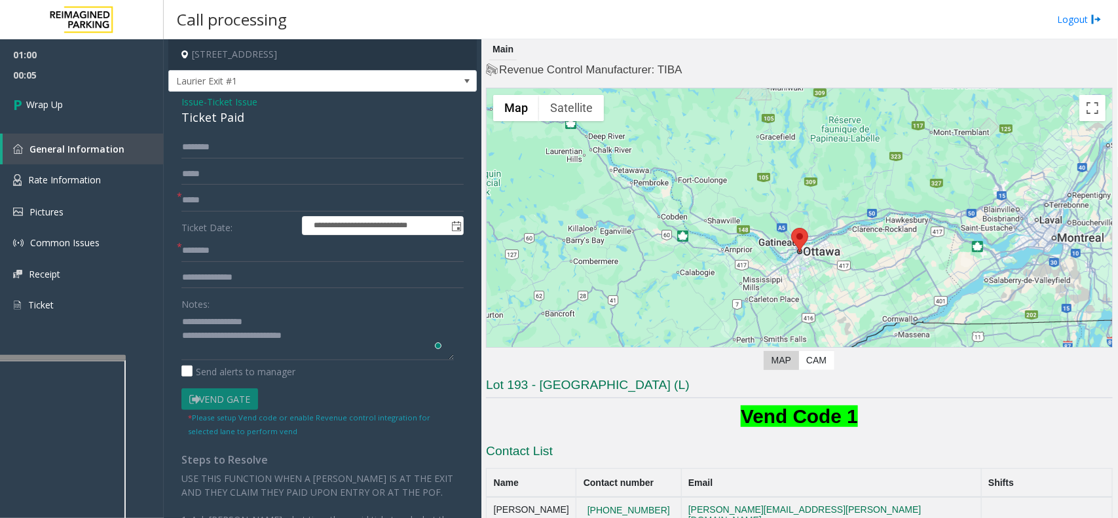
scroll to position [164, 0]
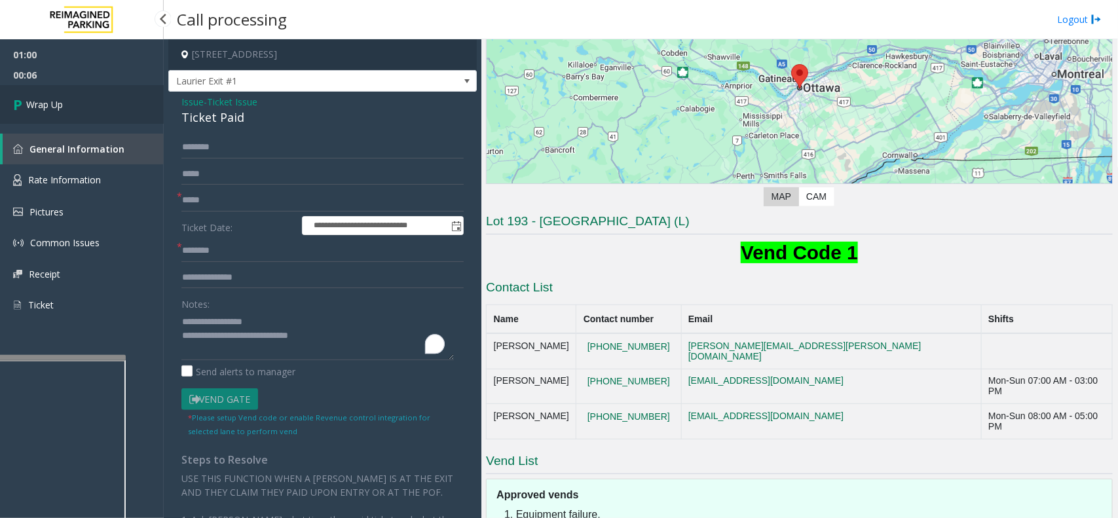
type textarea "**********"
click at [59, 105] on span "Wrap Up" at bounding box center [44, 105] width 37 height 14
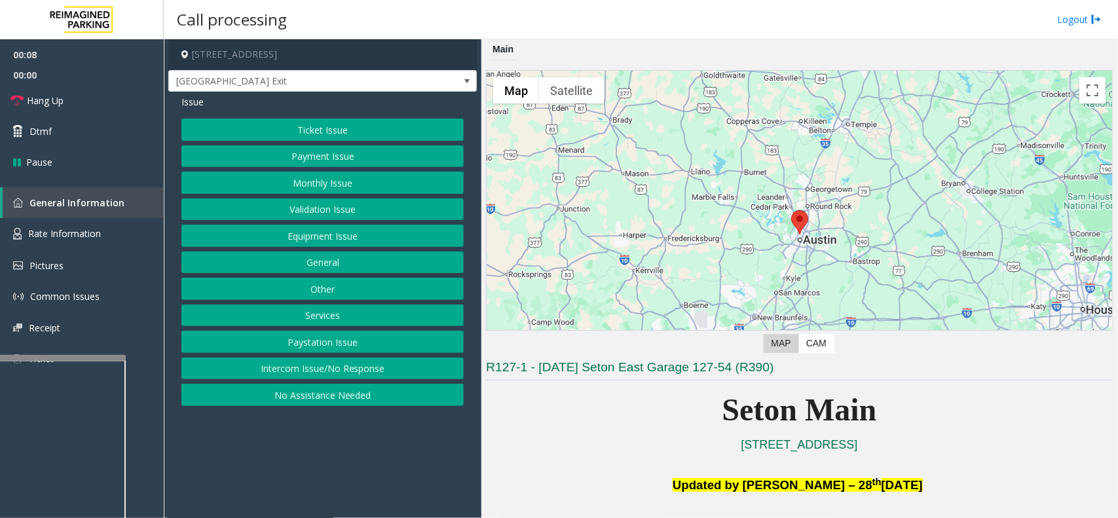
click at [293, 134] on button "Ticket Issue" at bounding box center [322, 130] width 282 height 22
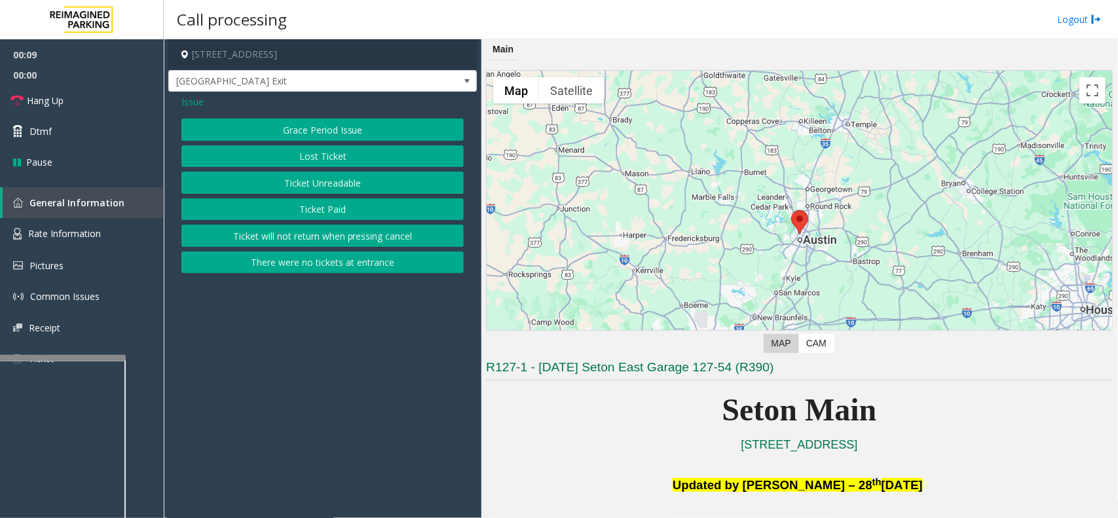
click at [310, 187] on button "Ticket Unreadable" at bounding box center [322, 183] width 282 height 22
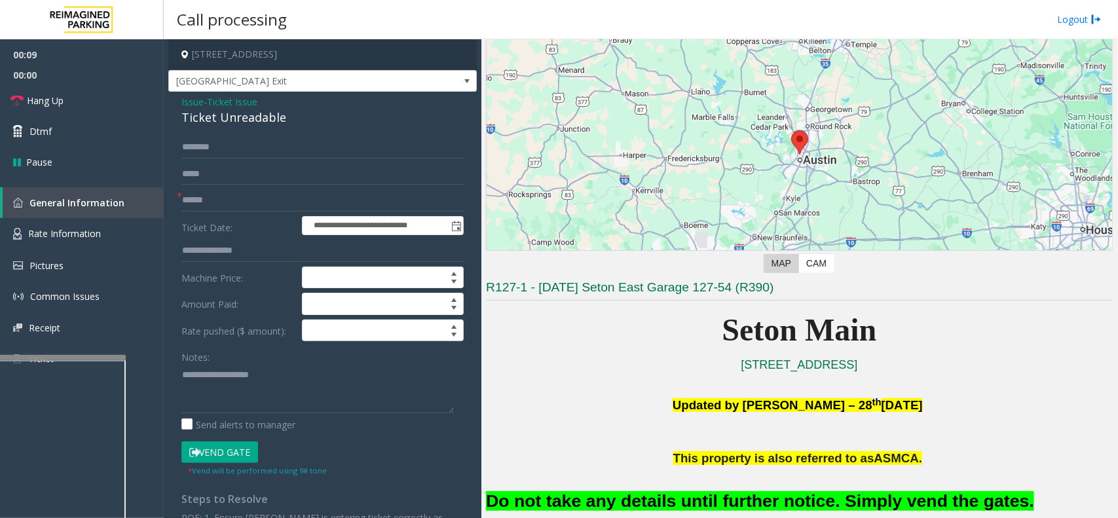
scroll to position [246, 0]
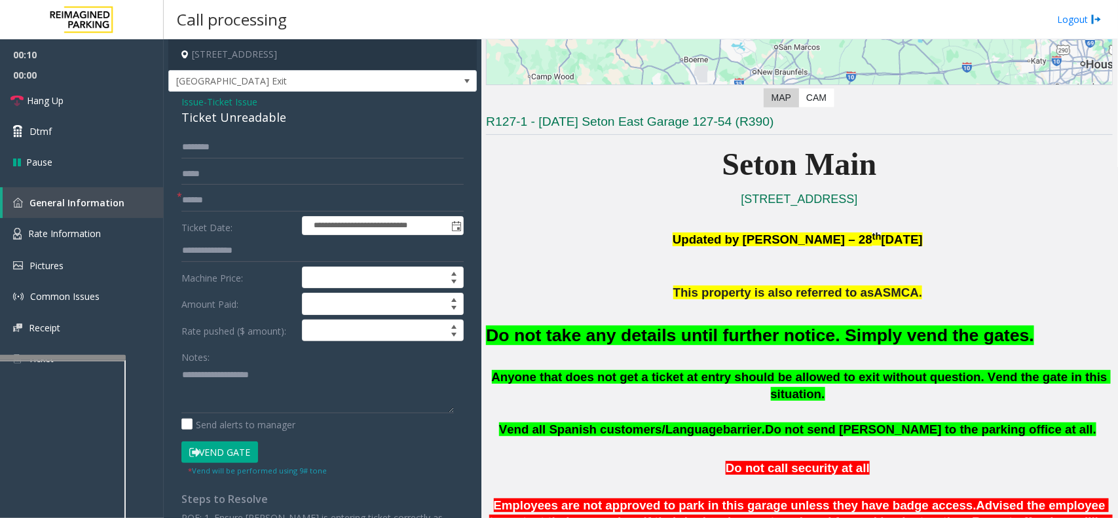
click at [237, 453] on button "Vend Gate" at bounding box center [219, 452] width 77 height 22
click at [195, 194] on input "text" at bounding box center [322, 200] width 282 height 22
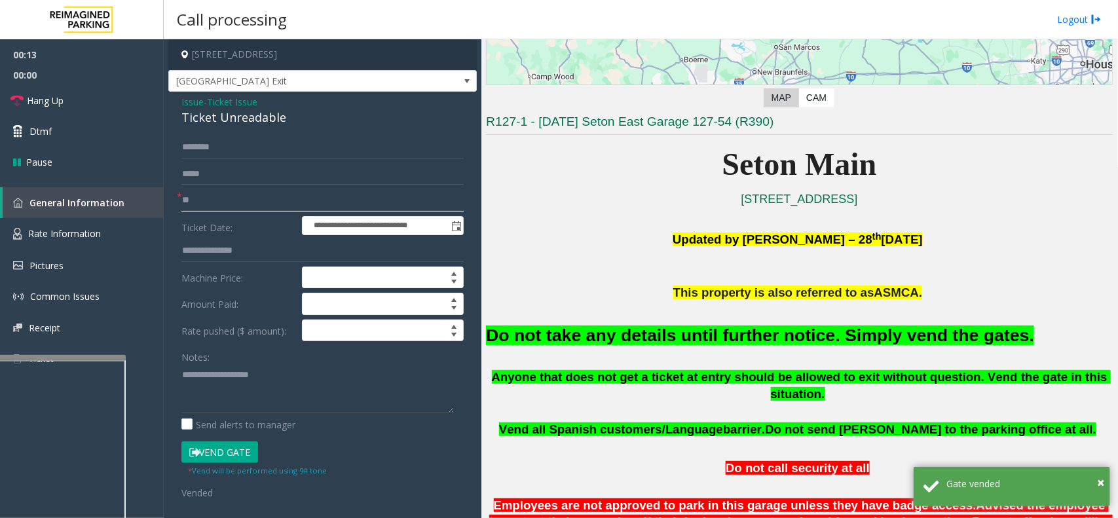
type input "**"
click at [248, 376] on textarea "To enrich screen reader interactions, please activate Accessibility in Grammarl…" at bounding box center [317, 388] width 272 height 49
paste textarea "********"
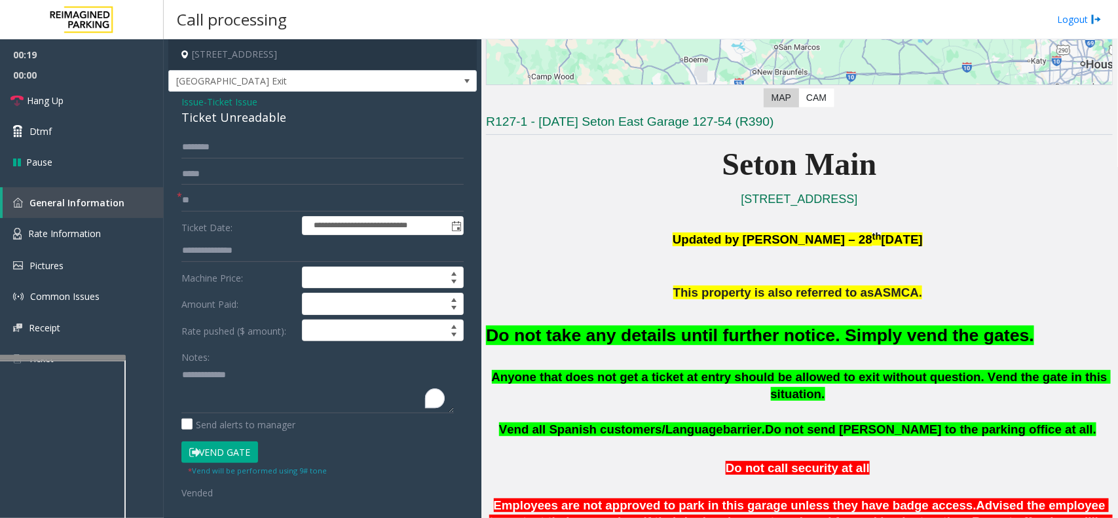
click at [210, 122] on div "Ticket Unreadable" at bounding box center [322, 118] width 282 height 18
copy div "Ticket Unreadable"
drag, startPoint x: 205, startPoint y: 374, endPoint x: 243, endPoint y: 371, distance: 38.1
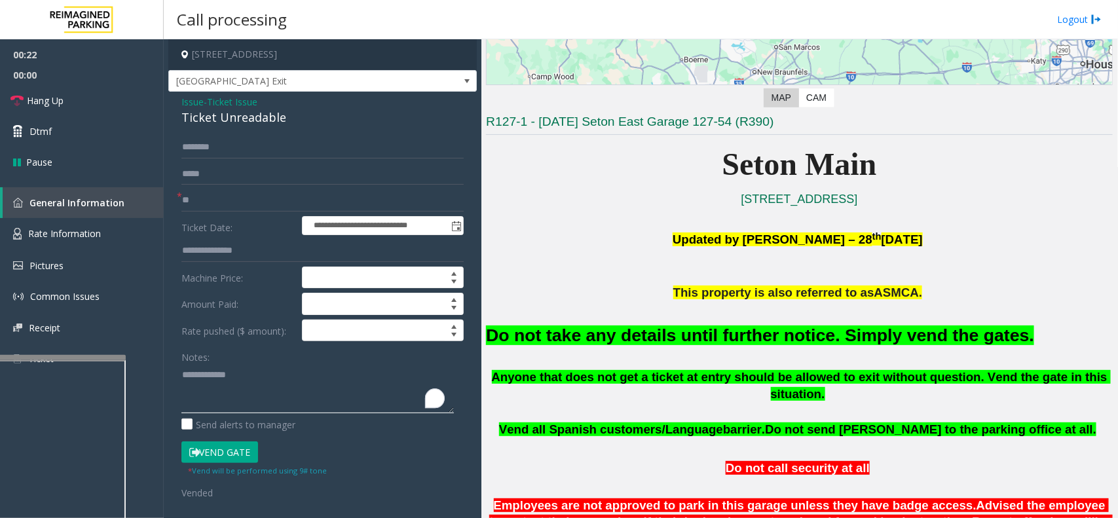
click at [243, 371] on textarea "To enrich screen reader interactions, please activate Accessibility in Grammarl…" at bounding box center [317, 388] width 272 height 49
paste textarea "*********"
click at [41, 99] on span "Hang Up" at bounding box center [45, 101] width 37 height 14
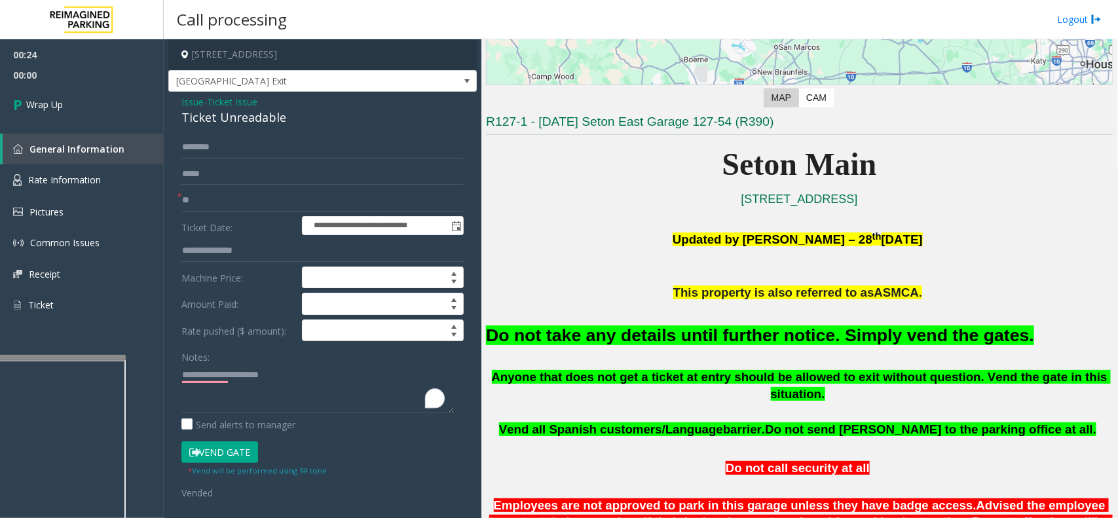
click at [693, 329] on font "Do not take any details until further notice. Simply vend the gates." at bounding box center [760, 335] width 548 height 20
click at [692, 329] on font "Do not take any details until further notice. Simply vend the gates." at bounding box center [760, 335] width 548 height 20
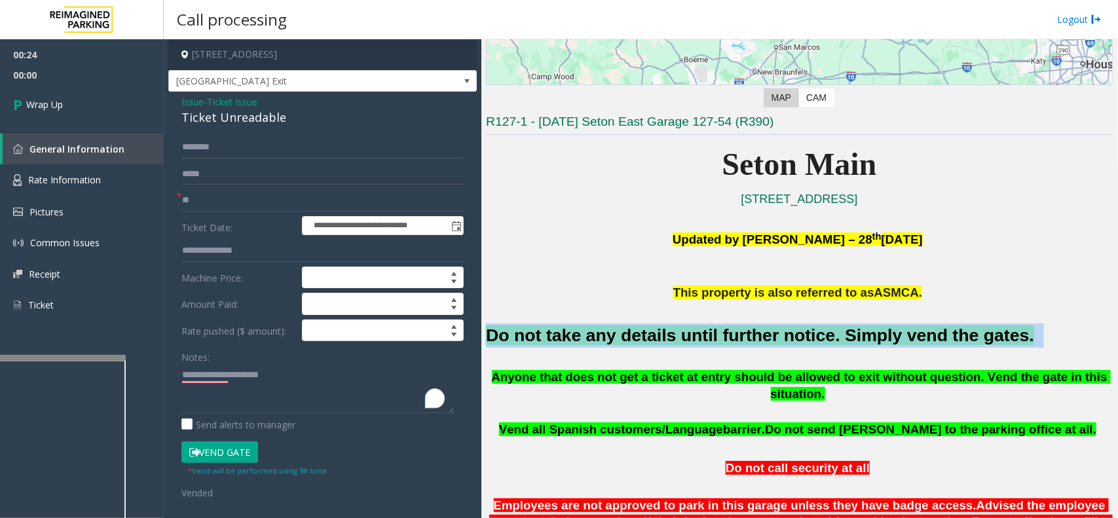
click at [692, 329] on font "Do not take any details until further notice. Simply vend the gates." at bounding box center [760, 335] width 548 height 20
copy h2 "Do not take any details until further notice. Simply vend the gates."
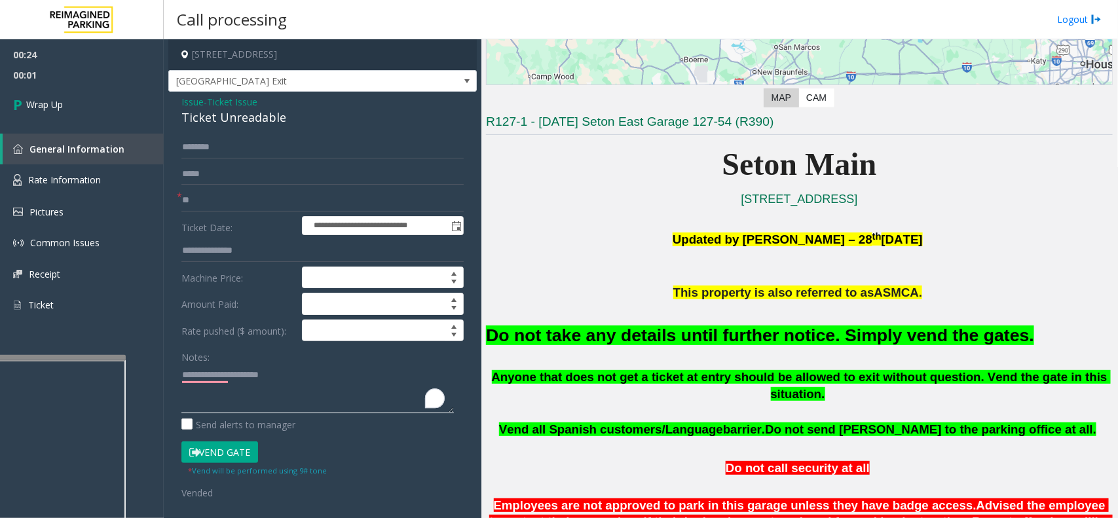
click at [251, 395] on textarea "To enrich screen reader interactions, please activate Accessibility in Grammarl…" at bounding box center [317, 388] width 272 height 49
paste textarea "**********"
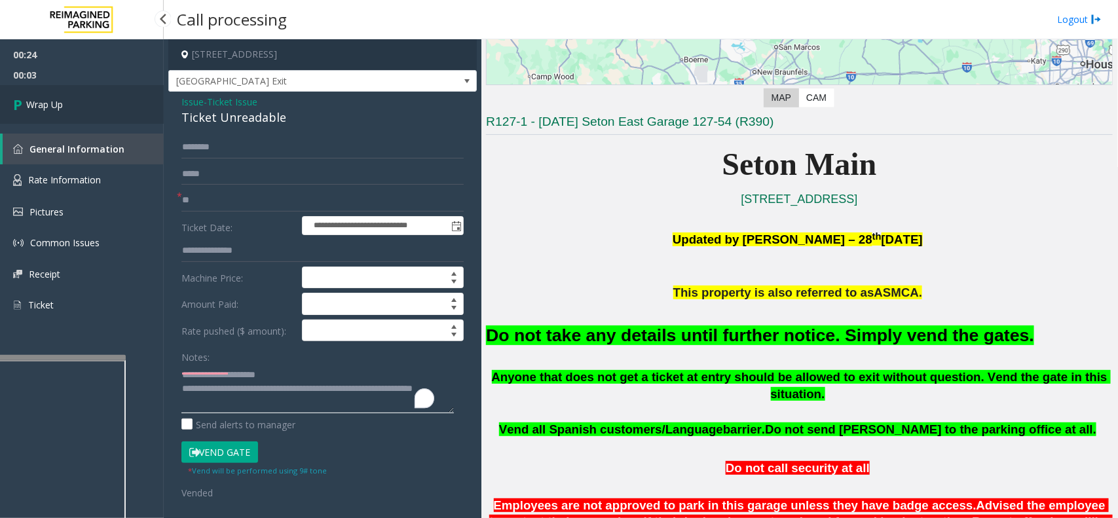
type textarea "**********"
click at [46, 101] on span "Wrap Up" at bounding box center [44, 105] width 37 height 14
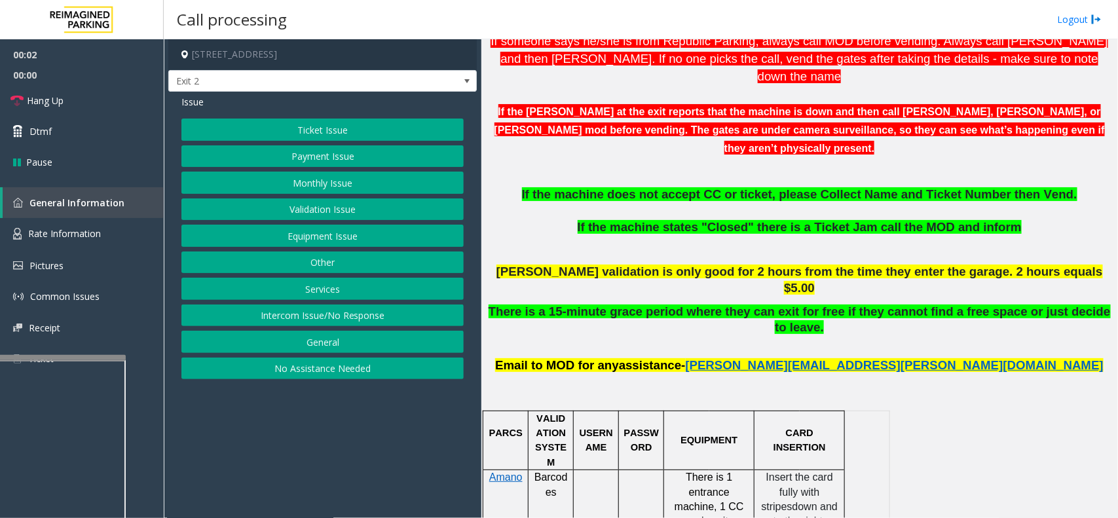
scroll to position [491, 0]
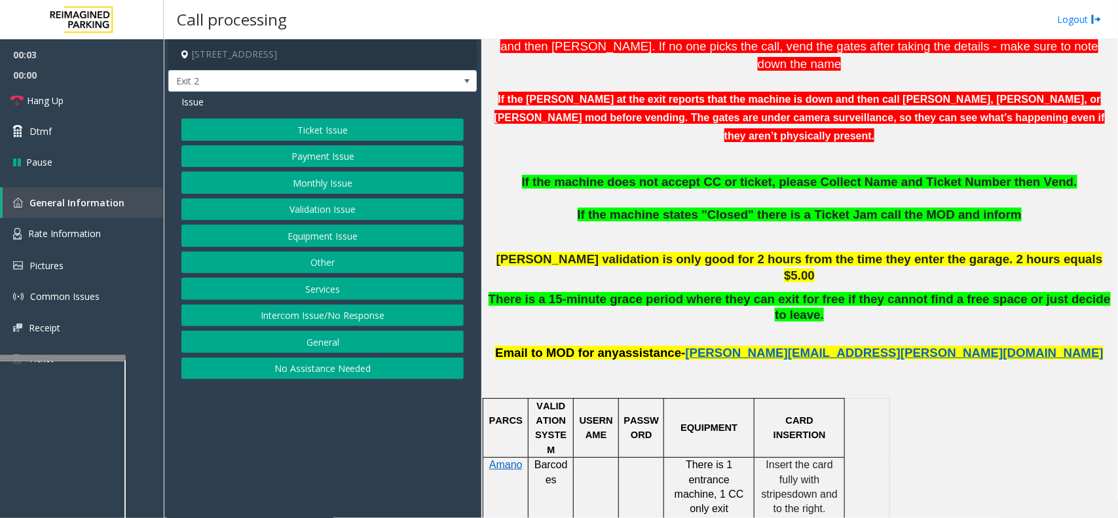
click at [355, 311] on button "Intercom Issue/No Response" at bounding box center [322, 315] width 282 height 22
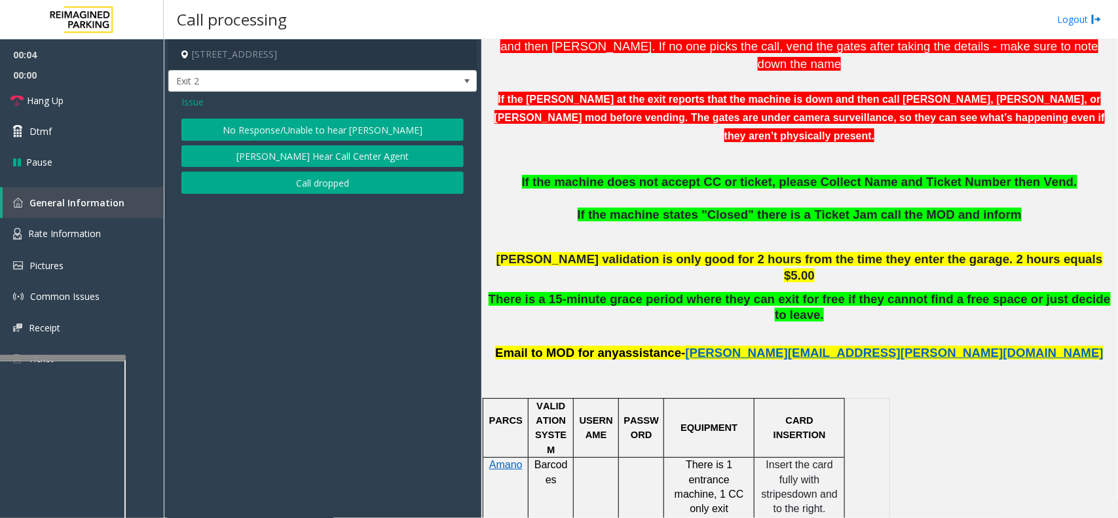
click at [278, 131] on button "No Response/Unable to hear parker" at bounding box center [322, 130] width 282 height 22
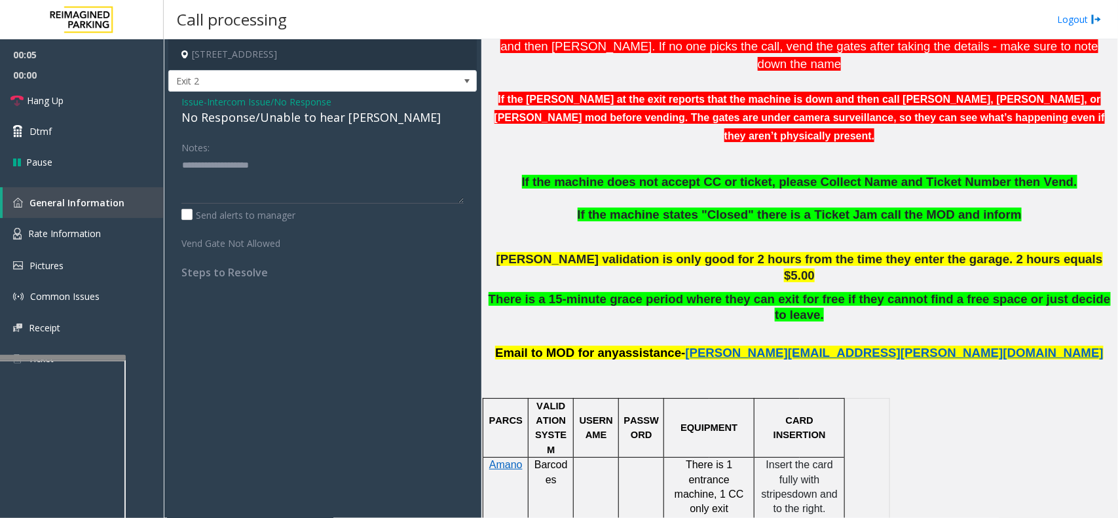
click at [262, 119] on div "No Response/Unable to hear parker" at bounding box center [322, 118] width 282 height 18
click at [262, 118] on div "No Response/Unable to hear parker" at bounding box center [322, 118] width 282 height 18
copy div "No Response/Unable to hear parker"
click at [230, 177] on textarea at bounding box center [322, 179] width 282 height 49
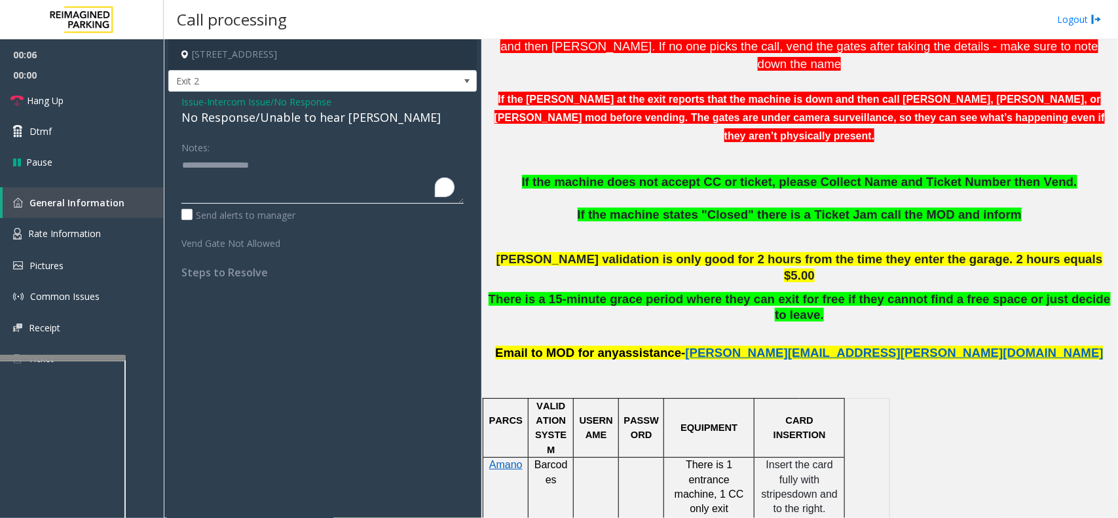
paste textarea "**********"
type textarea "**********"
click at [81, 109] on link "Hang Up" at bounding box center [82, 100] width 164 height 31
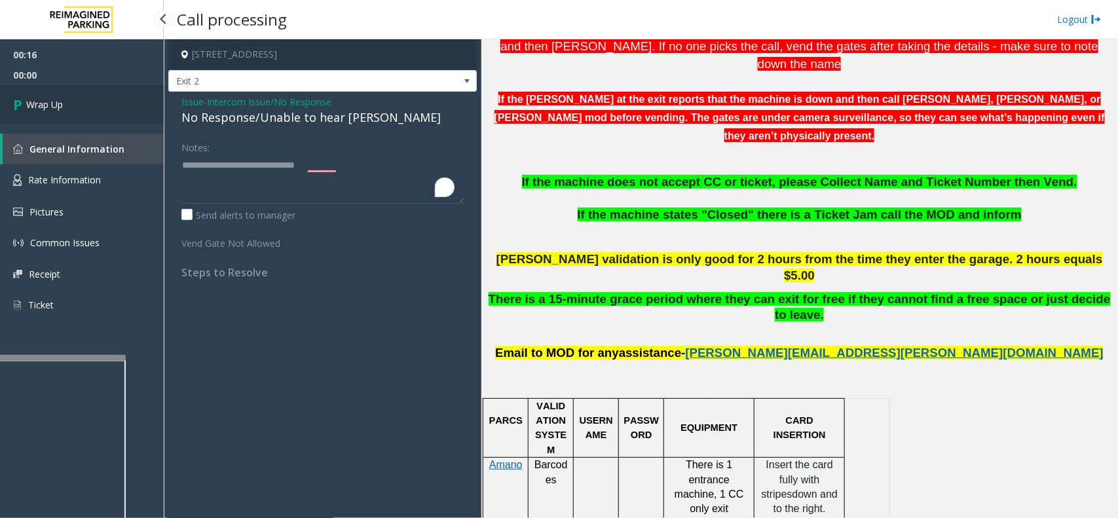
click at [82, 109] on link "Wrap Up" at bounding box center [82, 104] width 164 height 39
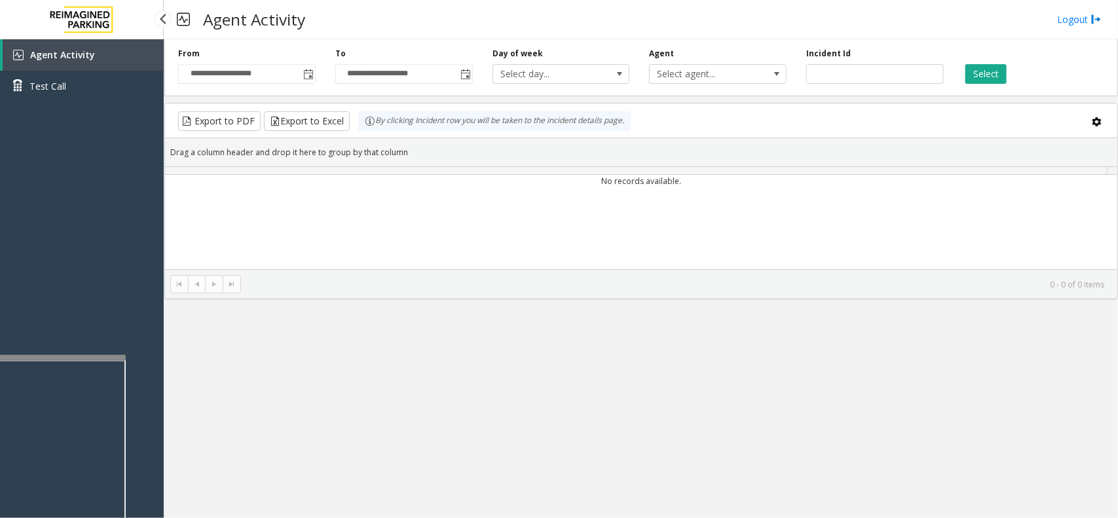
click at [83, 109] on div "Agent Activity Test Call" at bounding box center [82, 75] width 164 height 72
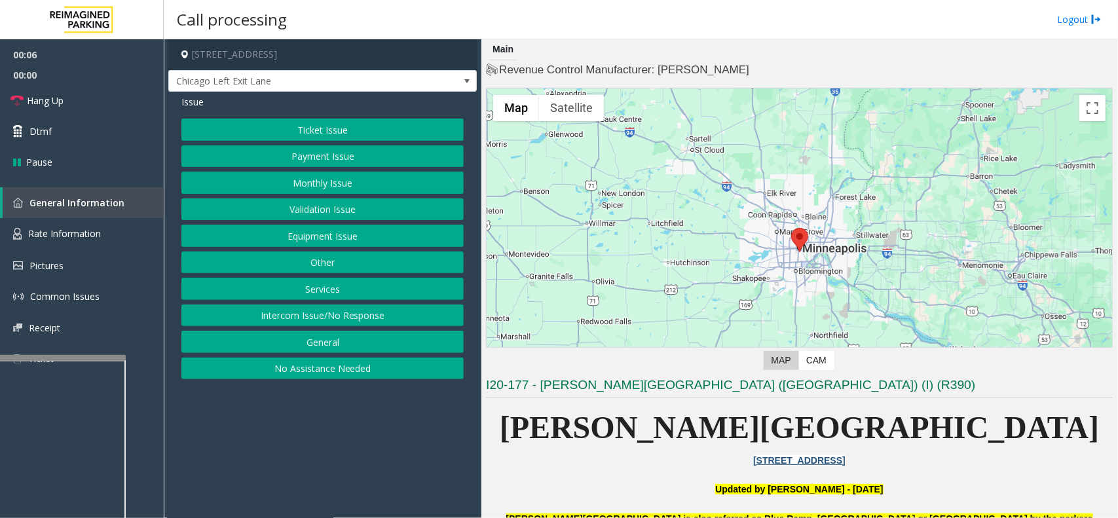
click at [295, 228] on button "Equipment Issue" at bounding box center [322, 236] width 282 height 22
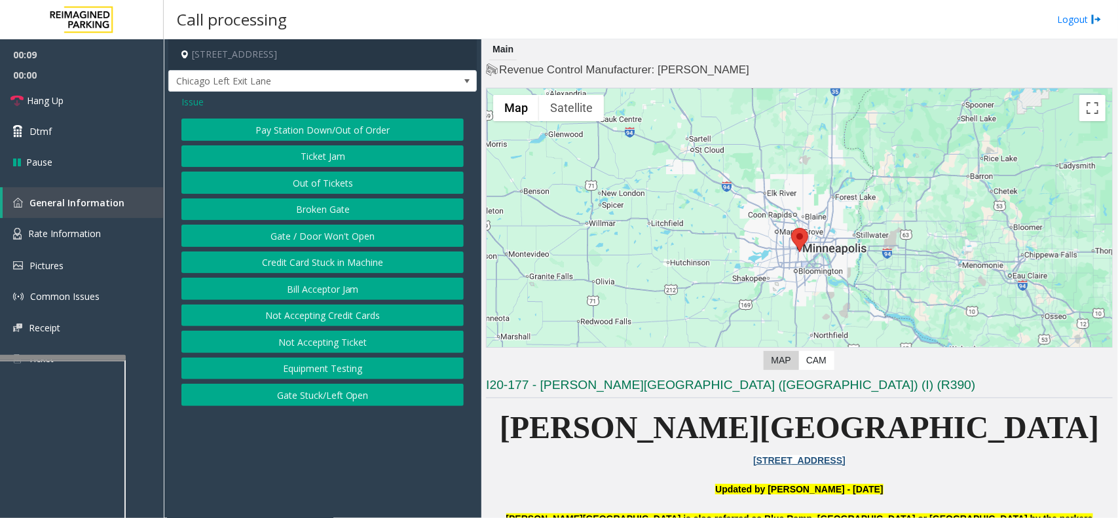
click at [189, 95] on span "Issue" at bounding box center [192, 102] width 22 height 14
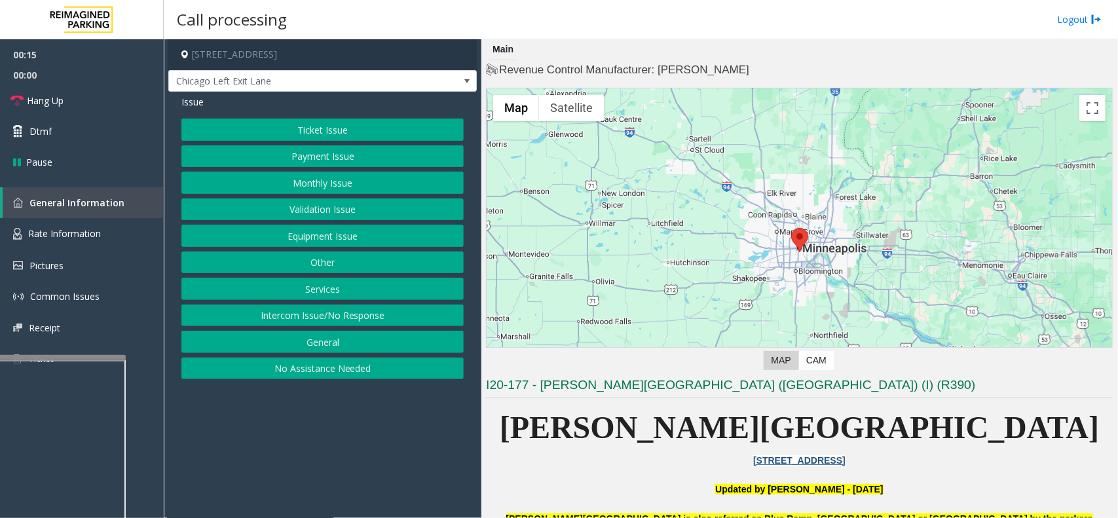
click at [363, 132] on button "Ticket Issue" at bounding box center [322, 130] width 282 height 22
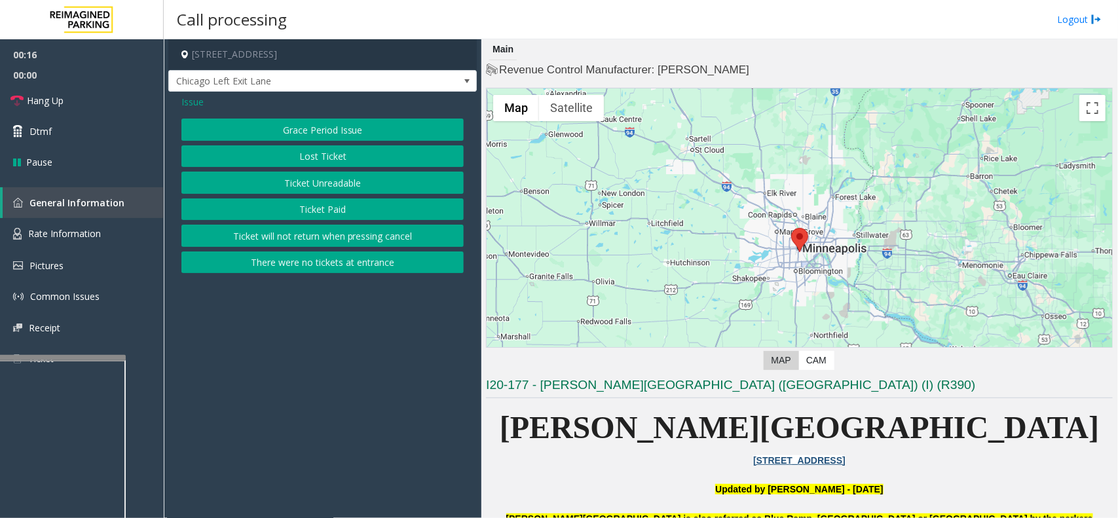
click at [329, 185] on button "Ticket Unreadable" at bounding box center [322, 183] width 282 height 22
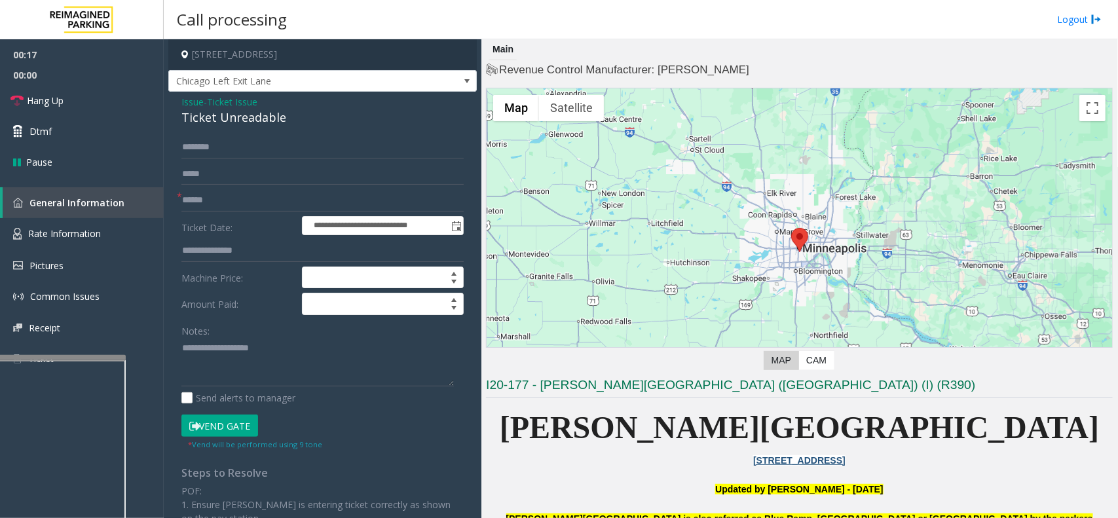
click at [233, 110] on div "Ticket Unreadable" at bounding box center [322, 118] width 282 height 18
copy div "Ticket Unreadable"
drag, startPoint x: 285, startPoint y: 321, endPoint x: 285, endPoint y: 309, distance: 11.8
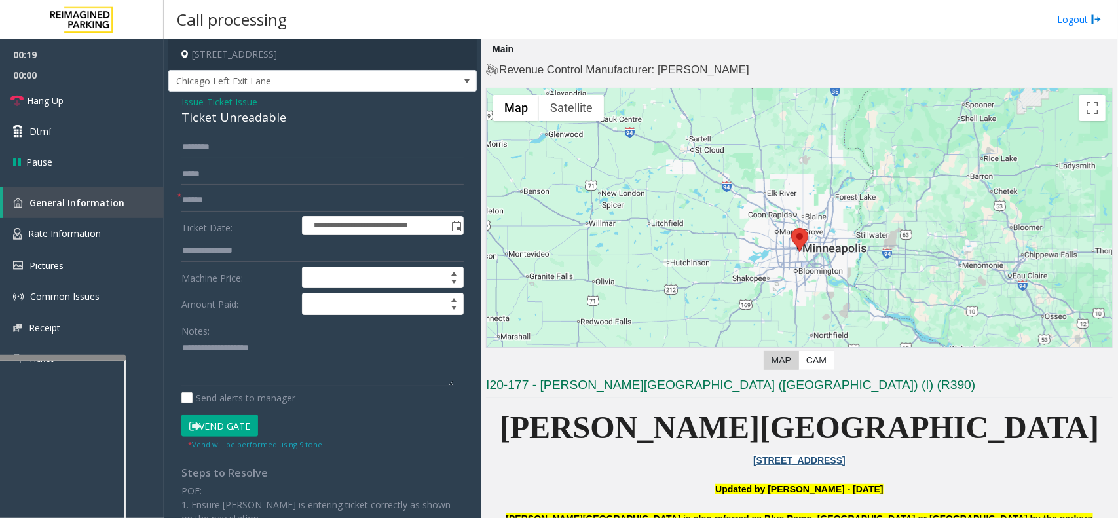
click at [285, 309] on form "**********" at bounding box center [322, 293] width 282 height 314
click at [198, 351] on textarea at bounding box center [317, 362] width 272 height 49
paste textarea "**********"
type textarea "**********"
click at [208, 204] on input "text" at bounding box center [322, 200] width 282 height 22
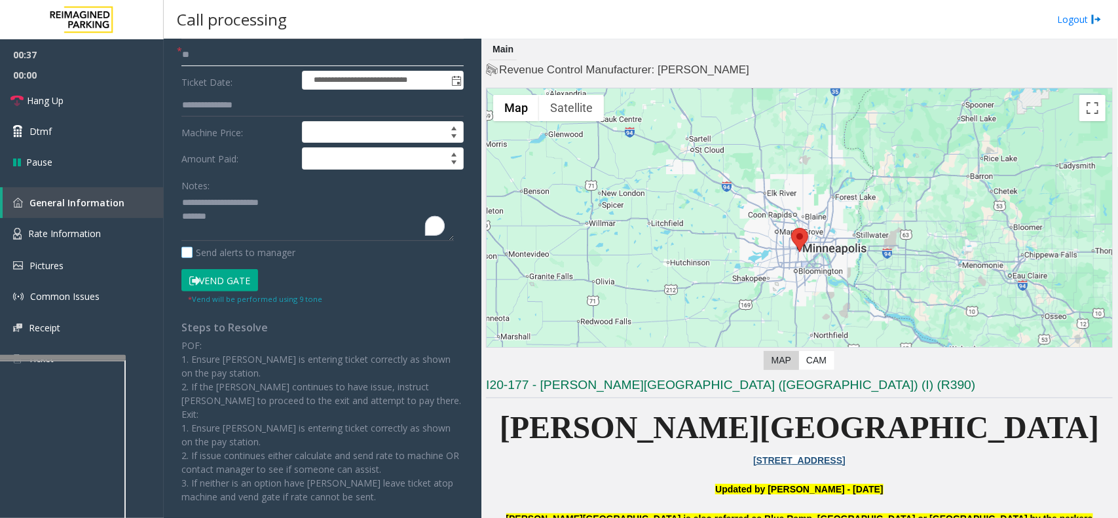
scroll to position [164, 0]
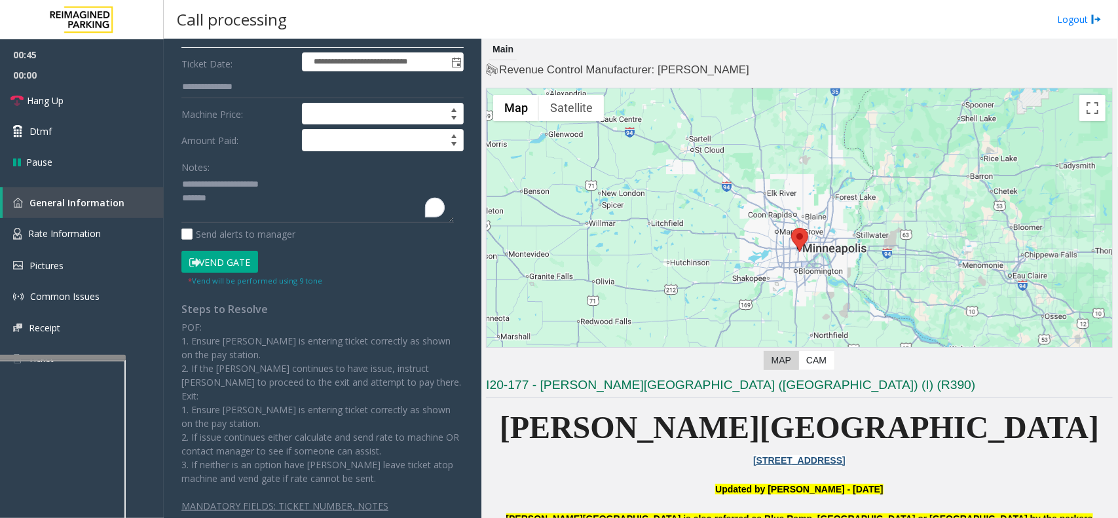
type input "**"
click at [219, 263] on button "Vend Gate" at bounding box center [219, 262] width 77 height 22
drag, startPoint x: 225, startPoint y: 202, endPoint x: 184, endPoint y: 346, distance: 149.7
click at [225, 204] on textarea "To enrich screen reader interactions, please activate Accessibility in Grammarl…" at bounding box center [317, 198] width 272 height 49
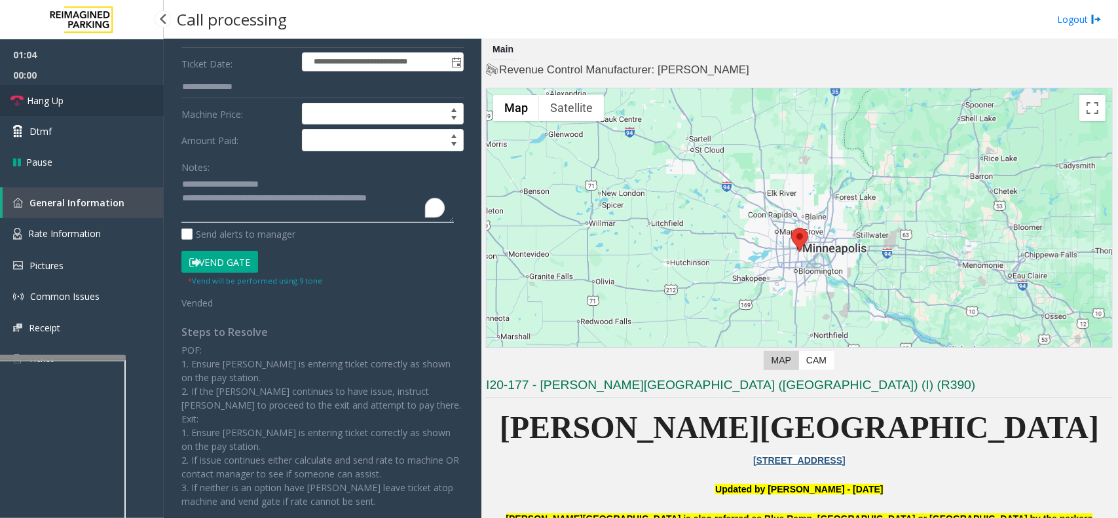
type textarea "**********"
click at [69, 96] on link "Hang Up" at bounding box center [82, 100] width 164 height 31
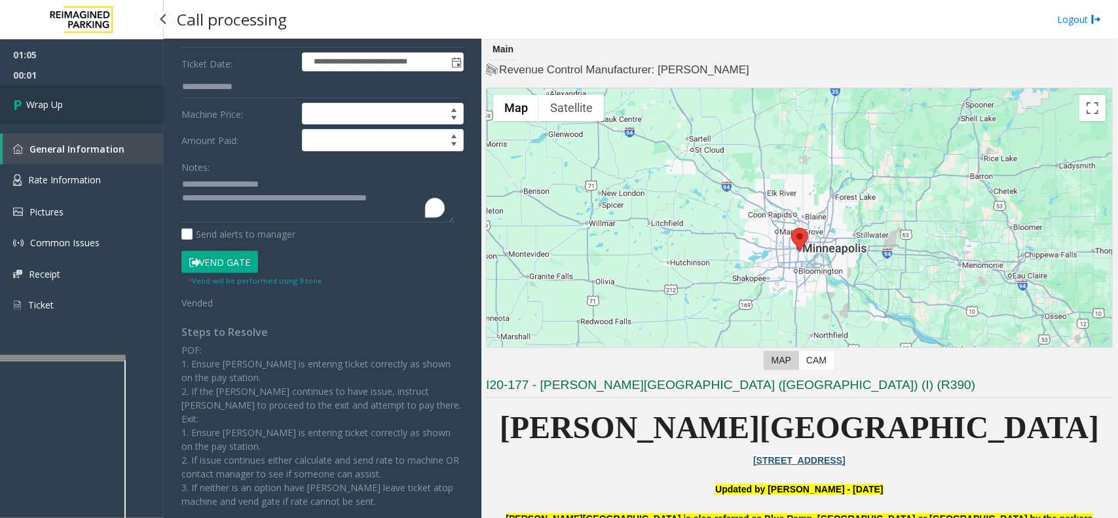
click at [67, 100] on link "Wrap Up" at bounding box center [82, 104] width 164 height 39
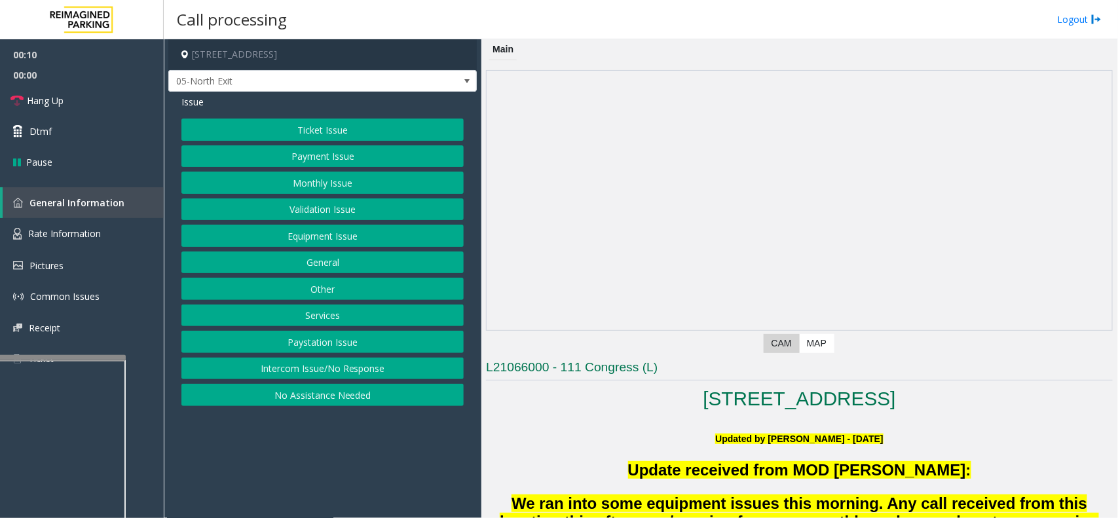
click at [325, 130] on button "Ticket Issue" at bounding box center [322, 130] width 282 height 22
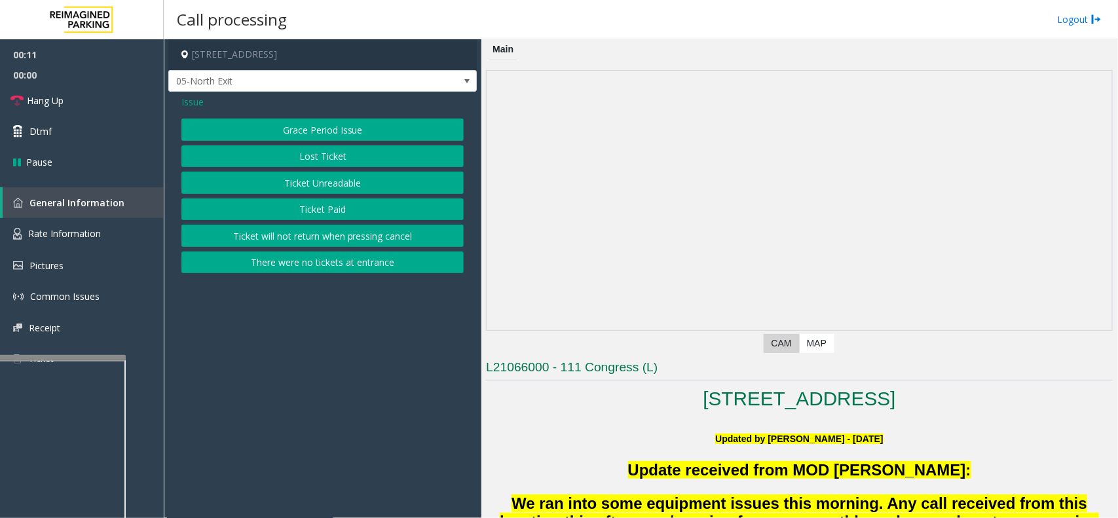
click at [322, 211] on button "Ticket Paid" at bounding box center [322, 209] width 282 height 22
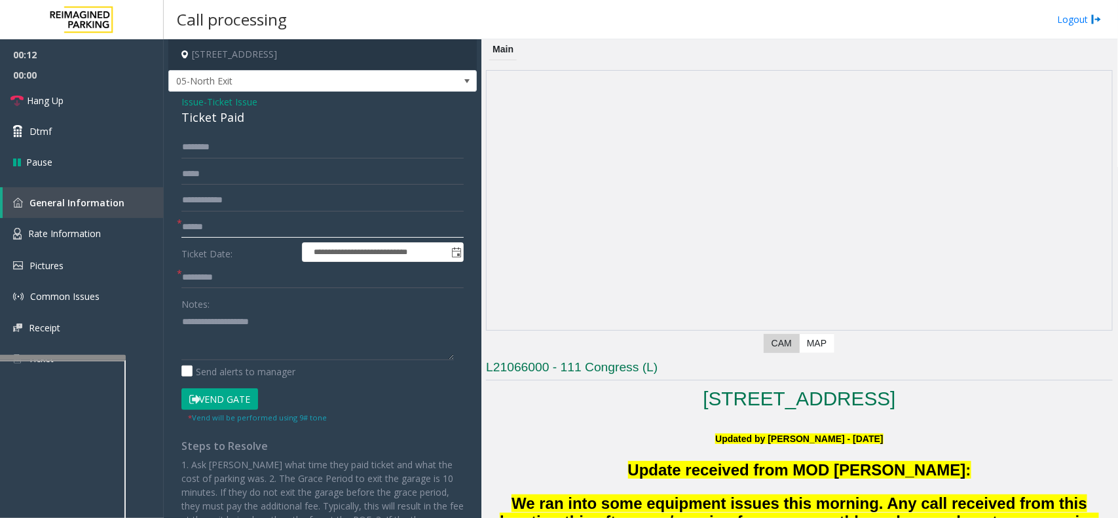
click at [265, 227] on input "text" at bounding box center [322, 227] width 282 height 22
type input "********"
click at [208, 277] on input "text" at bounding box center [322, 277] width 282 height 22
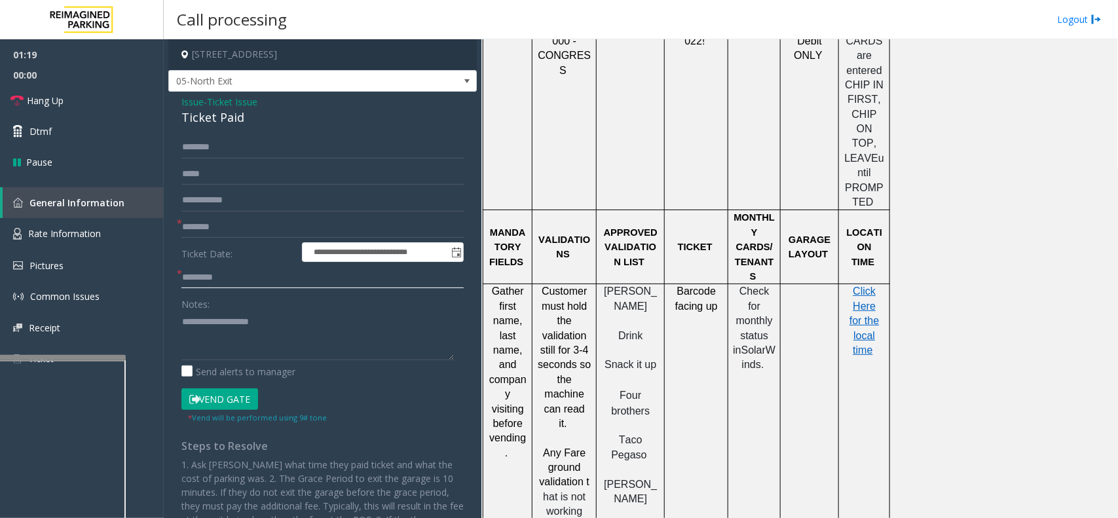
scroll to position [1310, 0]
click at [860, 285] on p "Click Here for the local time" at bounding box center [863, 321] width 41 height 73
click at [856, 286] on span "Click Here for the local time" at bounding box center [863, 321] width 29 height 70
click at [220, 394] on button "Vend Gate" at bounding box center [219, 399] width 77 height 22
click at [210, 273] on input "text" at bounding box center [322, 277] width 282 height 22
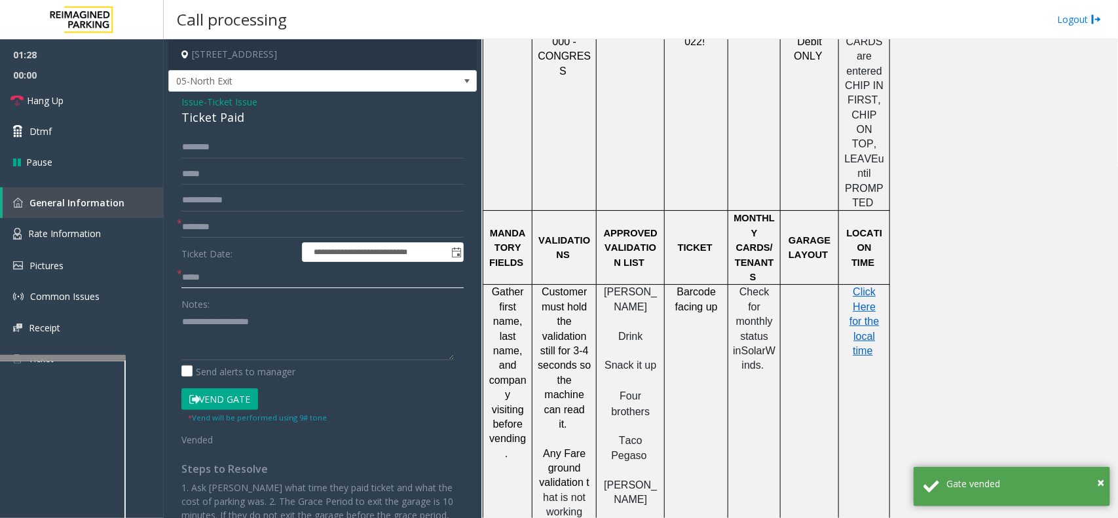
type input "*****"
click at [226, 318] on textarea "To enrich screen reader interactions, please activate Accessibility in Grammarl…" at bounding box center [317, 335] width 272 height 49
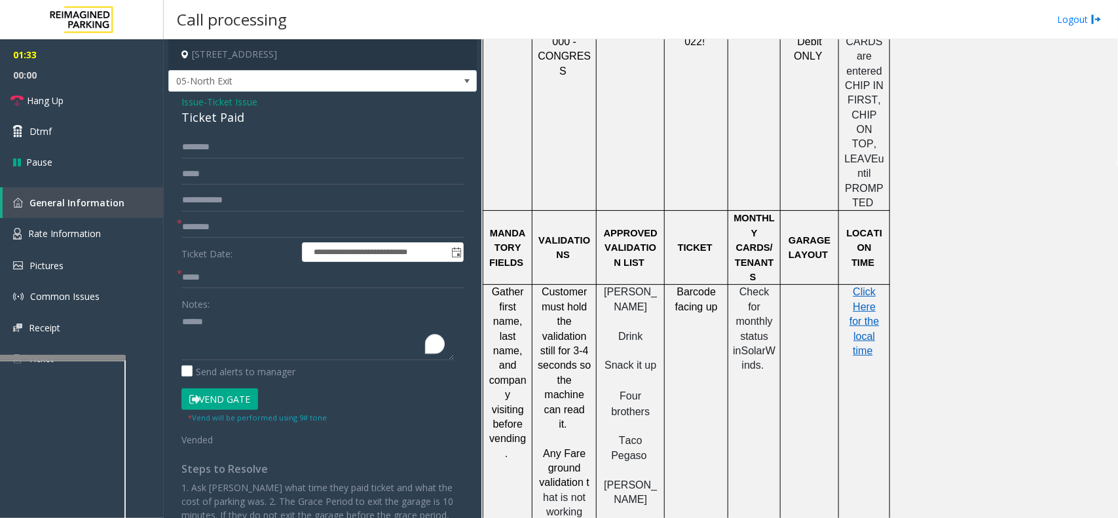
click at [213, 121] on div "Ticket Paid" at bounding box center [322, 118] width 282 height 18
click at [286, 315] on textarea "To enrich screen reader interactions, please activate Accessibility in Grammarl…" at bounding box center [317, 335] width 272 height 49
click at [220, 397] on button "Vend Gate" at bounding box center [219, 399] width 77 height 22
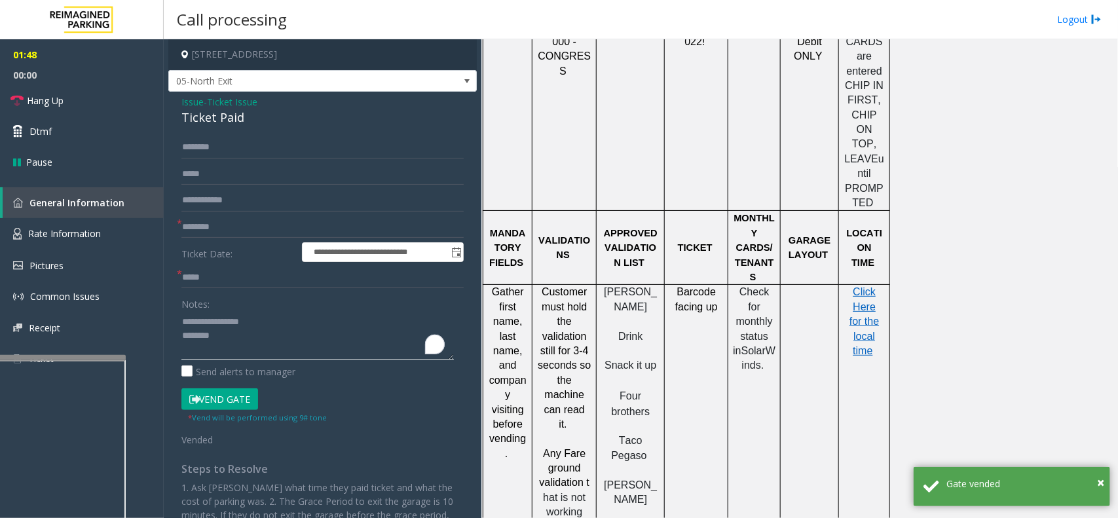
click at [233, 328] on textarea "To enrich screen reader interactions, please activate Accessibility in Grammarl…" at bounding box center [317, 335] width 272 height 49
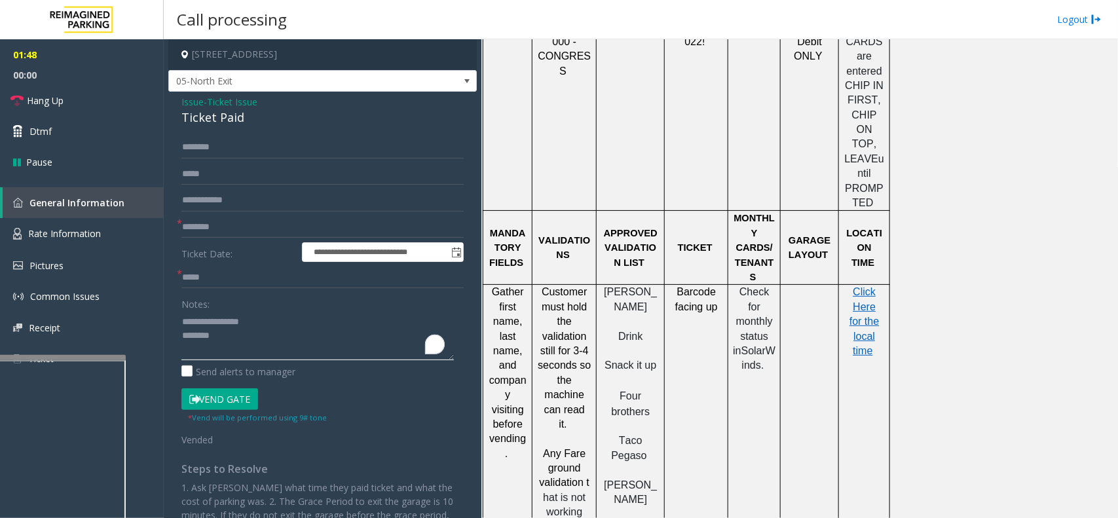
click at [232, 339] on textarea "To enrich screen reader interactions, please activate Accessibility in Grammarl…" at bounding box center [317, 335] width 272 height 49
click at [70, 107] on link "Hang Up" at bounding box center [82, 100] width 164 height 31
click at [249, 348] on textarea "To enrich screen reader interactions, please activate Accessibility in Grammarl…" at bounding box center [317, 335] width 272 height 49
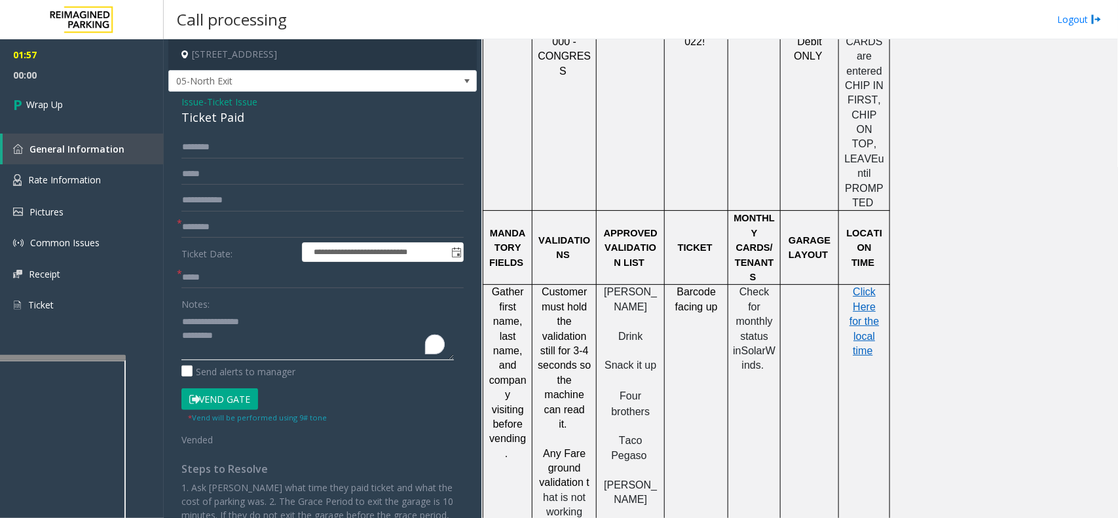
click at [248, 337] on textarea "To enrich screen reader interactions, please activate Accessibility in Grammarl…" at bounding box center [317, 335] width 272 height 49
type textarea "**********"
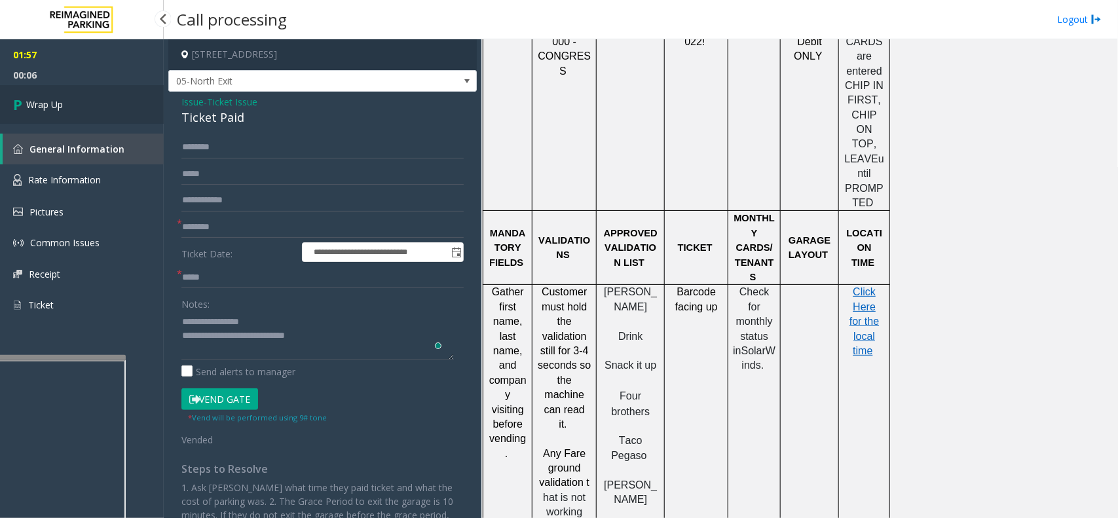
click at [43, 115] on link "Wrap Up" at bounding box center [82, 104] width 164 height 39
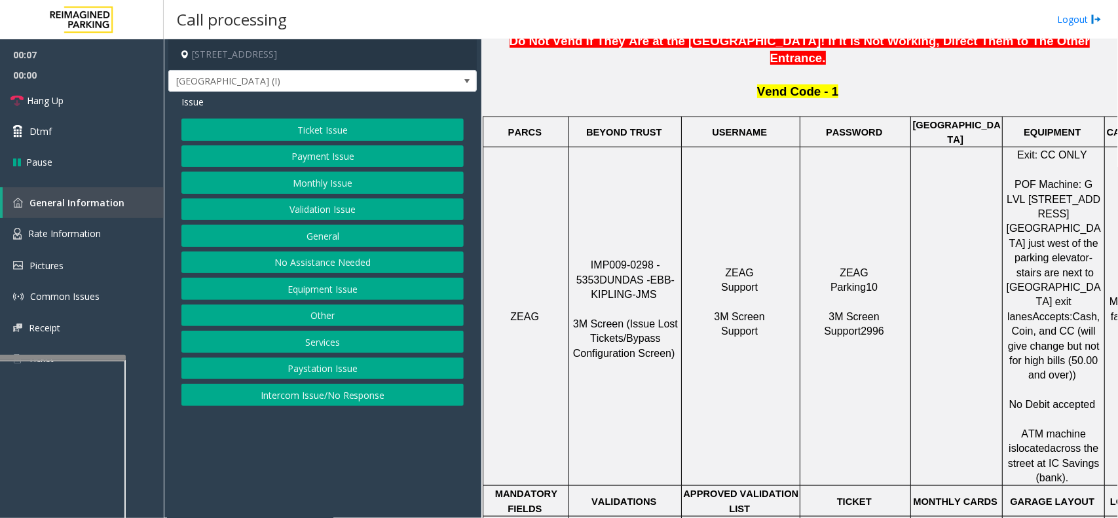
scroll to position [573, 0]
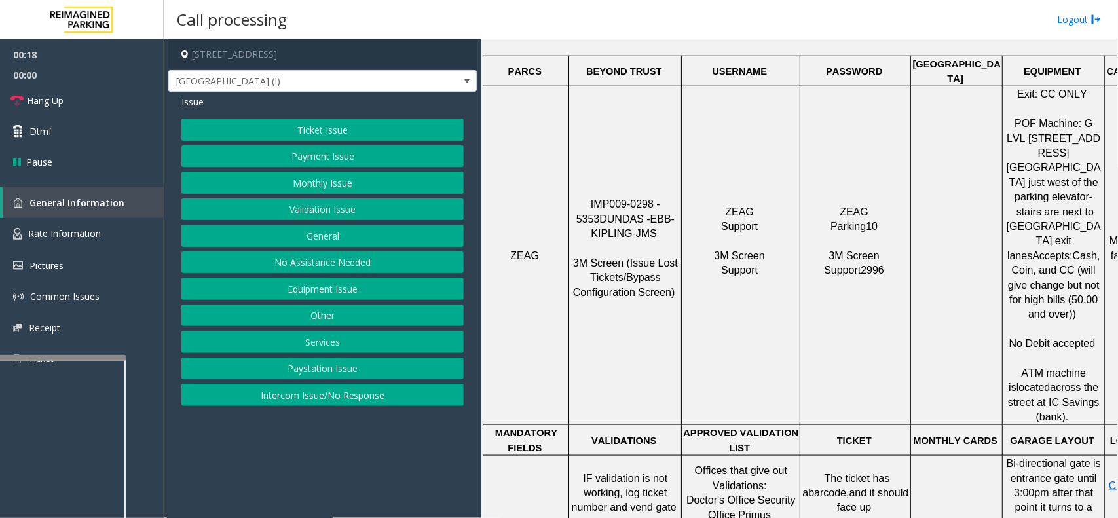
click at [346, 157] on button "Payment Issue" at bounding box center [322, 156] width 282 height 22
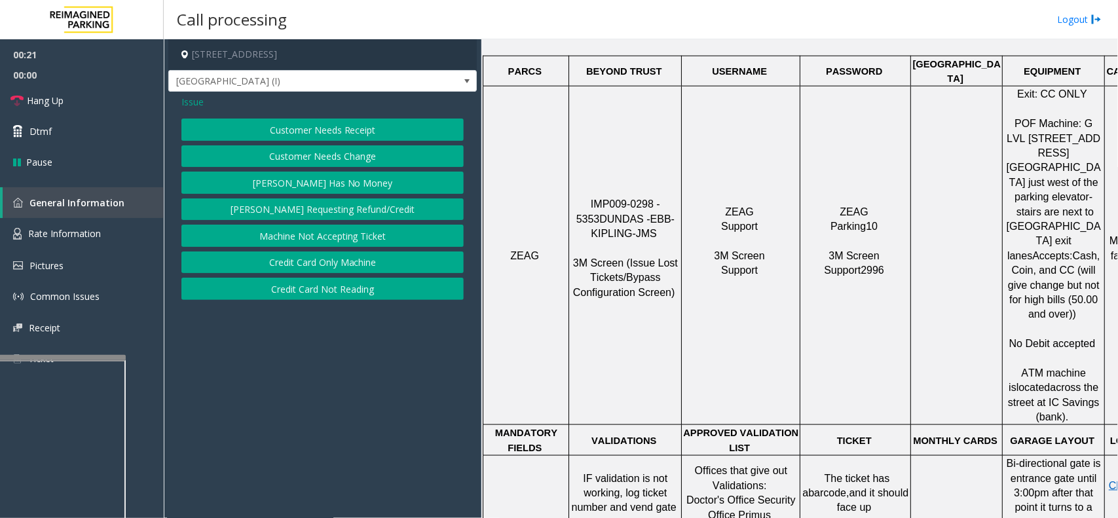
click at [356, 285] on button "Credit Card Not Reading" at bounding box center [322, 289] width 282 height 22
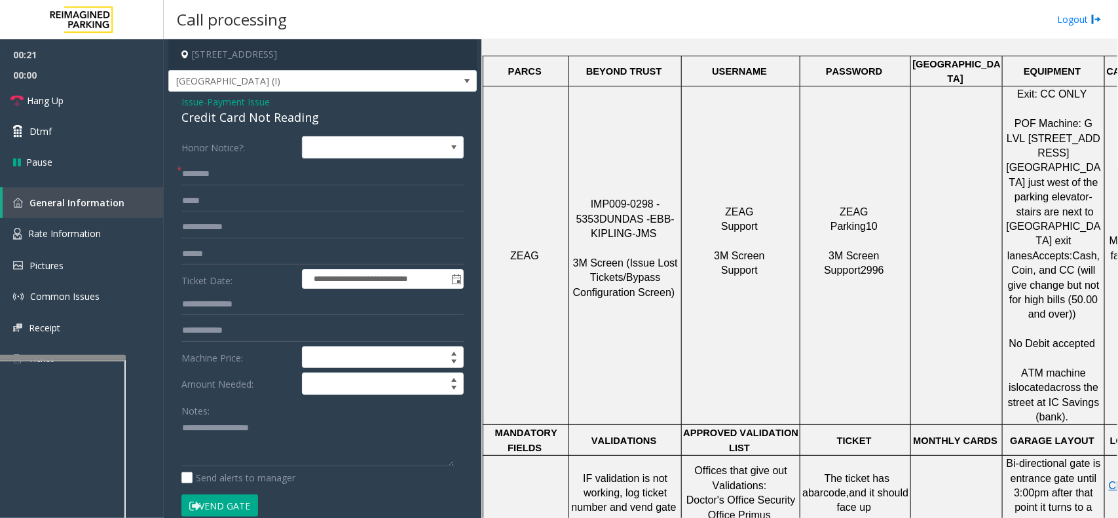
click at [266, 119] on div "Credit Card Not Reading" at bounding box center [322, 118] width 282 height 18
click at [265, 119] on div "Credit Card Not Reading" at bounding box center [322, 118] width 282 height 18
click at [264, 119] on div "Credit Card Not Reading" at bounding box center [322, 118] width 282 height 18
copy div "Credit Card Not Reading"
click at [221, 447] on textarea at bounding box center [317, 442] width 272 height 49
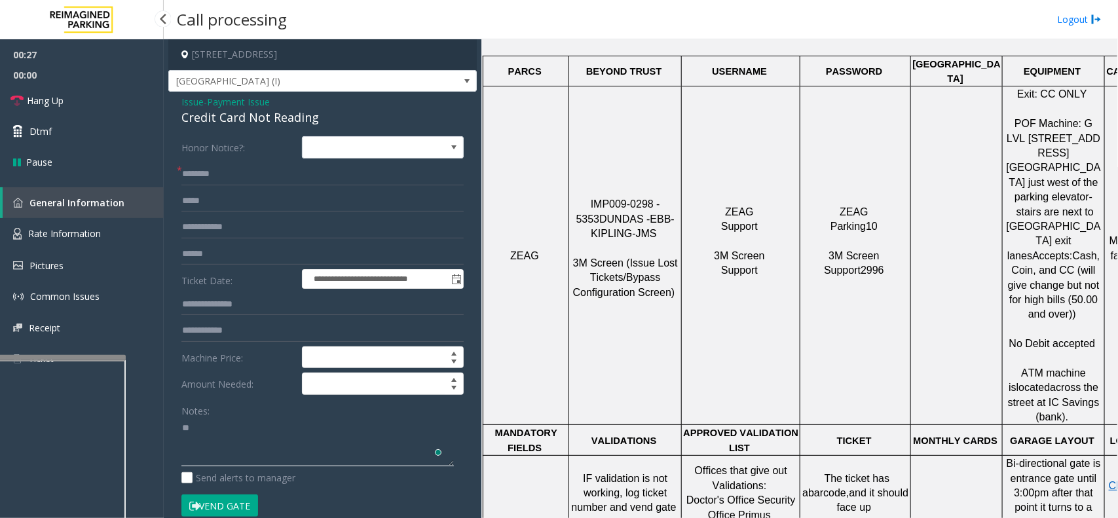
type textarea "*"
paste textarea "**********"
type textarea "**********"
click at [259, 182] on input "text" at bounding box center [322, 174] width 282 height 22
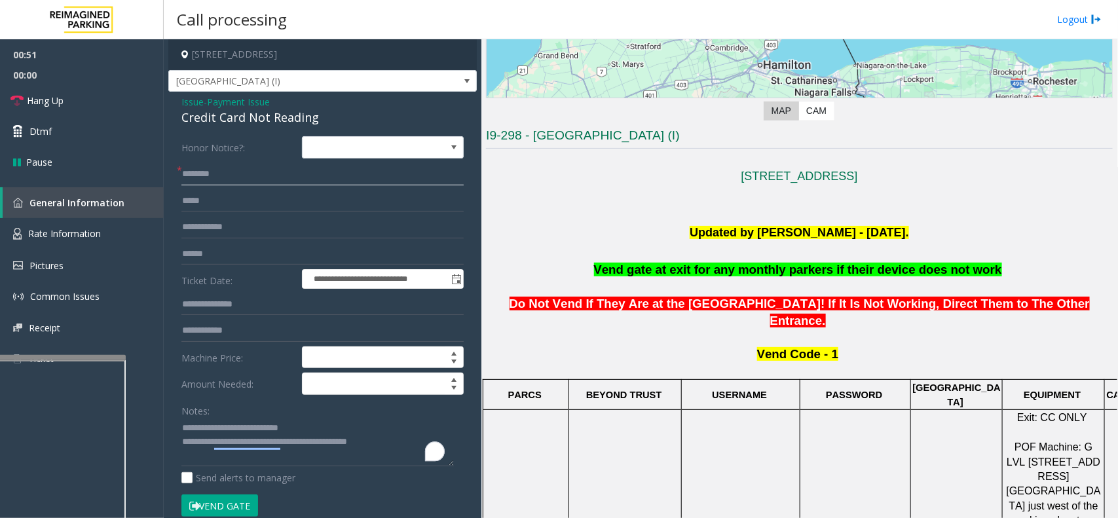
scroll to position [246, 0]
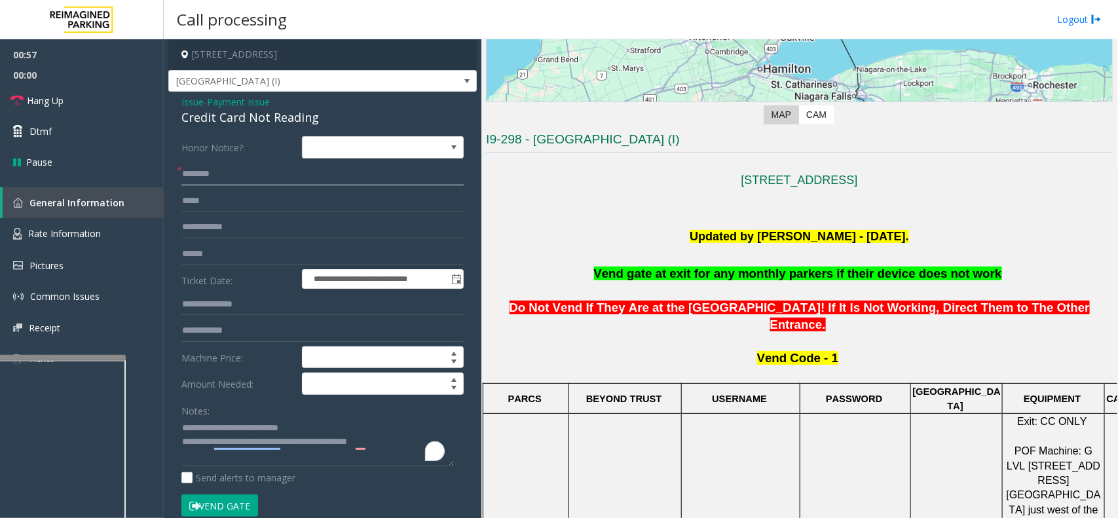
type input "********"
click at [234, 252] on input "text" at bounding box center [322, 254] width 282 height 22
click at [228, 259] on input "text" at bounding box center [322, 254] width 282 height 22
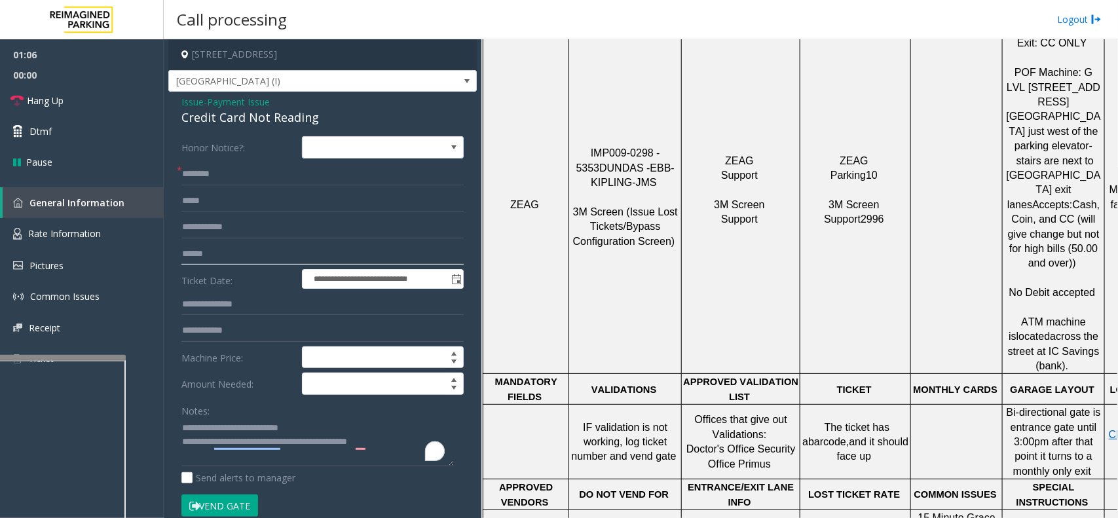
scroll to position [818, 0]
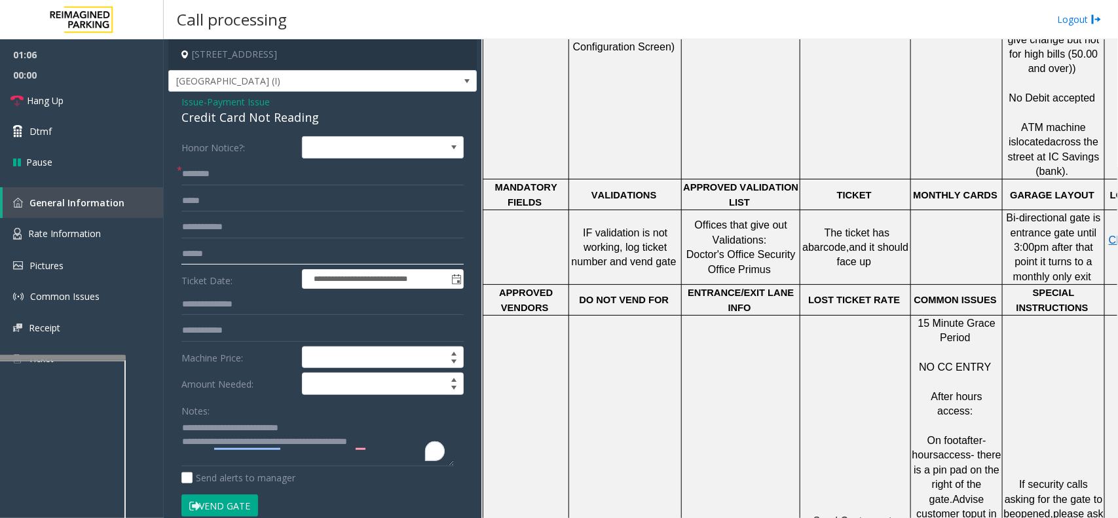
click at [229, 253] on input "text" at bounding box center [322, 254] width 282 height 22
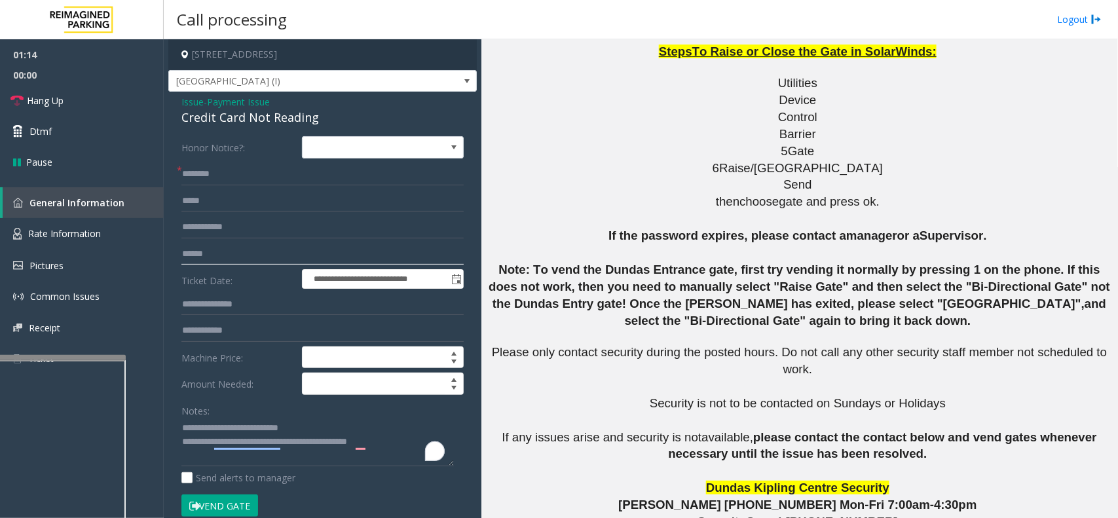
scroll to position [1615, 0]
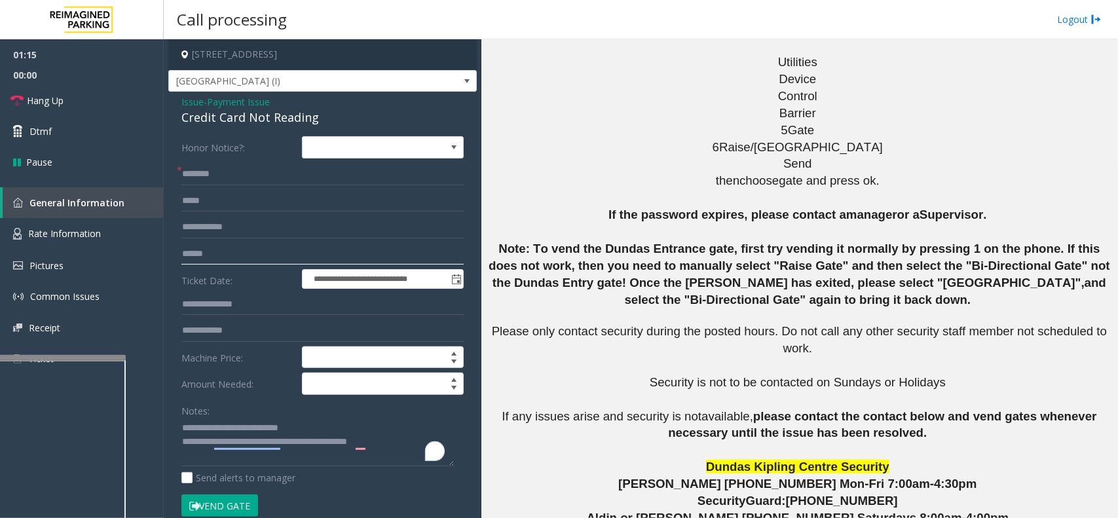
type input "******"
click at [221, 500] on button "Vend Gate" at bounding box center [219, 505] width 77 height 22
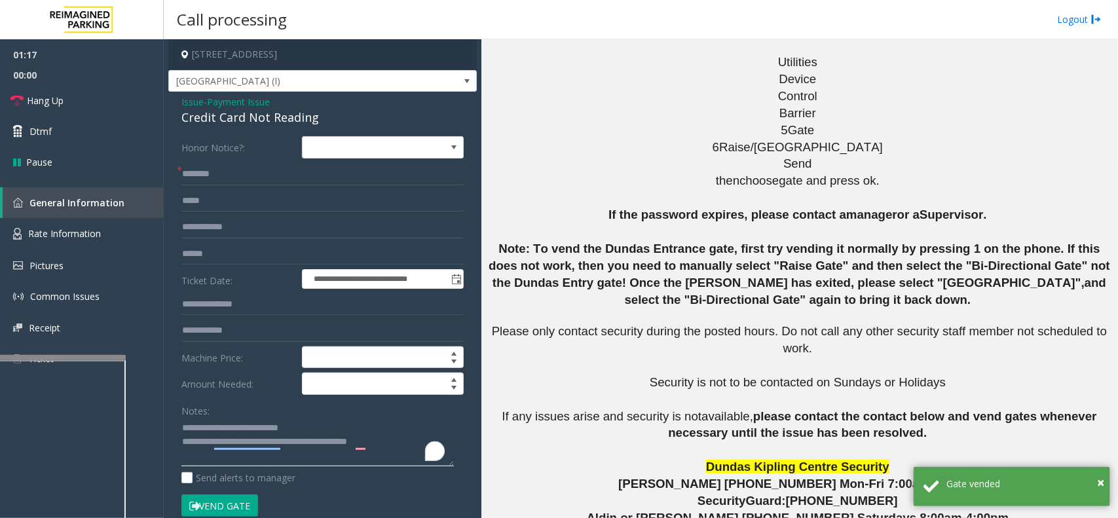
click at [407, 445] on textarea "To enrich screen reader interactions, please activate Accessibility in Grammarl…" at bounding box center [317, 442] width 272 height 49
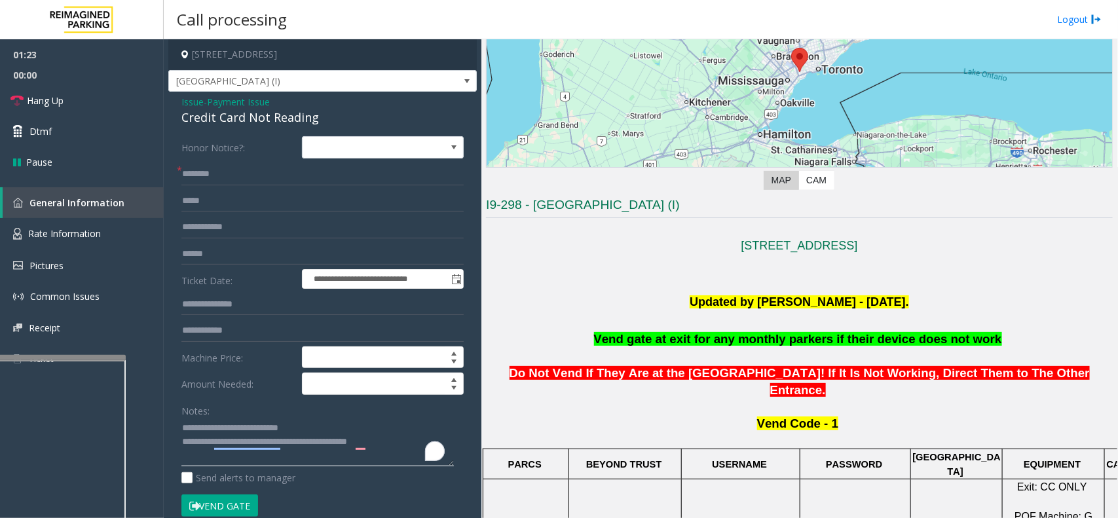
scroll to position [142, 0]
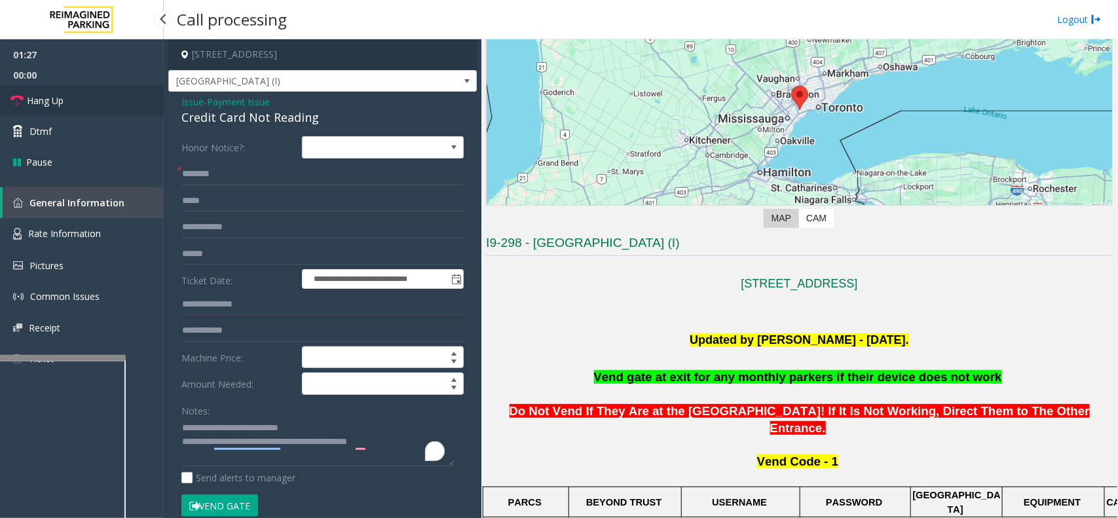
click at [45, 96] on span "Hang Up" at bounding box center [45, 101] width 37 height 14
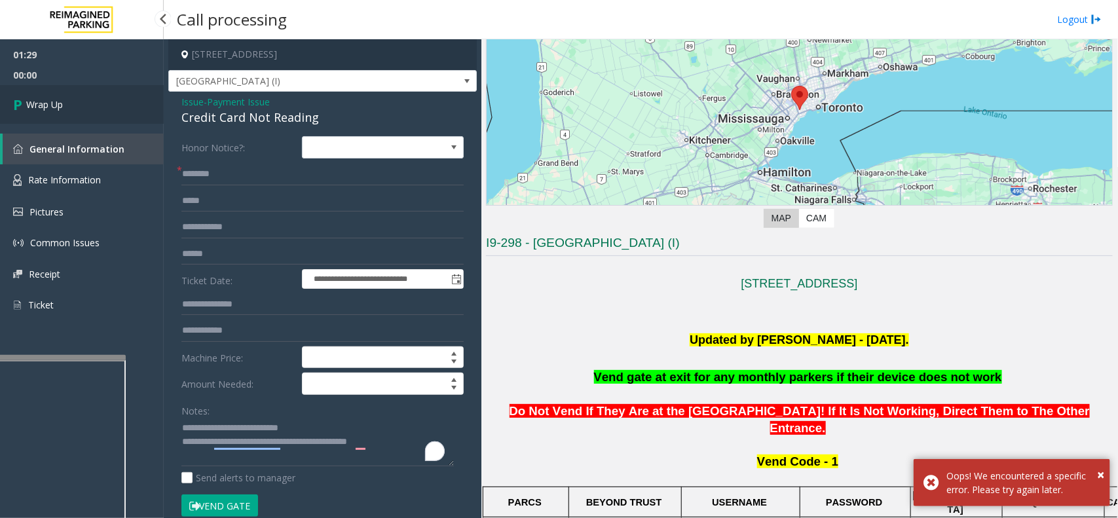
click at [45, 96] on link "Wrap Up" at bounding box center [82, 104] width 164 height 39
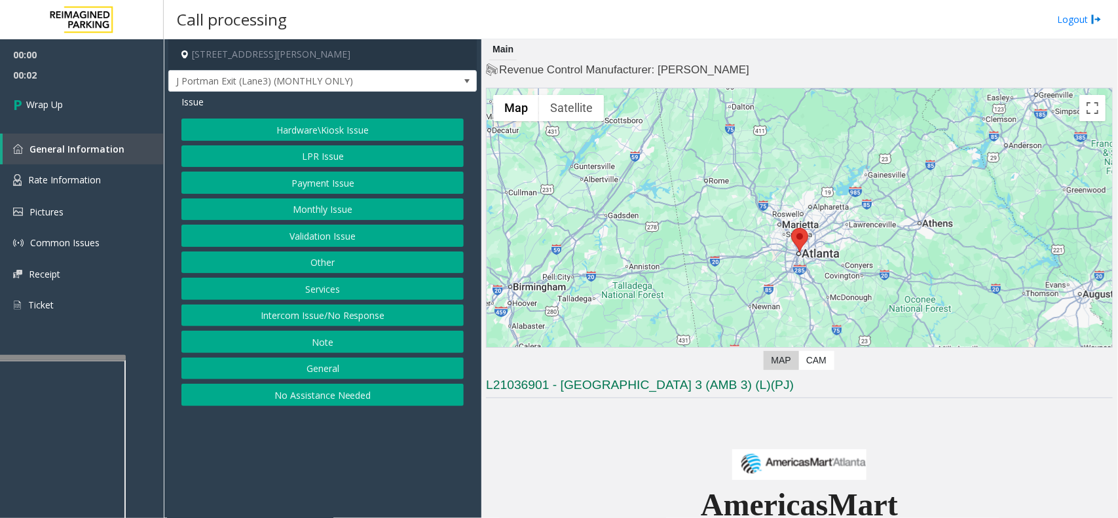
click at [327, 321] on button "Intercom Issue/No Response" at bounding box center [322, 315] width 282 height 22
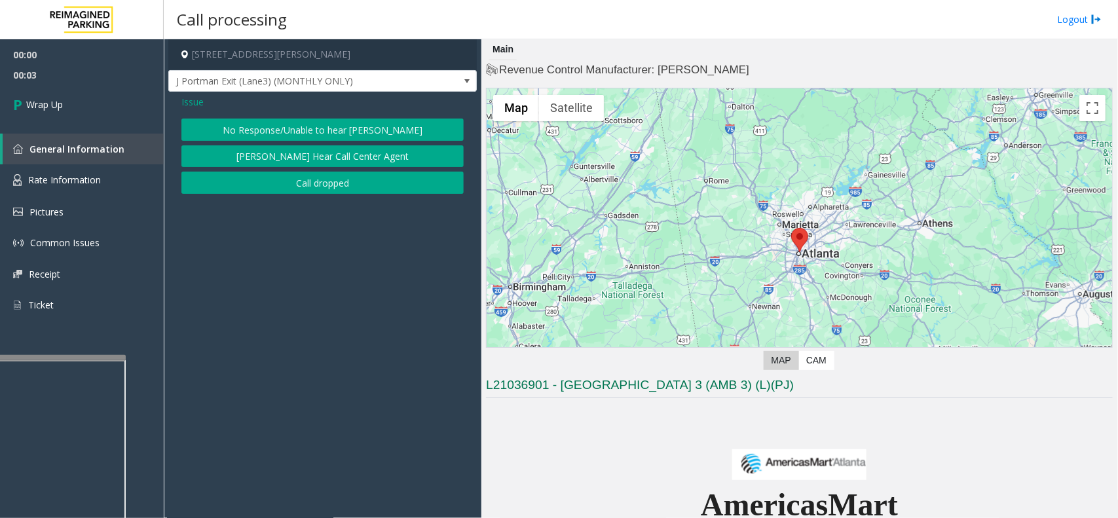
click at [320, 194] on button "Call dropped" at bounding box center [322, 183] width 282 height 22
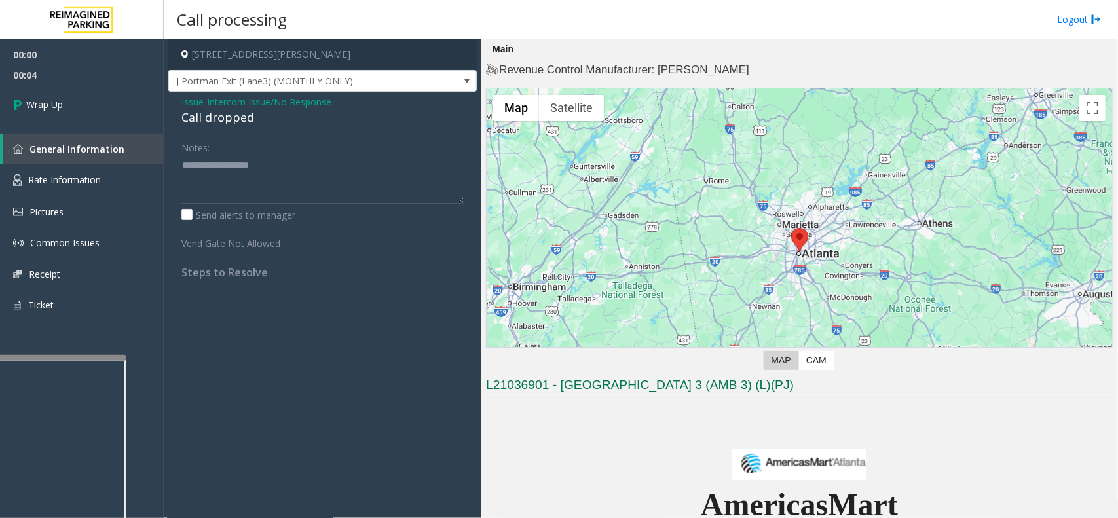
click at [227, 117] on div "Call dropped" at bounding box center [322, 118] width 282 height 18
click at [227, 113] on div "Call dropped" at bounding box center [322, 118] width 282 height 18
click at [229, 113] on div "Call dropped" at bounding box center [322, 118] width 282 height 18
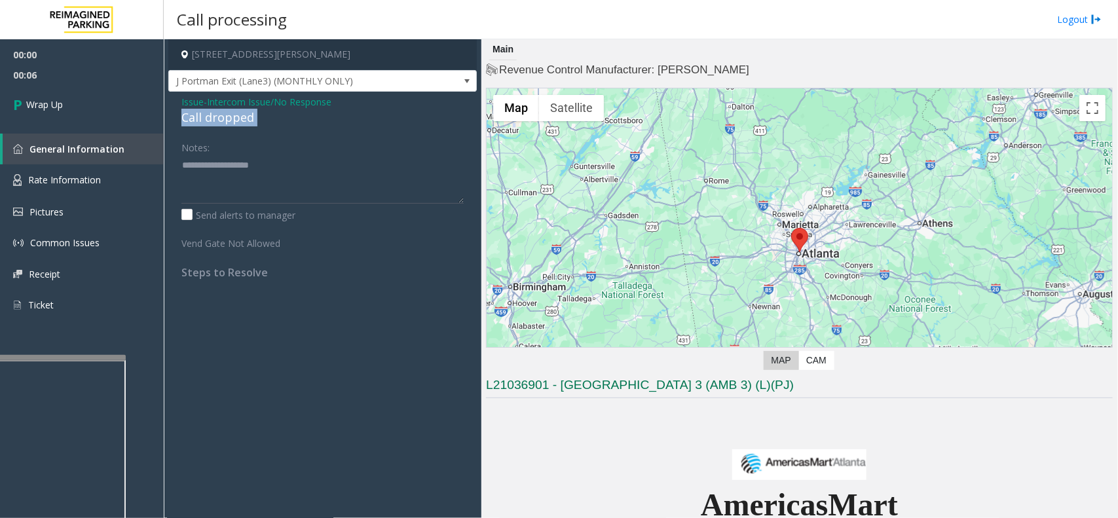
click at [229, 113] on div "Call dropped" at bounding box center [322, 118] width 282 height 18
click at [266, 220] on label "Send alerts to manager" at bounding box center [238, 215] width 114 height 14
type textarea "**********"
click at [116, 96] on link "Wrap Up" at bounding box center [82, 104] width 164 height 39
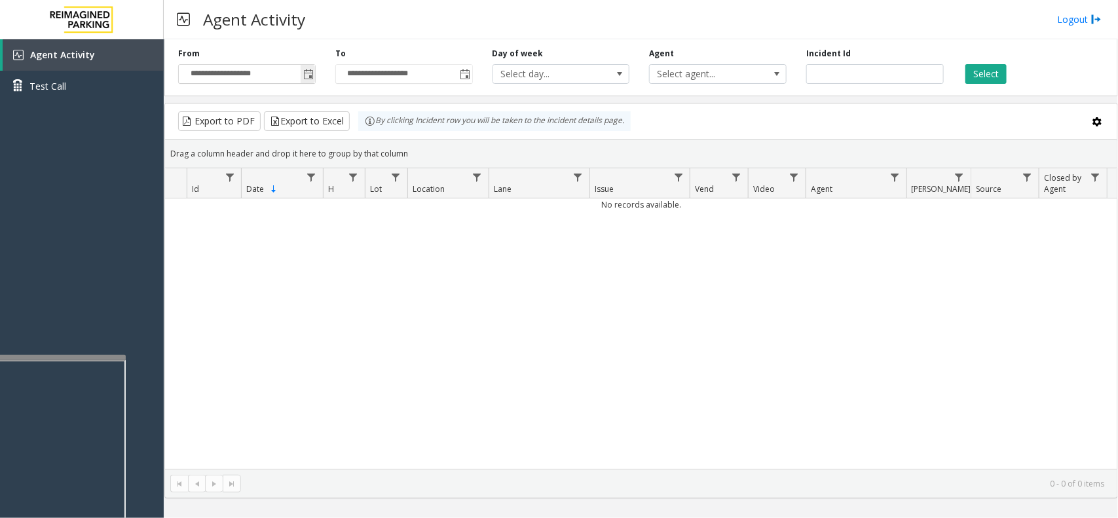
click at [306, 75] on span "Toggle popup" at bounding box center [308, 74] width 10 height 10
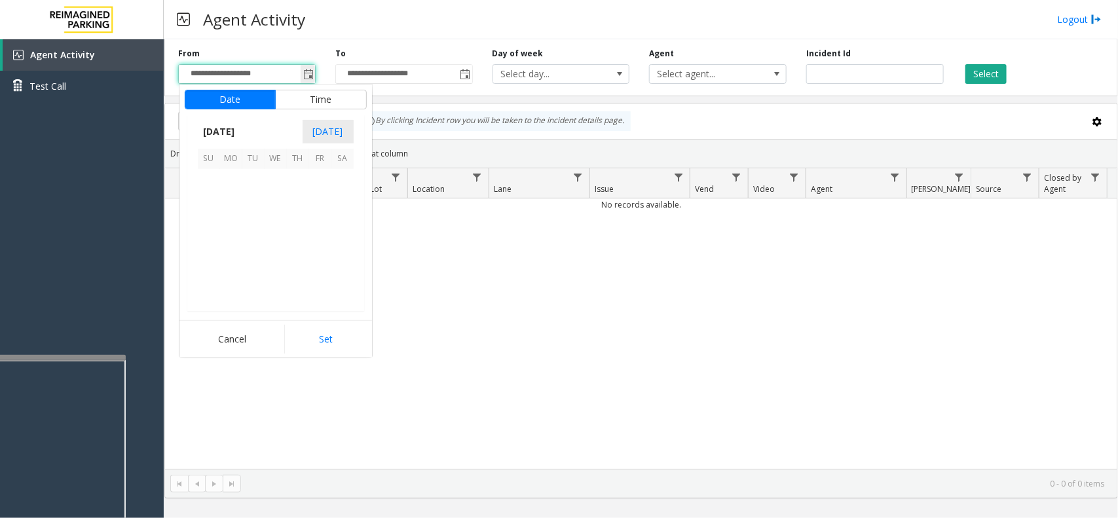
scroll to position [235047, 0]
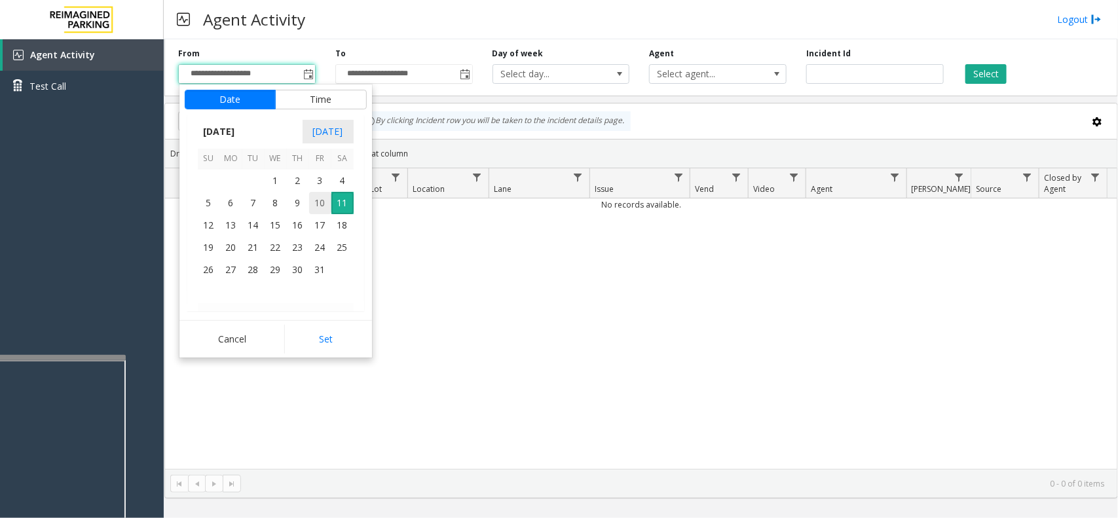
click at [313, 200] on span "10" at bounding box center [320, 203] width 22 height 22
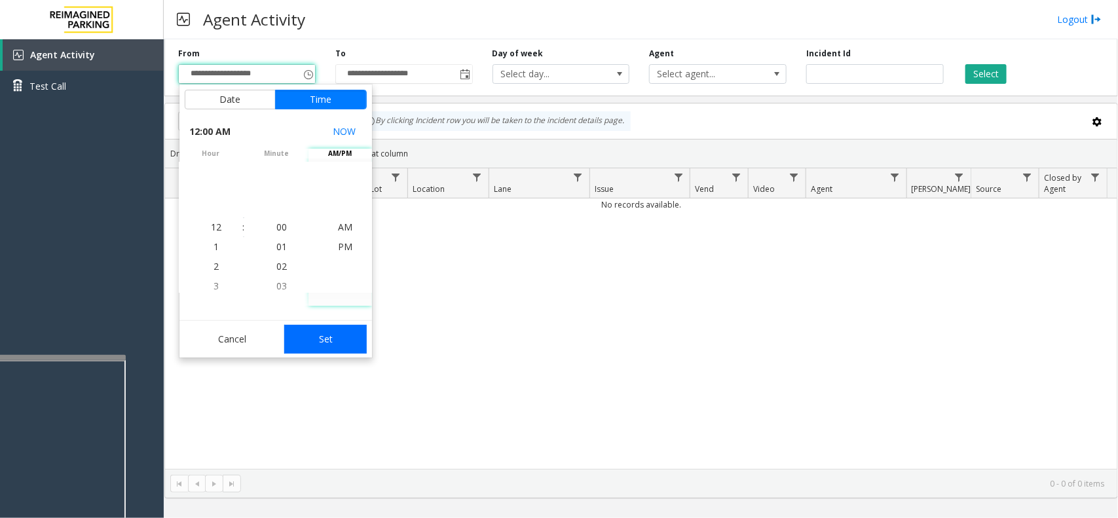
click at [326, 351] on button "Set" at bounding box center [325, 339] width 83 height 29
type input "**********"
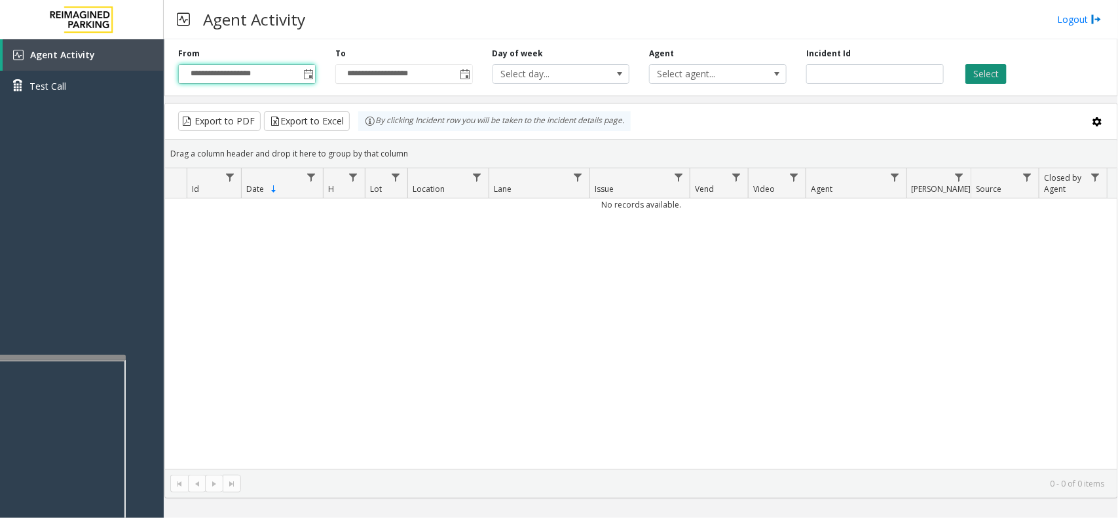
click at [1002, 74] on button "Select" at bounding box center [985, 74] width 41 height 20
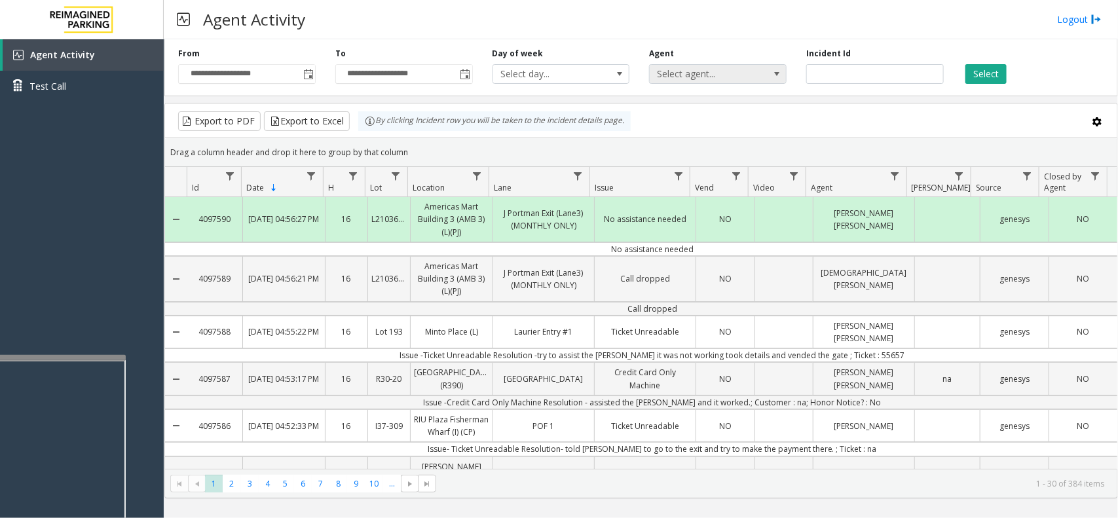
click at [750, 80] on span "Select agent..." at bounding box center [704, 74] width 109 height 18
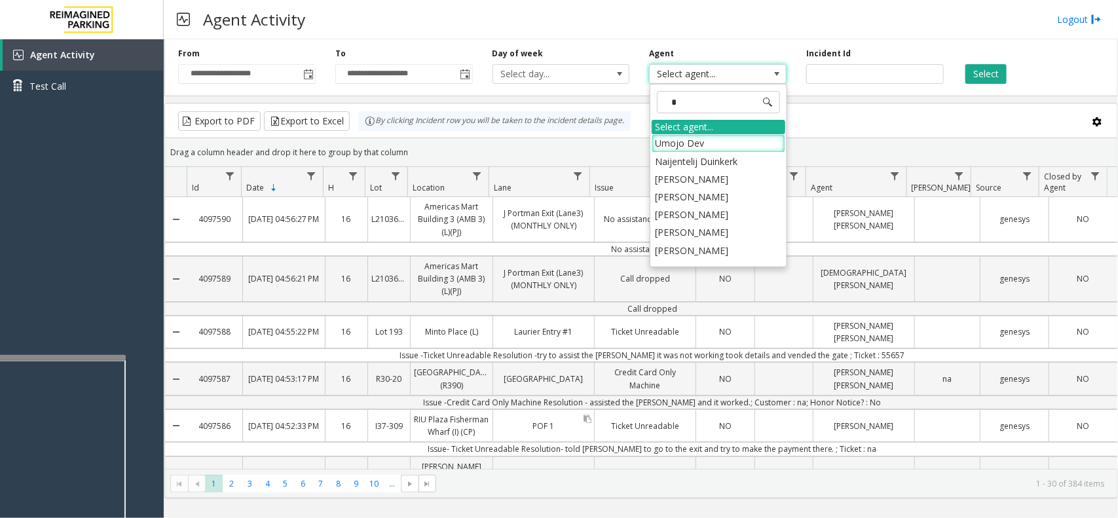
scroll to position [82, 0]
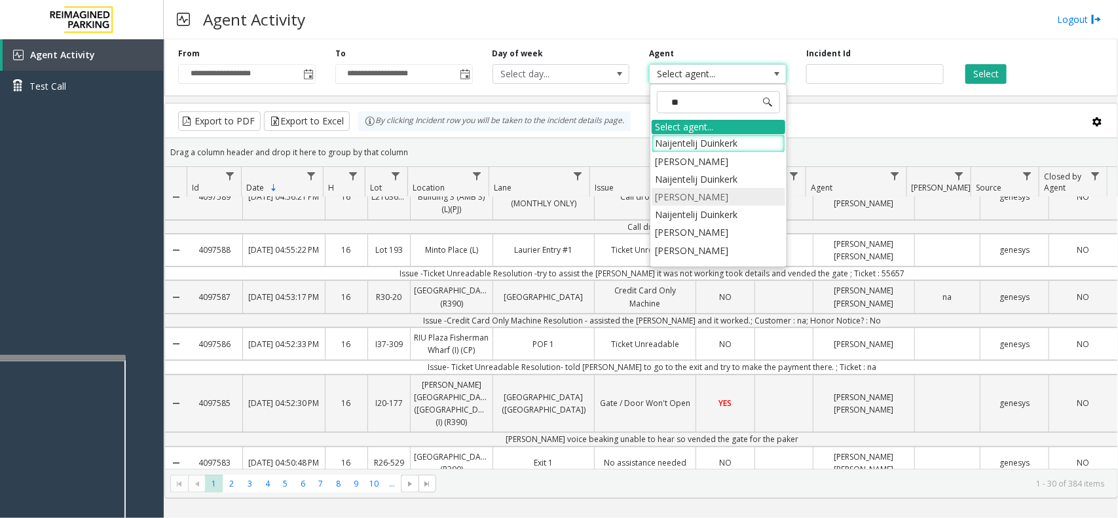
type input "***"
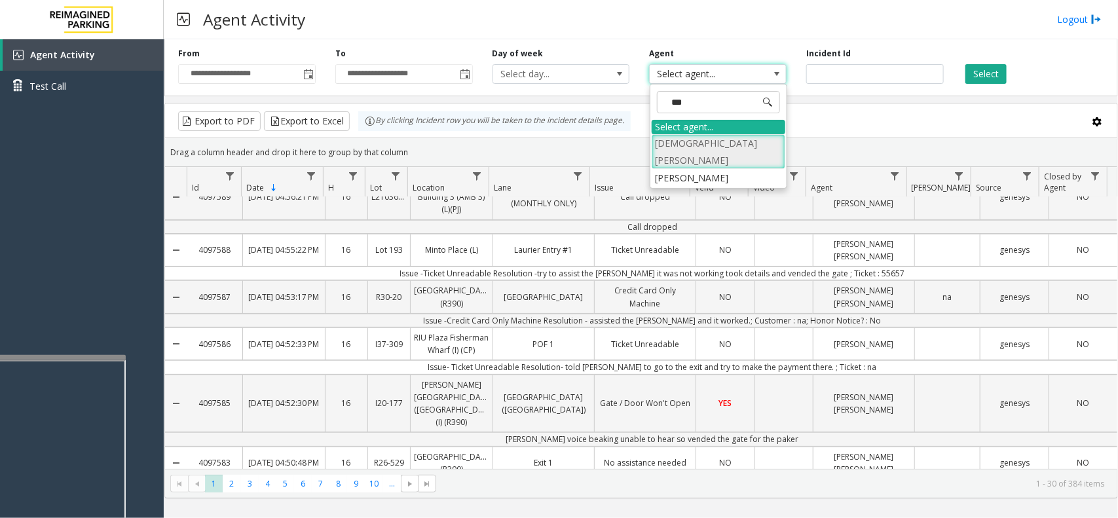
click at [699, 146] on li "Jeetendra Bhardwaj" at bounding box center [718, 151] width 134 height 34
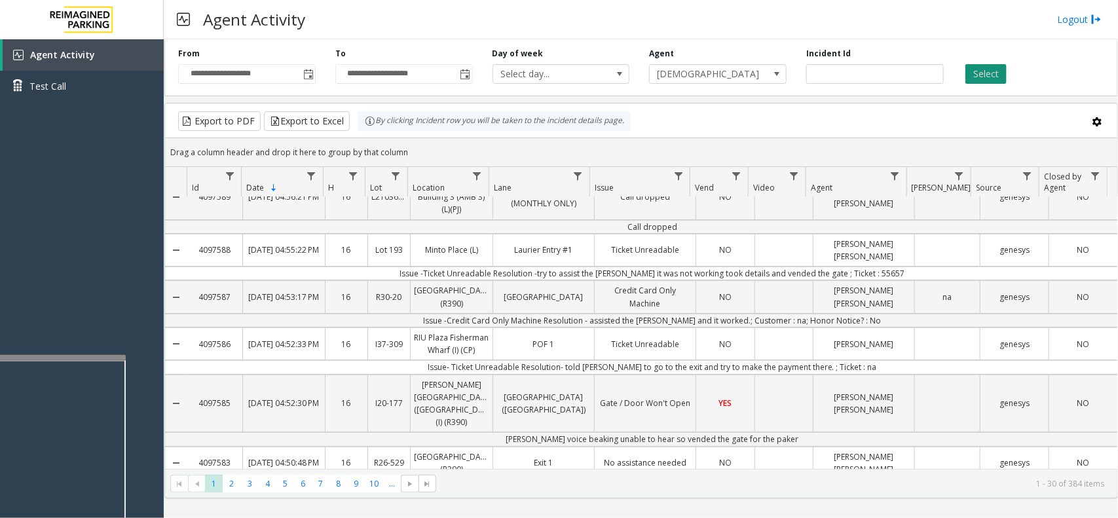
click at [999, 67] on button "Select" at bounding box center [985, 74] width 41 height 20
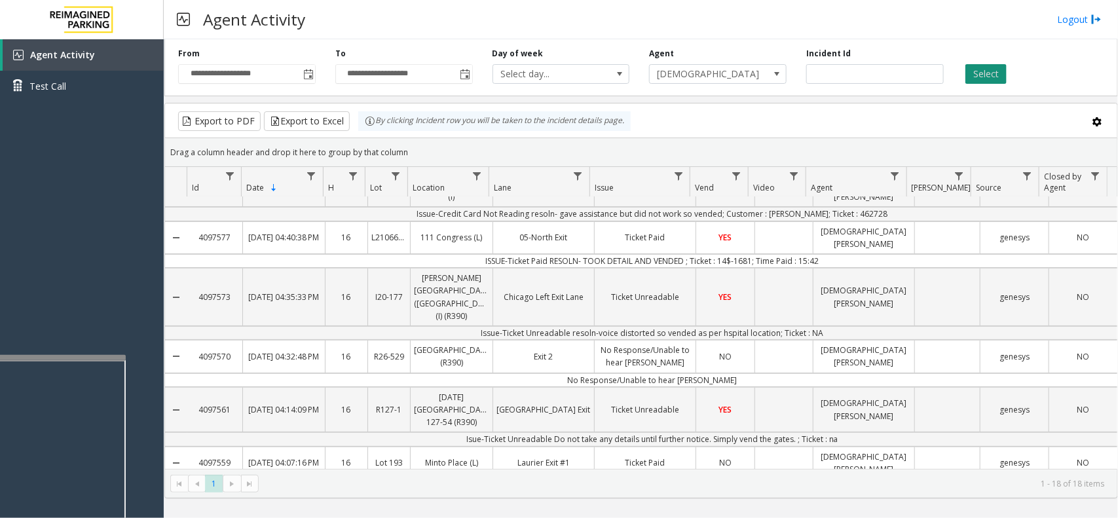
click at [991, 83] on button "Select" at bounding box center [985, 74] width 41 height 20
drag, startPoint x: 1117, startPoint y: 234, endPoint x: 1099, endPoint y: 354, distance: 121.9
click at [1104, 384] on kendo-grid "Export to PDF Export to Excel By clicking Incident row you will be taken to the…" at bounding box center [640, 300] width 953 height 395
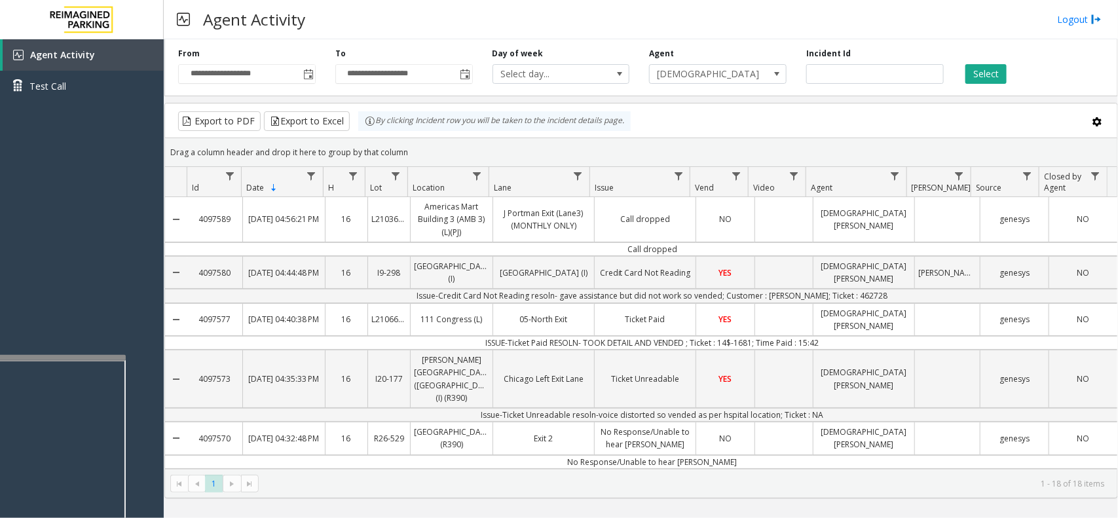
scroll to position [3, 0]
click at [303, 72] on span "Toggle popup" at bounding box center [308, 74] width 10 height 10
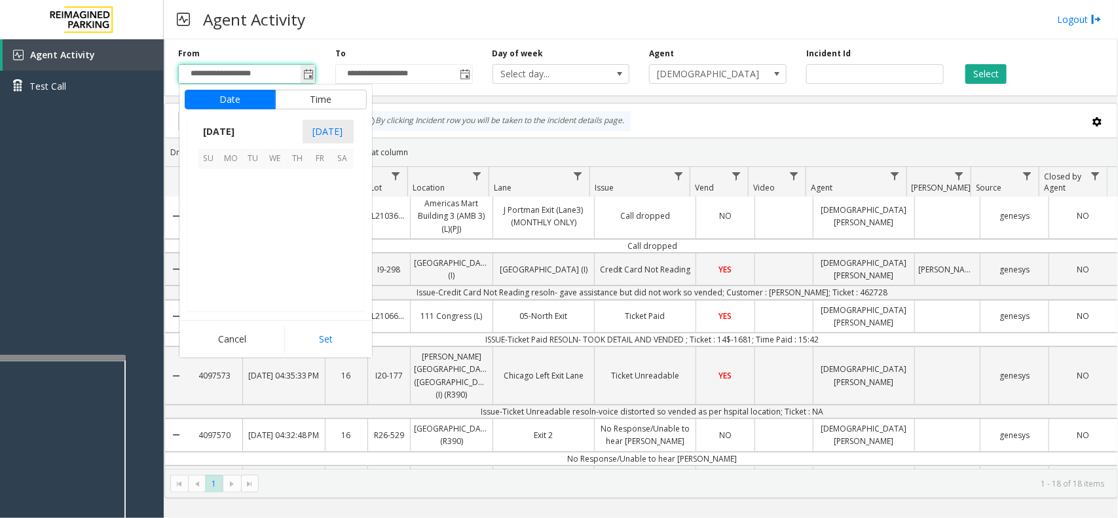
scroll to position [235047, 0]
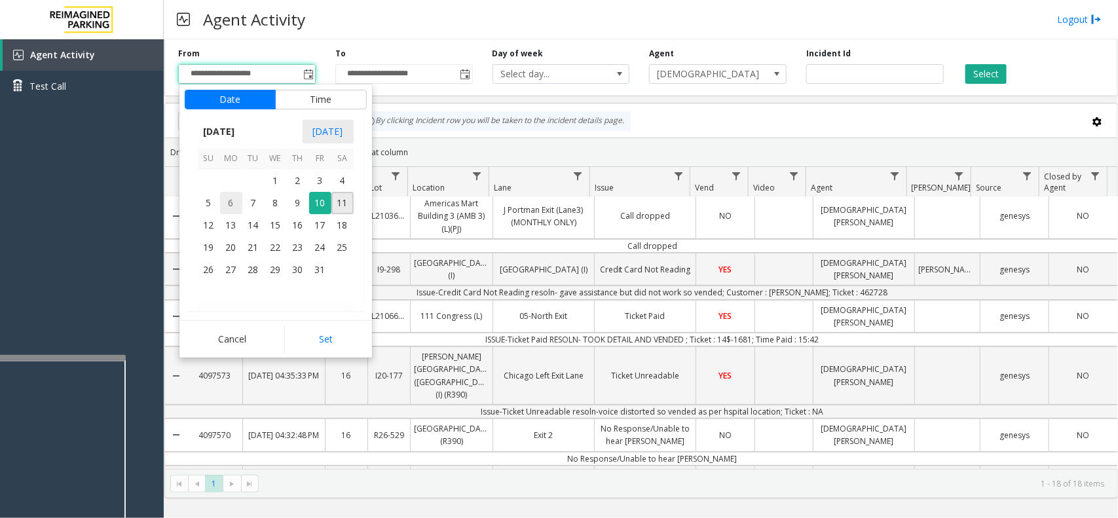
click at [223, 207] on span "6" at bounding box center [231, 203] width 22 height 22
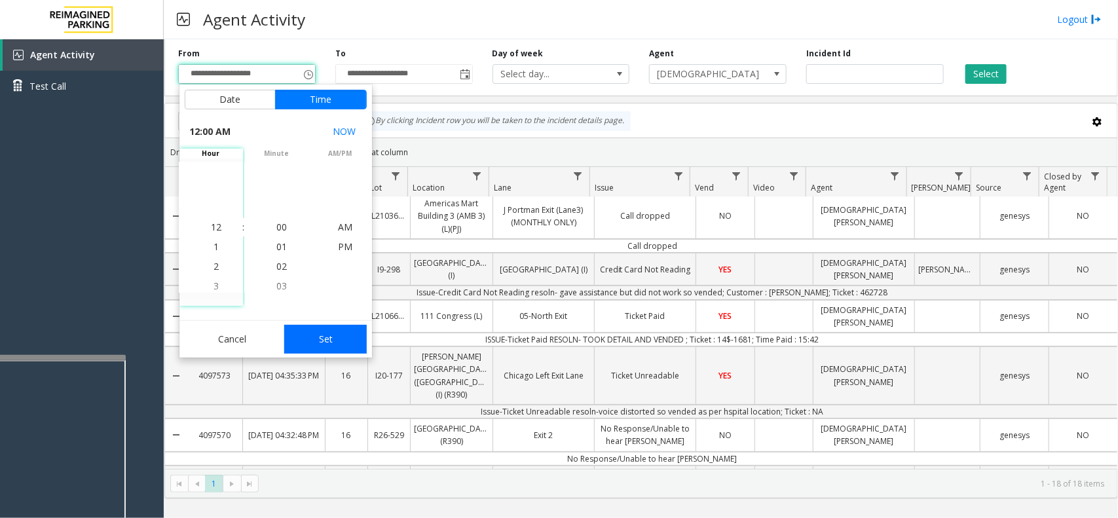
click at [333, 341] on button "Set" at bounding box center [325, 339] width 83 height 29
type input "**********"
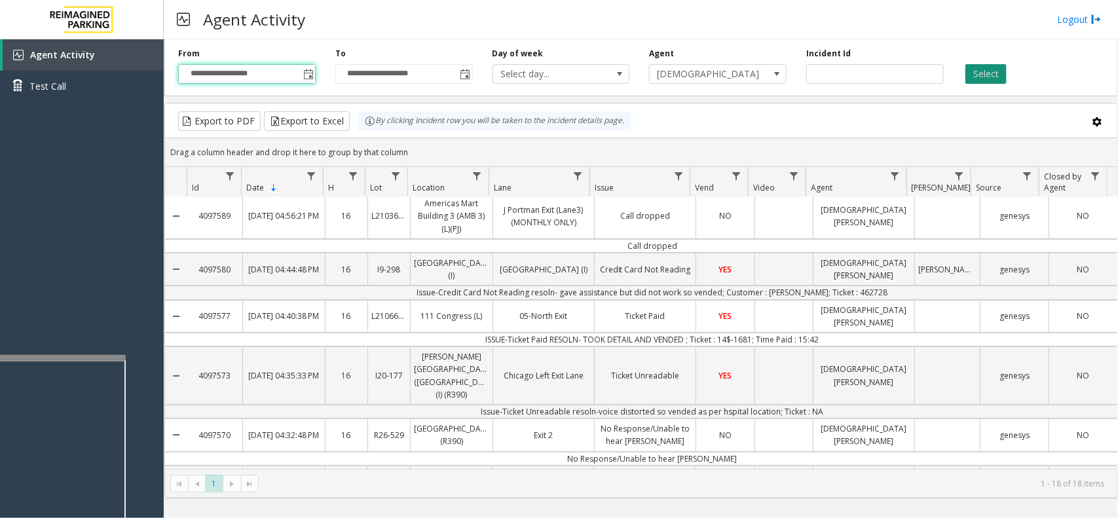
click at [987, 71] on button "Select" at bounding box center [985, 74] width 41 height 20
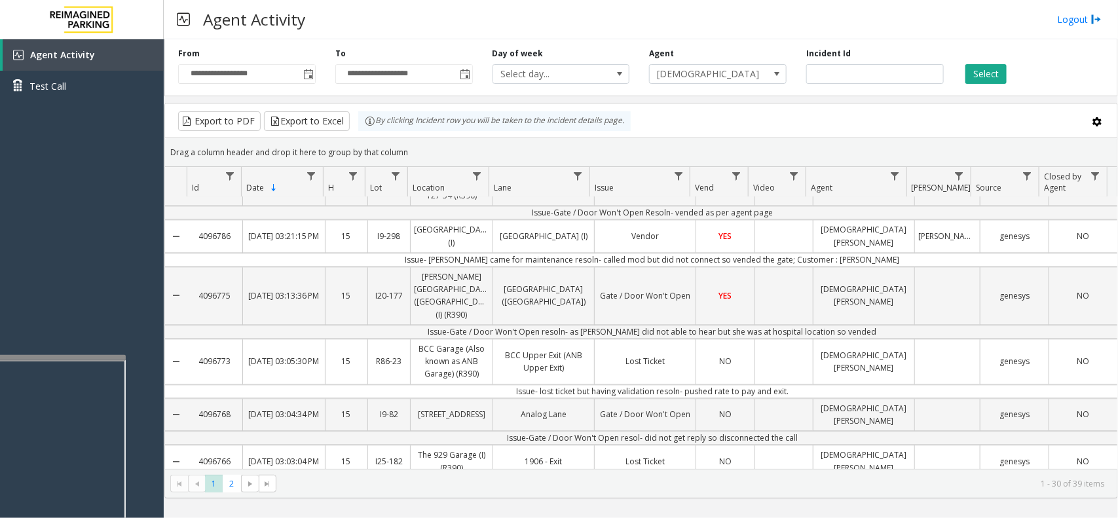
scroll to position [1317, 0]
click at [227, 486] on span "2" at bounding box center [232, 484] width 18 height 18
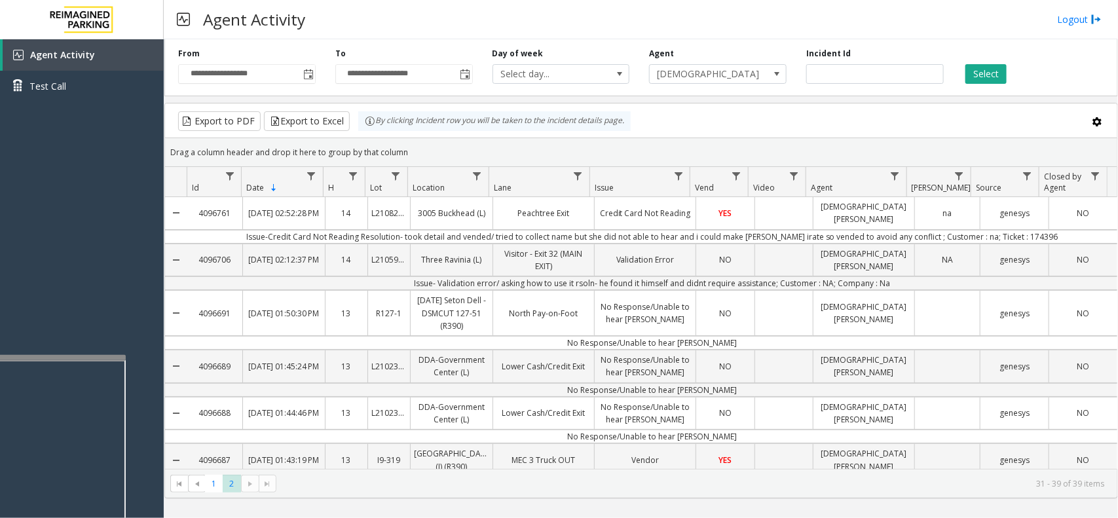
scroll to position [193, 0]
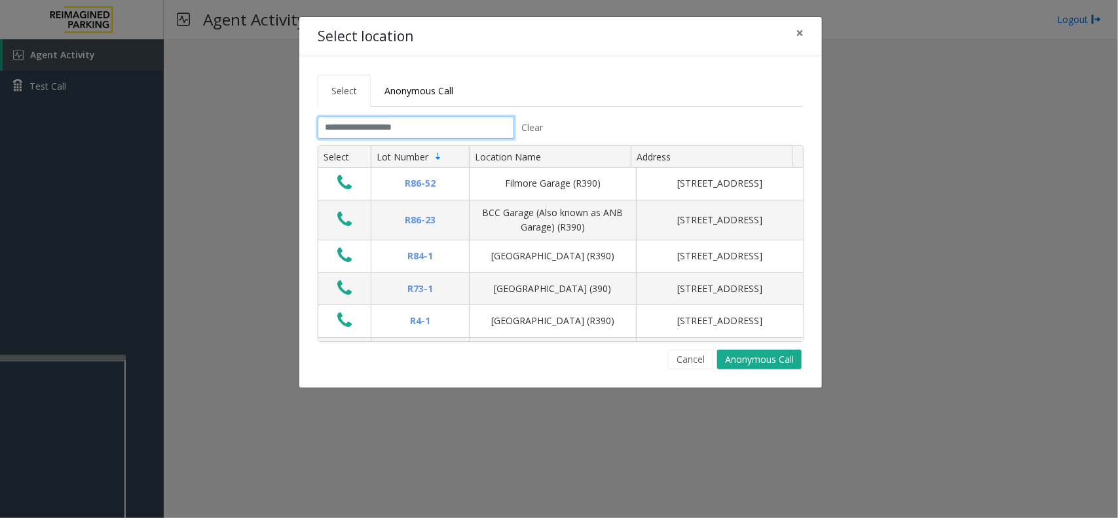
click at [364, 138] on input "text" at bounding box center [416, 128] width 196 height 22
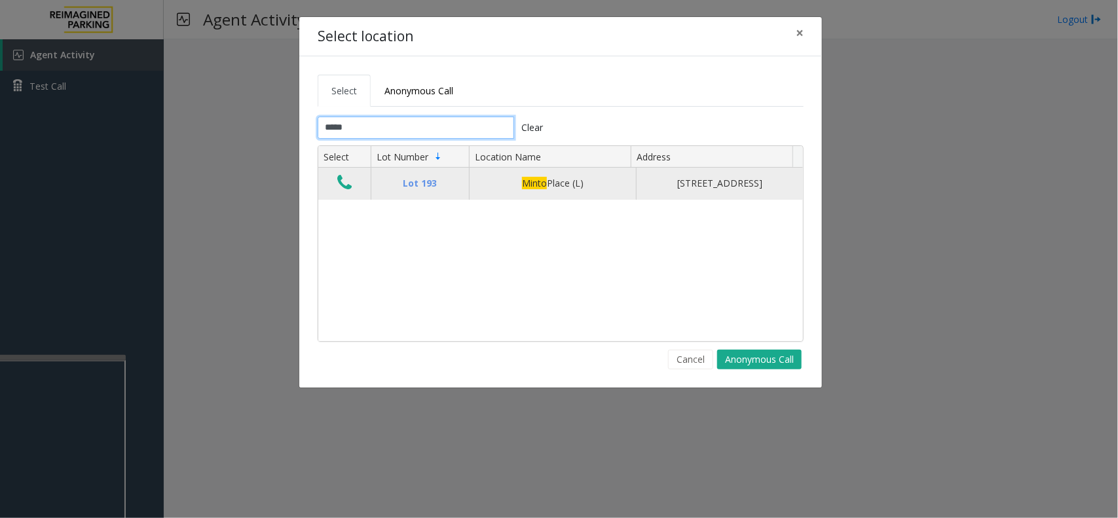
type input "*****"
click at [338, 181] on icon "Data table" at bounding box center [344, 183] width 14 height 18
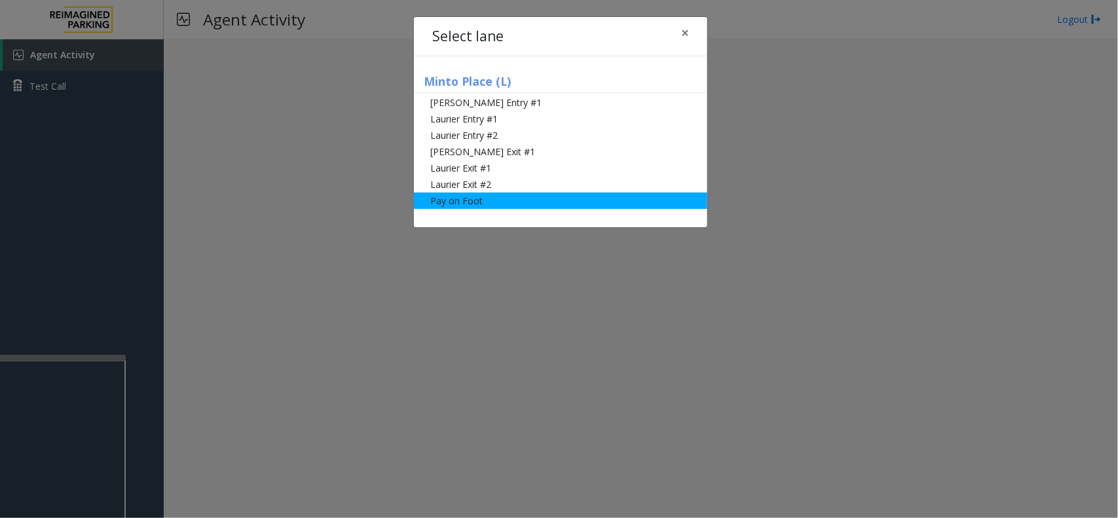
click at [462, 196] on li "Pay on Foot" at bounding box center [560, 201] width 293 height 16
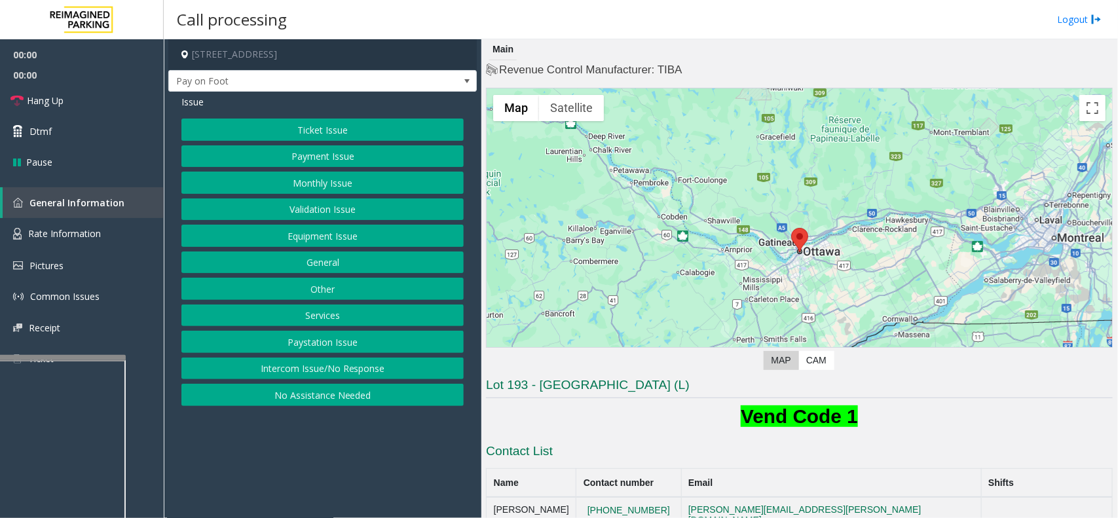
click at [325, 130] on button "Ticket Issue" at bounding box center [322, 130] width 282 height 22
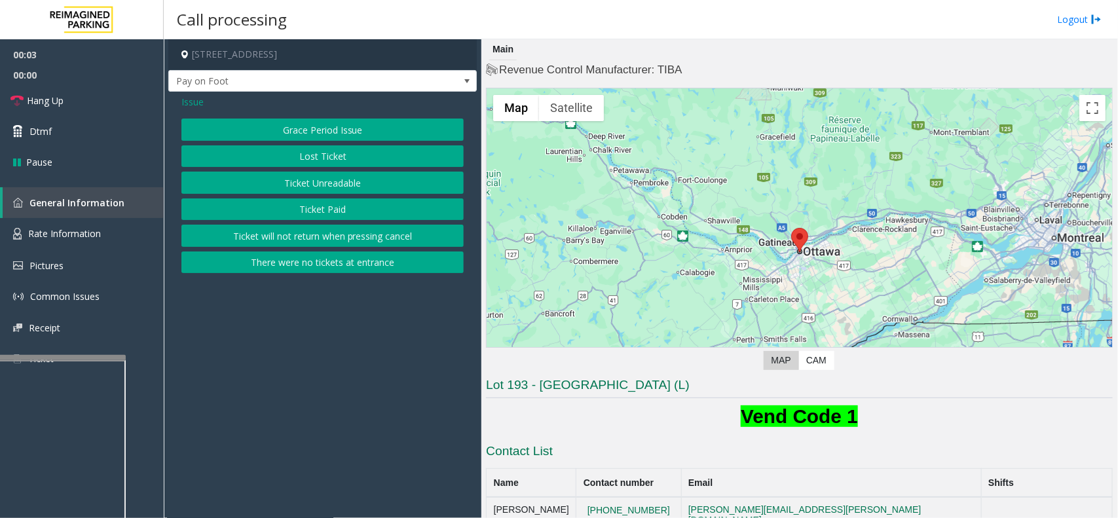
click at [327, 175] on button "Ticket Unreadable" at bounding box center [322, 183] width 282 height 22
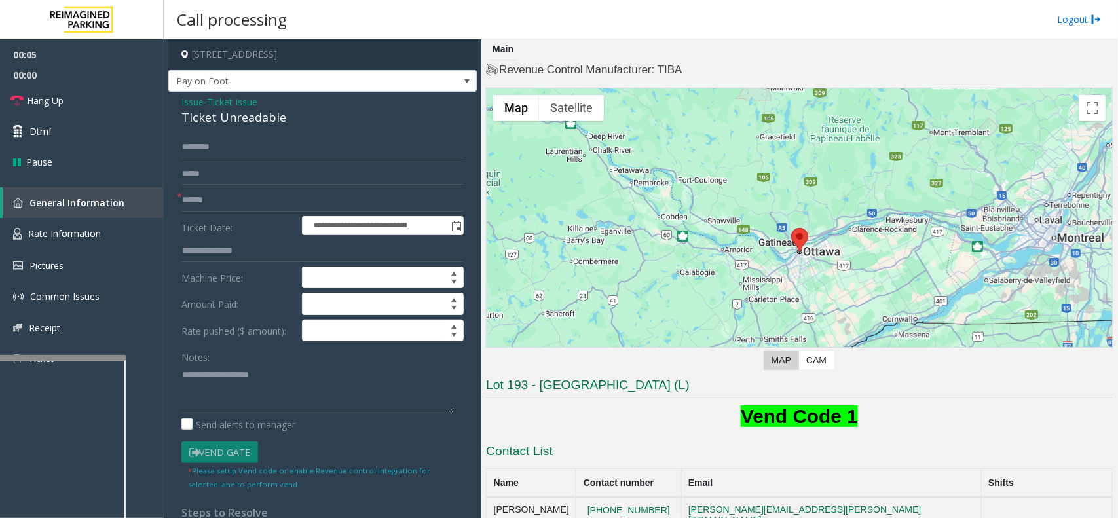
click at [232, 119] on div "Ticket Unreadable" at bounding box center [322, 118] width 282 height 18
copy div "Ticket Unreadable"
click at [249, 384] on textarea "To enrich screen reader interactions, please activate Accessibility in Grammarl…" at bounding box center [317, 388] width 272 height 49
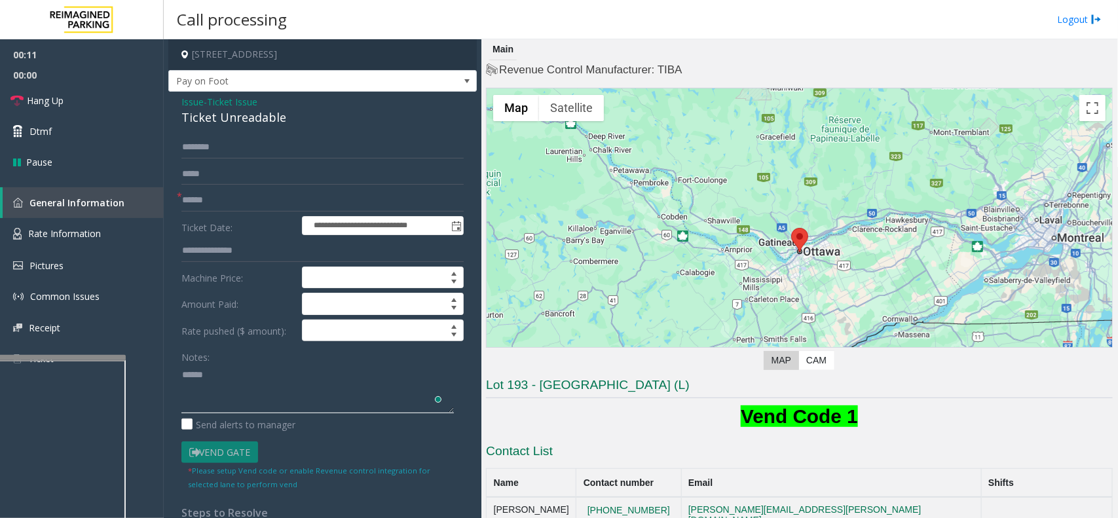
paste textarea "**********"
type textarea "**********"
click at [56, 109] on link "Hang Up" at bounding box center [82, 100] width 164 height 31
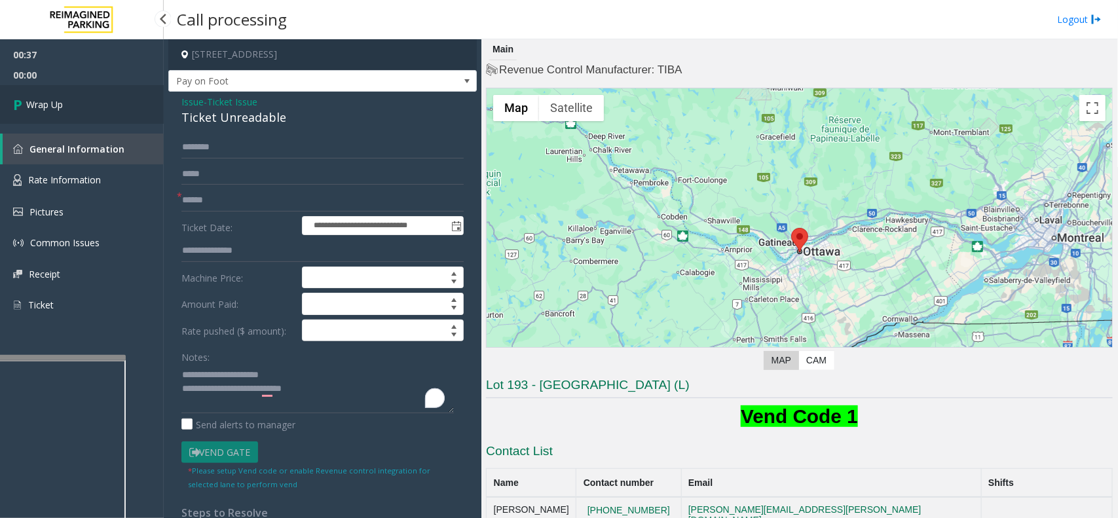
click at [56, 107] on span "Wrap Up" at bounding box center [44, 105] width 37 height 14
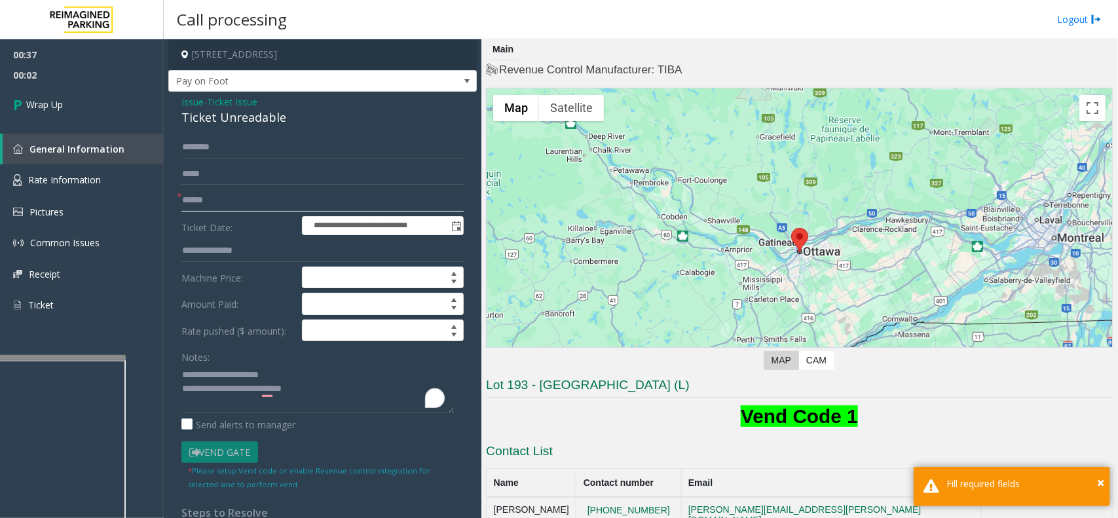
click at [234, 198] on input "text" at bounding box center [322, 200] width 282 height 22
type input "**"
click at [44, 106] on span "Wrap Up" at bounding box center [44, 105] width 37 height 14
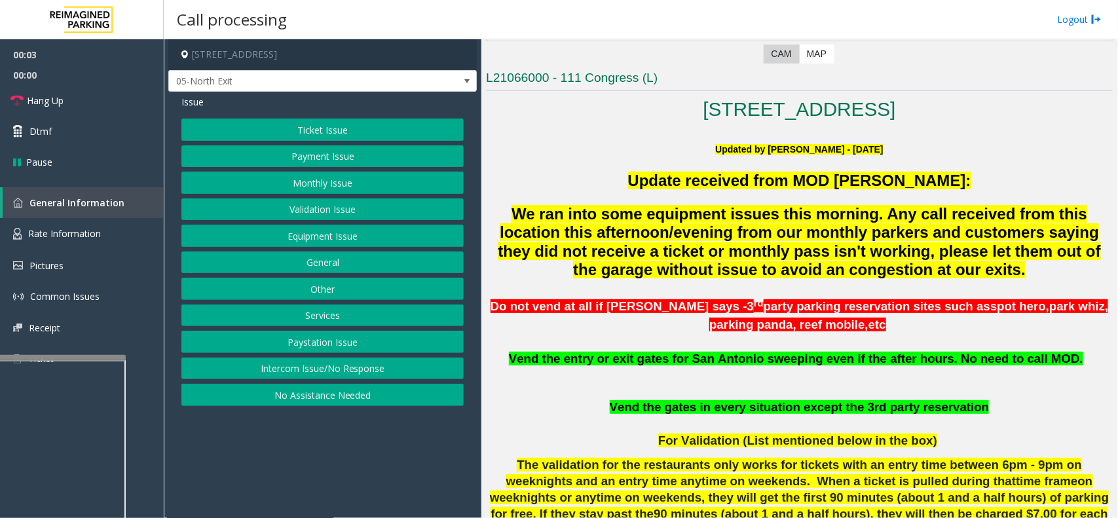
scroll to position [327, 0]
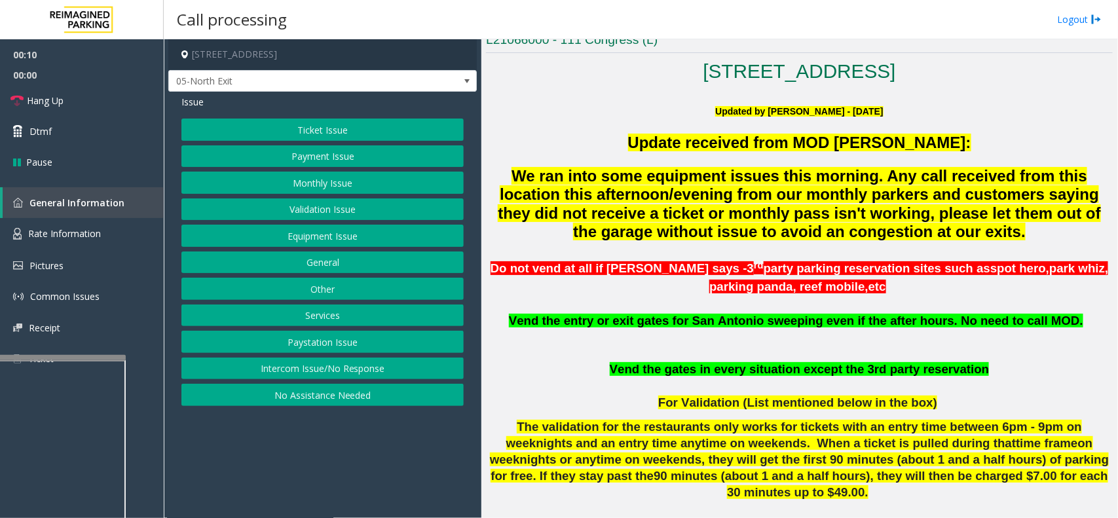
click at [309, 207] on button "Validation Issue" at bounding box center [322, 209] width 282 height 22
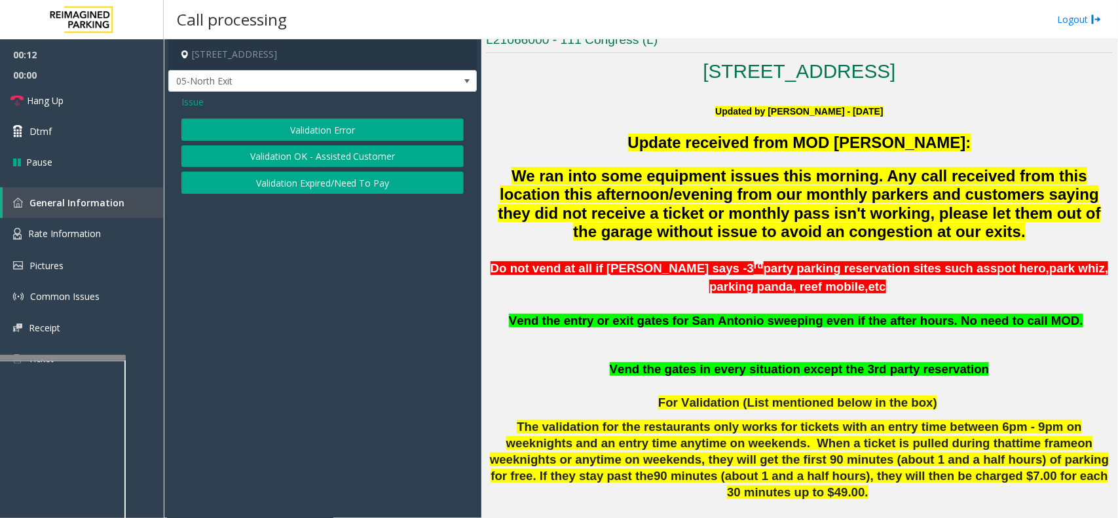
click at [329, 126] on button "Validation Error" at bounding box center [322, 130] width 282 height 22
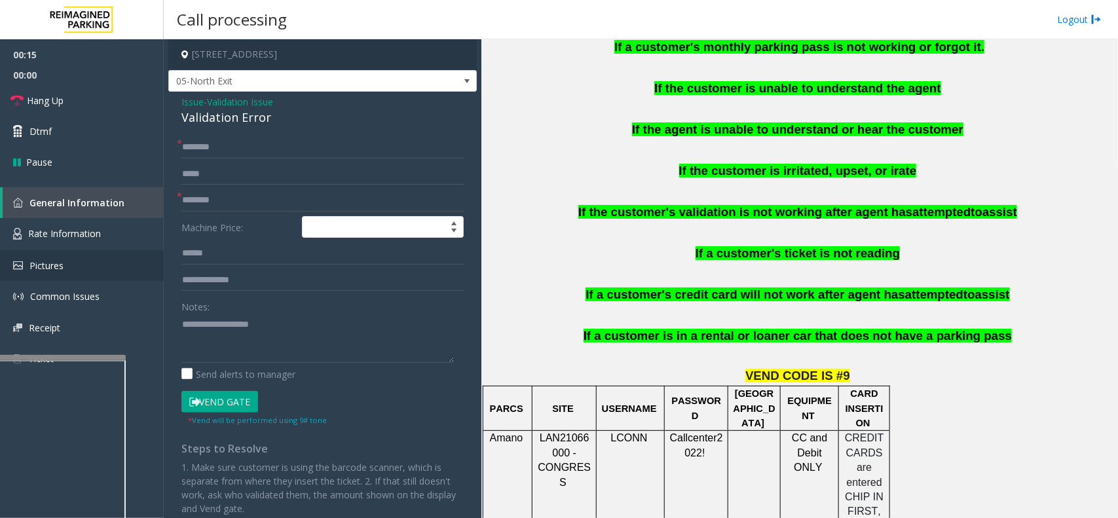
scroll to position [900, 0]
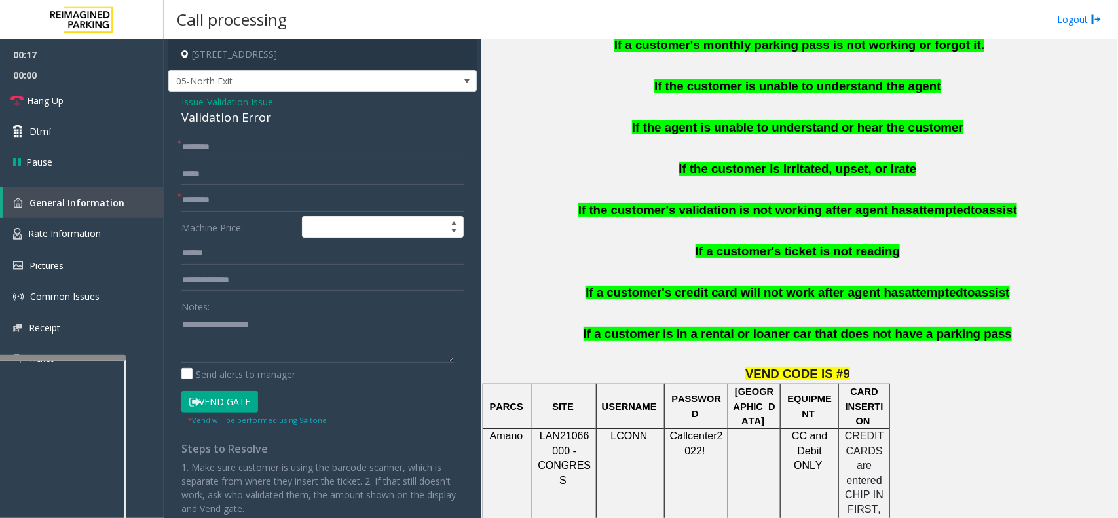
click at [233, 99] on span "Validation Issue" at bounding box center [240, 102] width 66 height 14
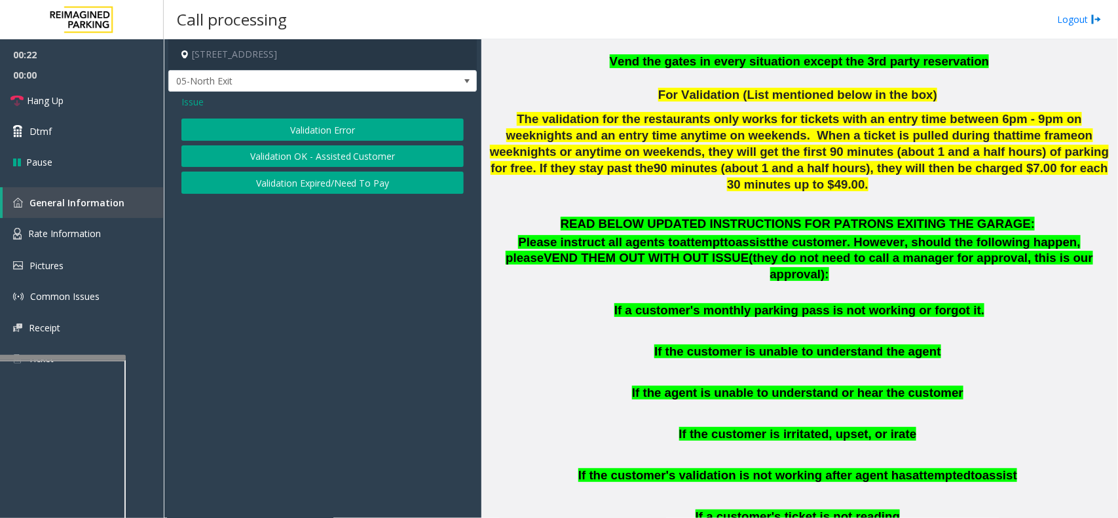
scroll to position [573, 0]
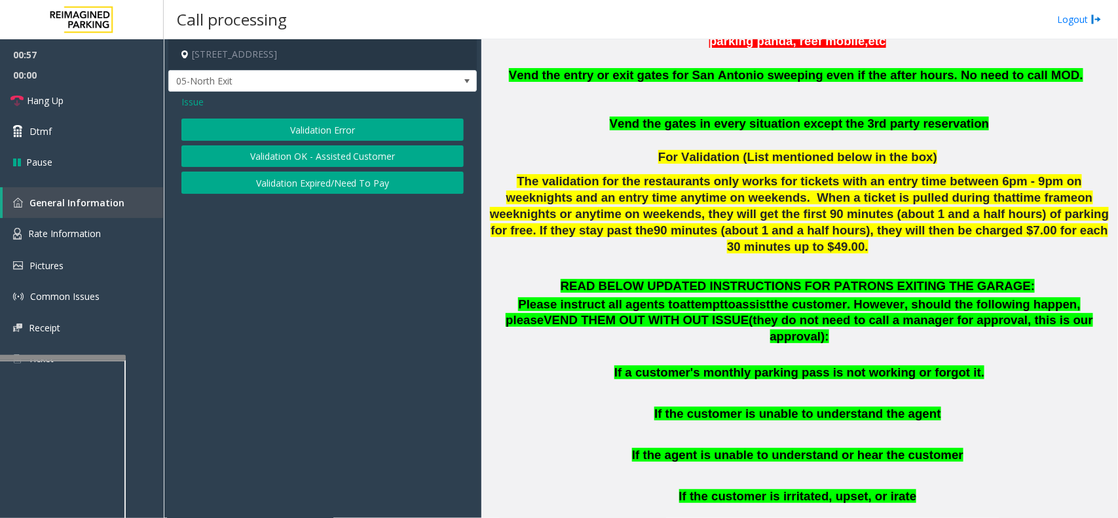
click at [318, 177] on button "Validation Expired/Need To Pay" at bounding box center [322, 183] width 282 height 22
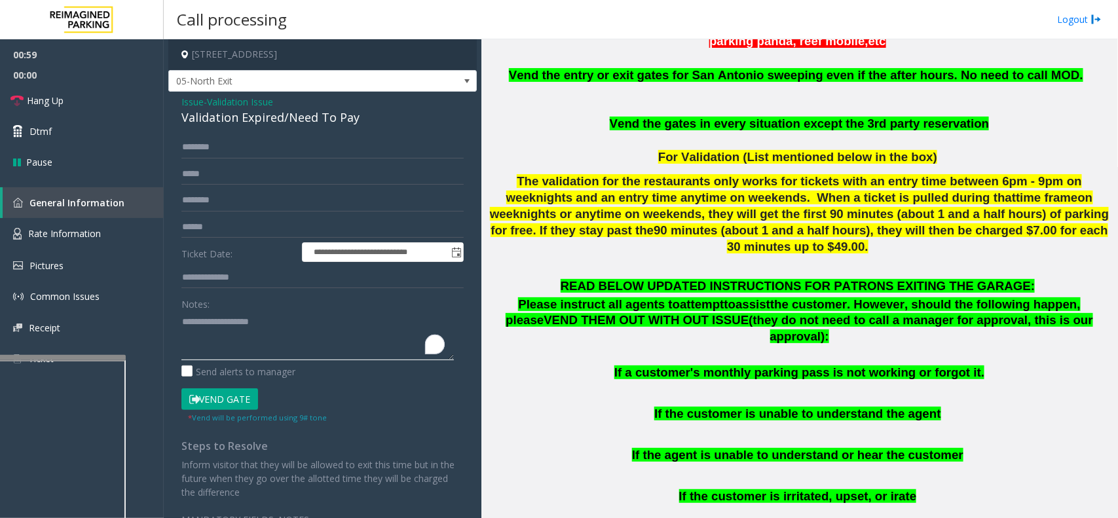
click at [211, 333] on textarea "To enrich screen reader interactions, please activate Accessibility in Grammarl…" at bounding box center [317, 335] width 272 height 49
type textarea "******"
click at [230, 149] on input "text" at bounding box center [322, 147] width 282 height 22
type input "****"
click at [220, 198] on input "text" at bounding box center [322, 200] width 282 height 22
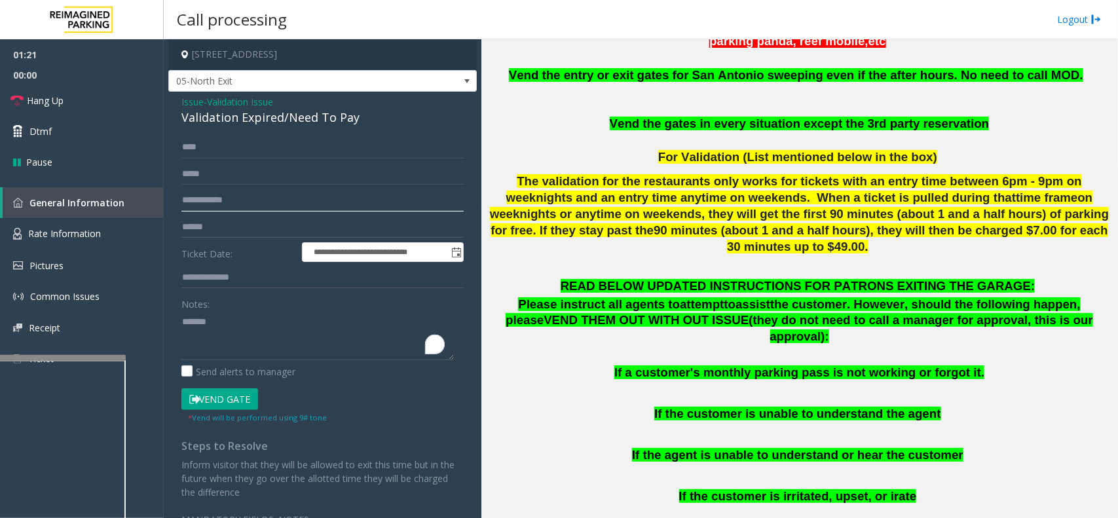
type input "**********"
click at [225, 321] on textarea "To enrich screen reader interactions, please activate Accessibility in Grammarl…" at bounding box center [317, 335] width 272 height 49
click at [217, 313] on textarea "To enrich screen reader interactions, please activate Accessibility in Grammarl…" at bounding box center [317, 335] width 272 height 49
click at [214, 227] on input "text" at bounding box center [322, 227] width 282 height 22
click at [313, 319] on textarea "To enrich screen reader interactions, please activate Accessibility in Grammarl…" at bounding box center [317, 335] width 272 height 49
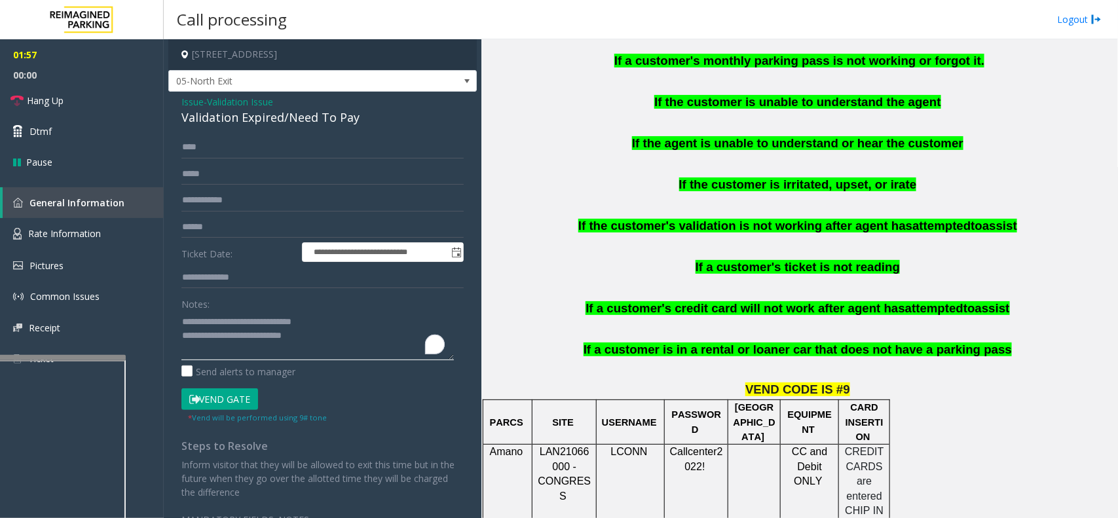
scroll to position [900, 0]
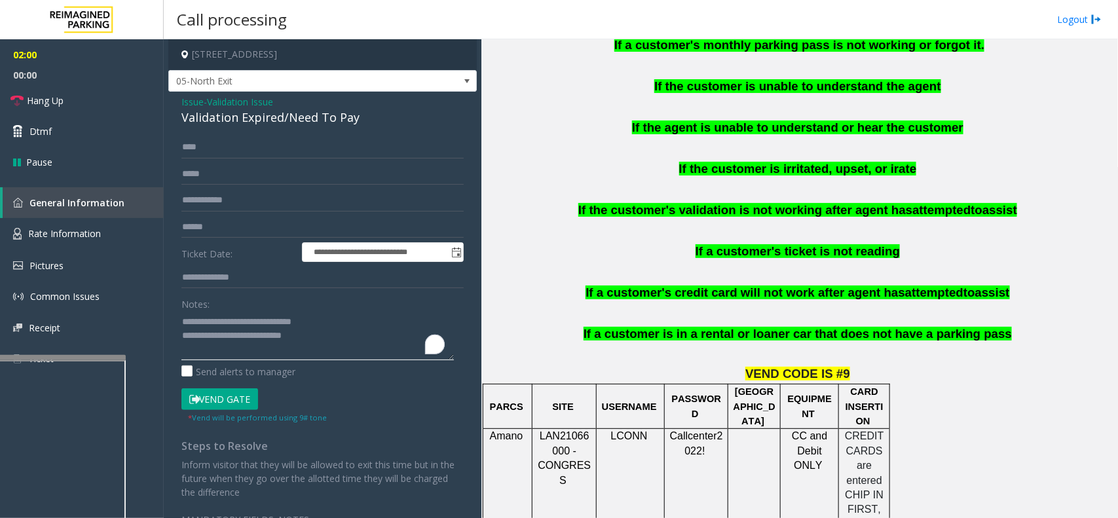
type textarea "**********"
click at [237, 230] on input "text" at bounding box center [322, 227] width 282 height 22
type input "******"
click at [216, 391] on button "Vend Gate" at bounding box center [219, 399] width 77 height 22
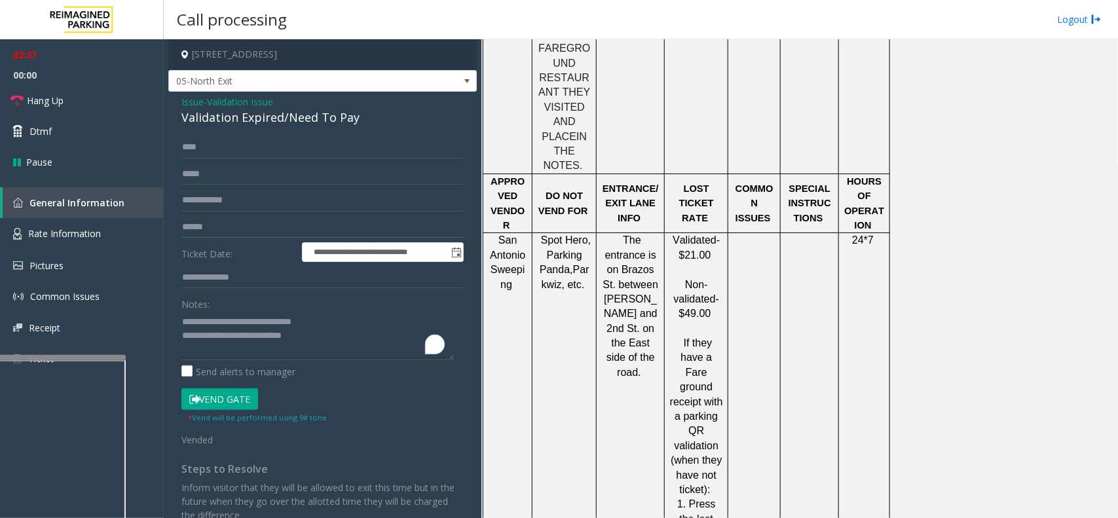
scroll to position [2046, 0]
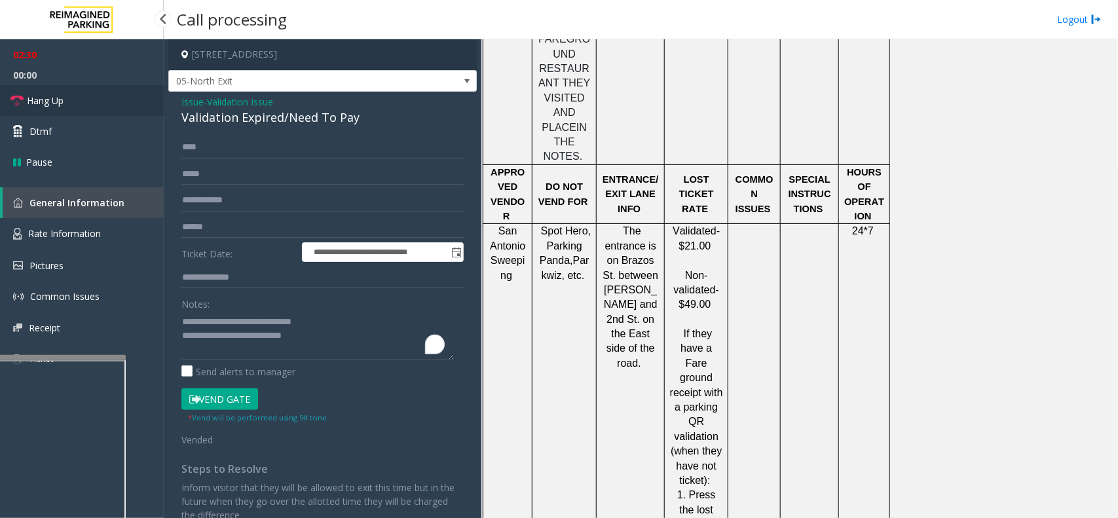
click at [107, 107] on link "Hang Up" at bounding box center [82, 100] width 164 height 31
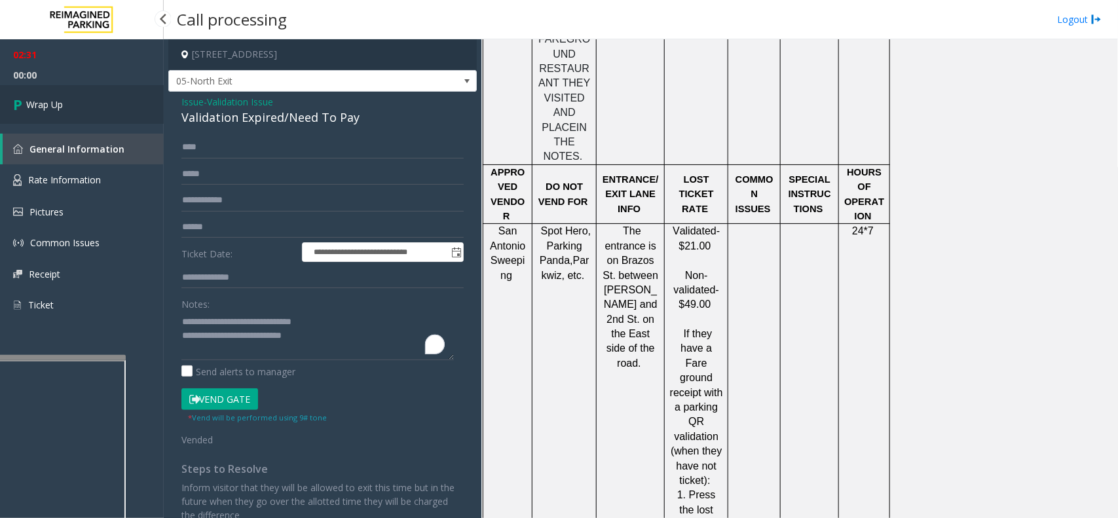
click at [107, 107] on link "Wrap Up" at bounding box center [82, 104] width 164 height 39
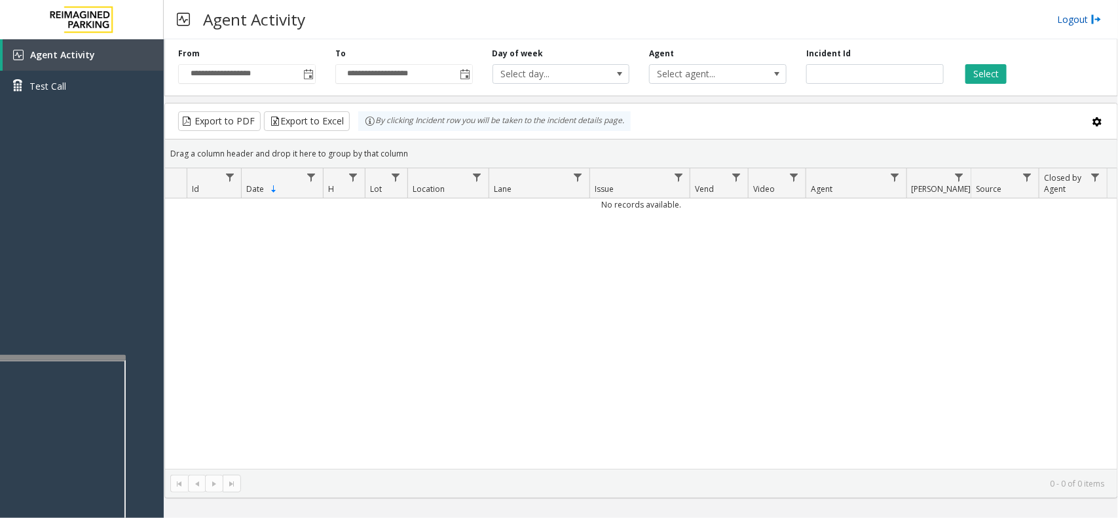
click at [1066, 14] on link "Logout" at bounding box center [1079, 19] width 45 height 14
